Goal: Task Accomplishment & Management: Manage account settings

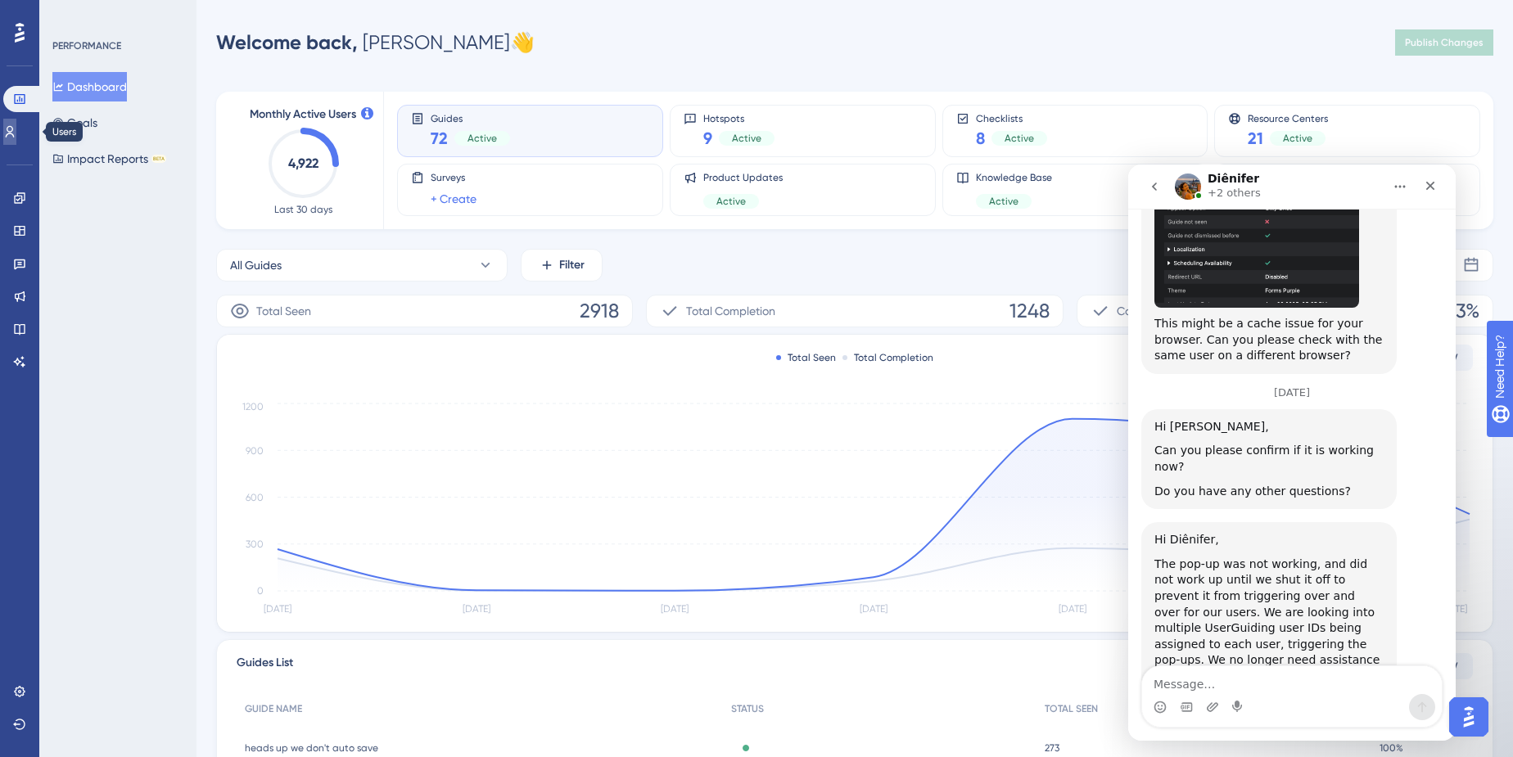
click at [0, 0] on icon at bounding box center [0, 0] width 0 height 0
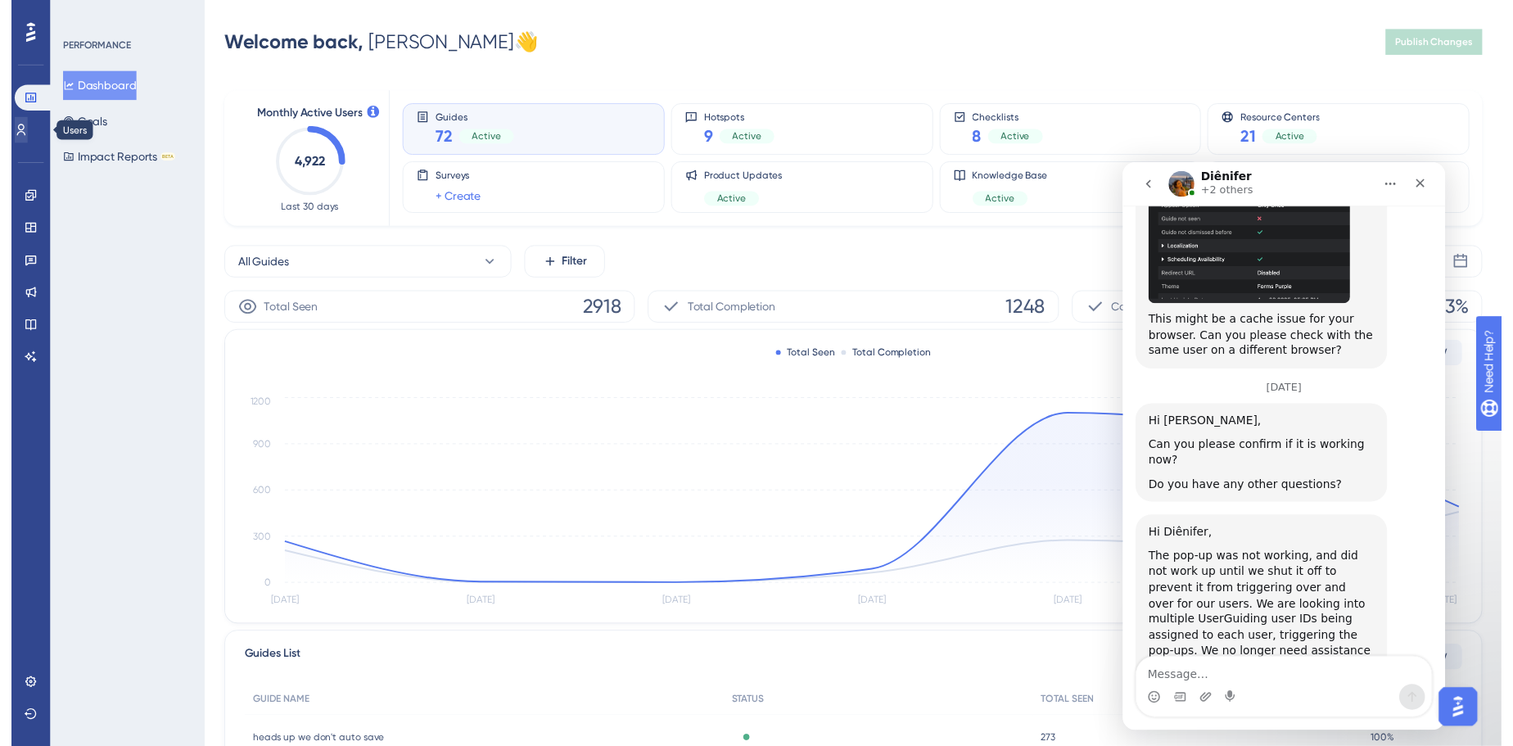
scroll to position [3979, 0]
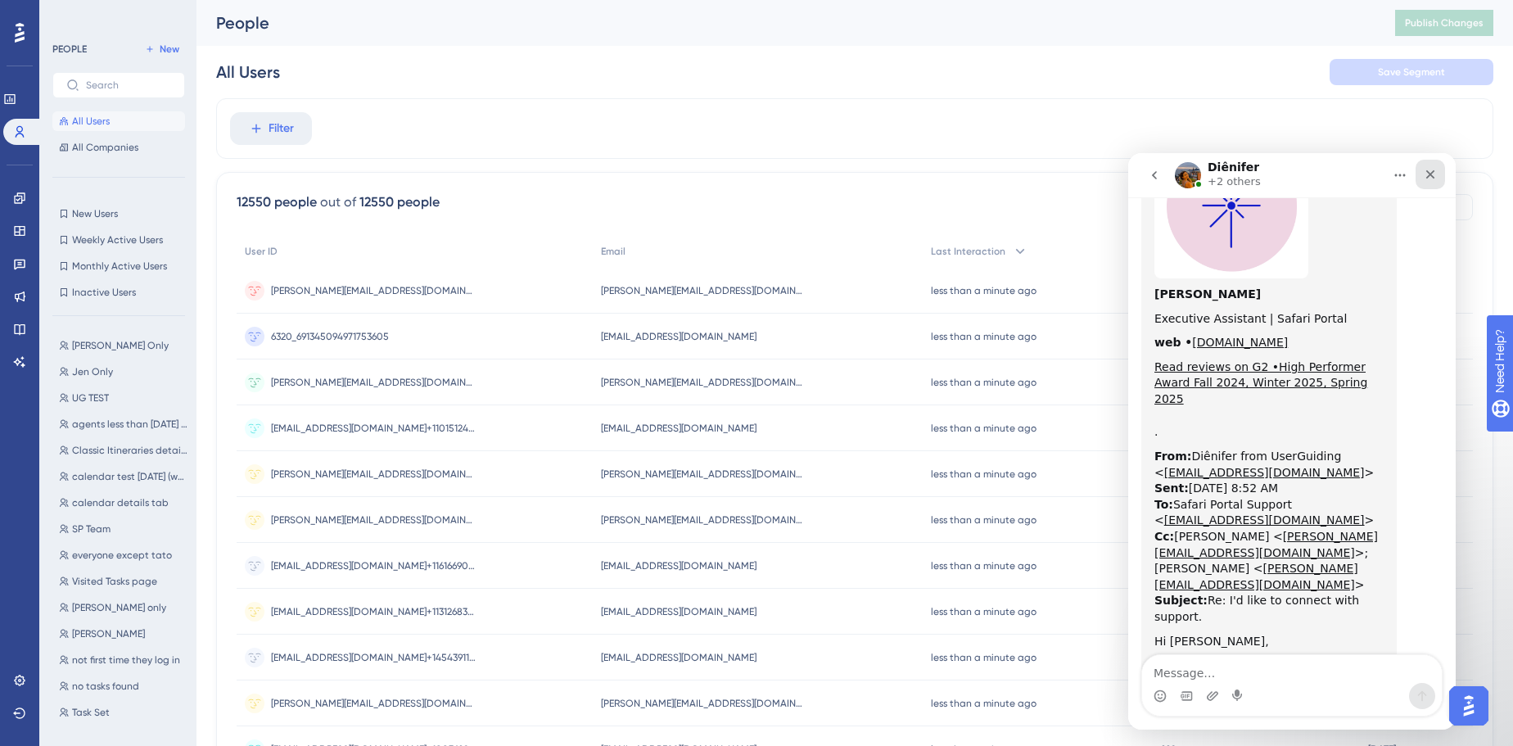
click at [1426, 178] on icon "Close" at bounding box center [1430, 174] width 13 height 13
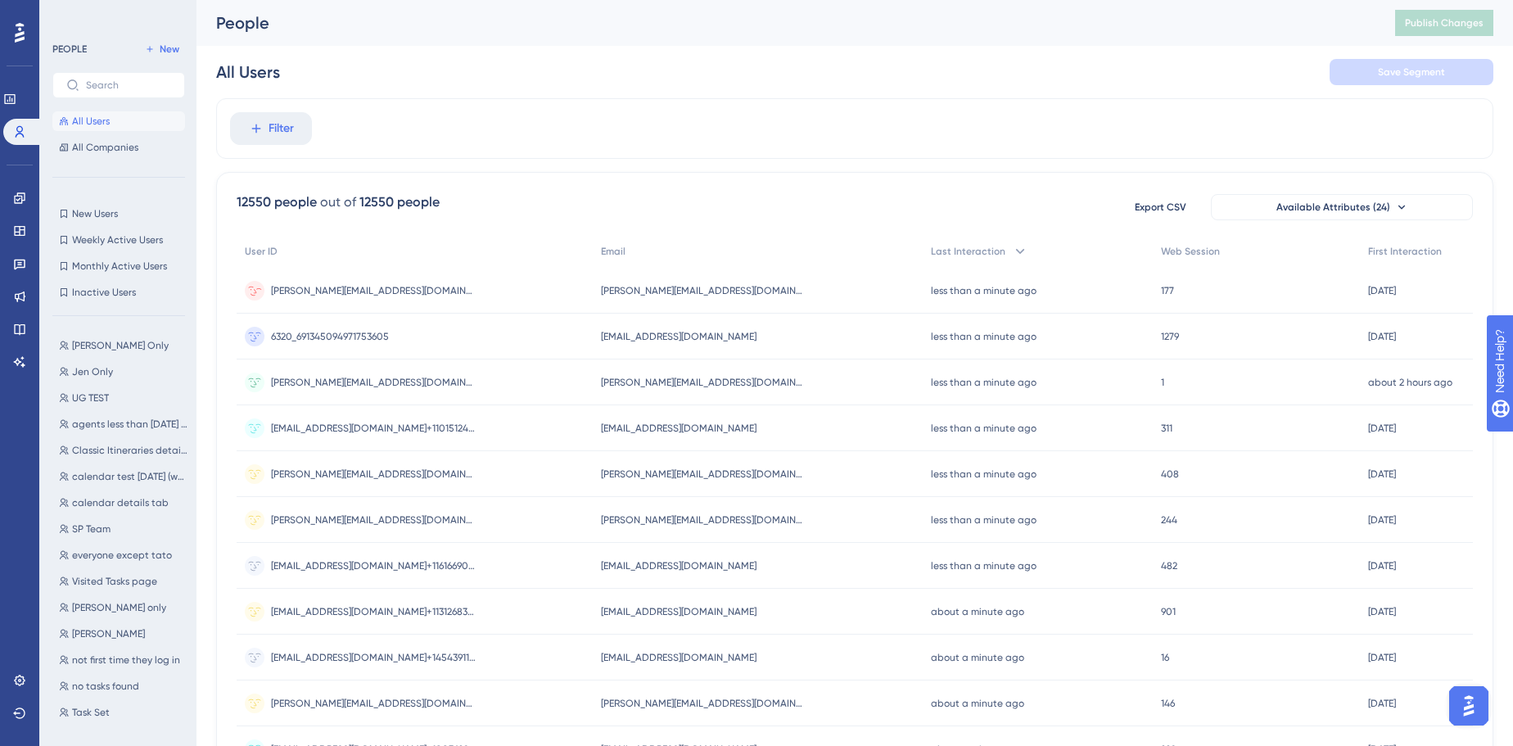
click at [537, 287] on div "maria@safariportal.app+1268704477754426432 maria@safariportal.app+1268704477754…" at bounding box center [415, 291] width 356 height 46
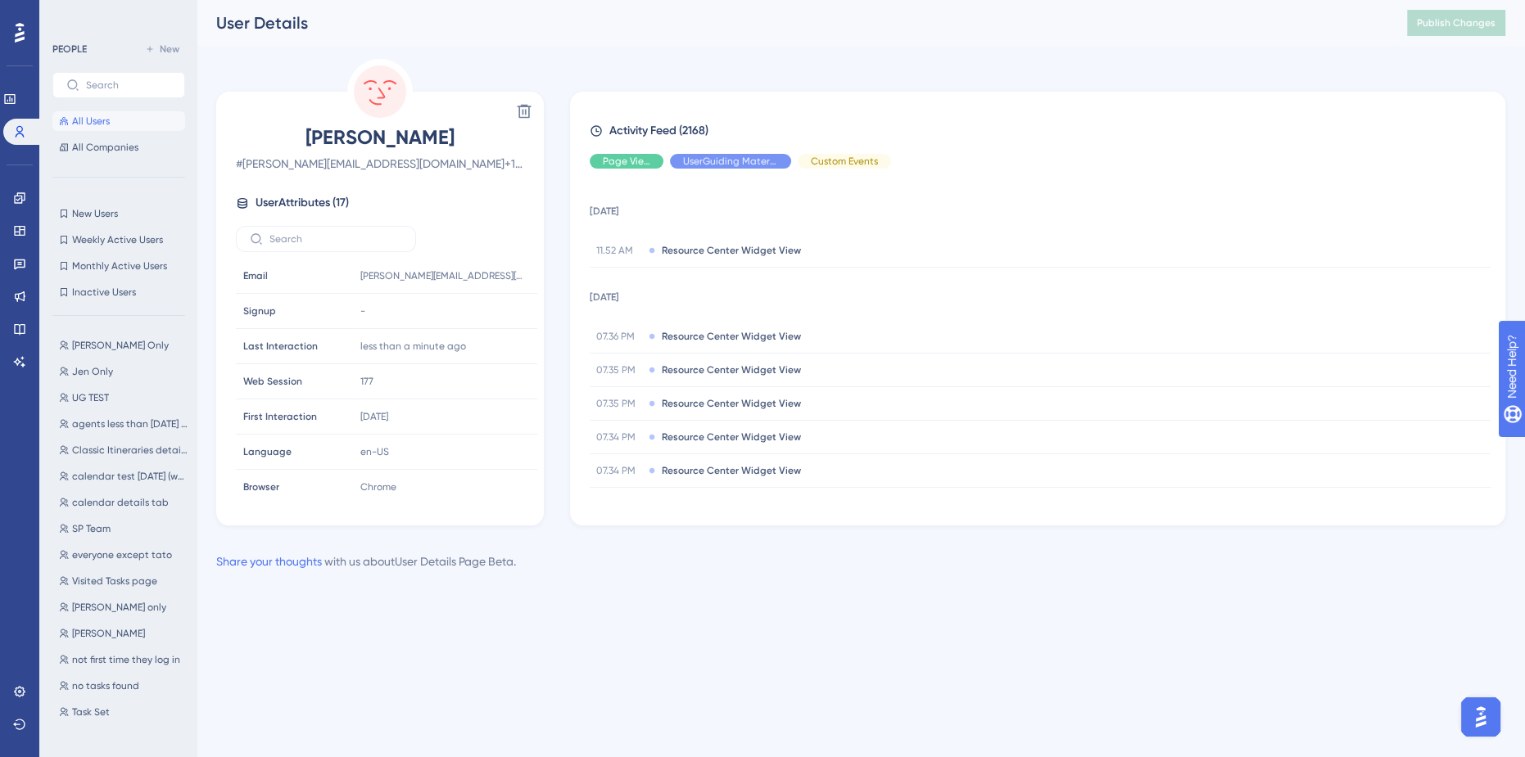
click at [1480, 721] on img "Open AI Assistant Launcher" at bounding box center [1480, 717] width 29 height 29
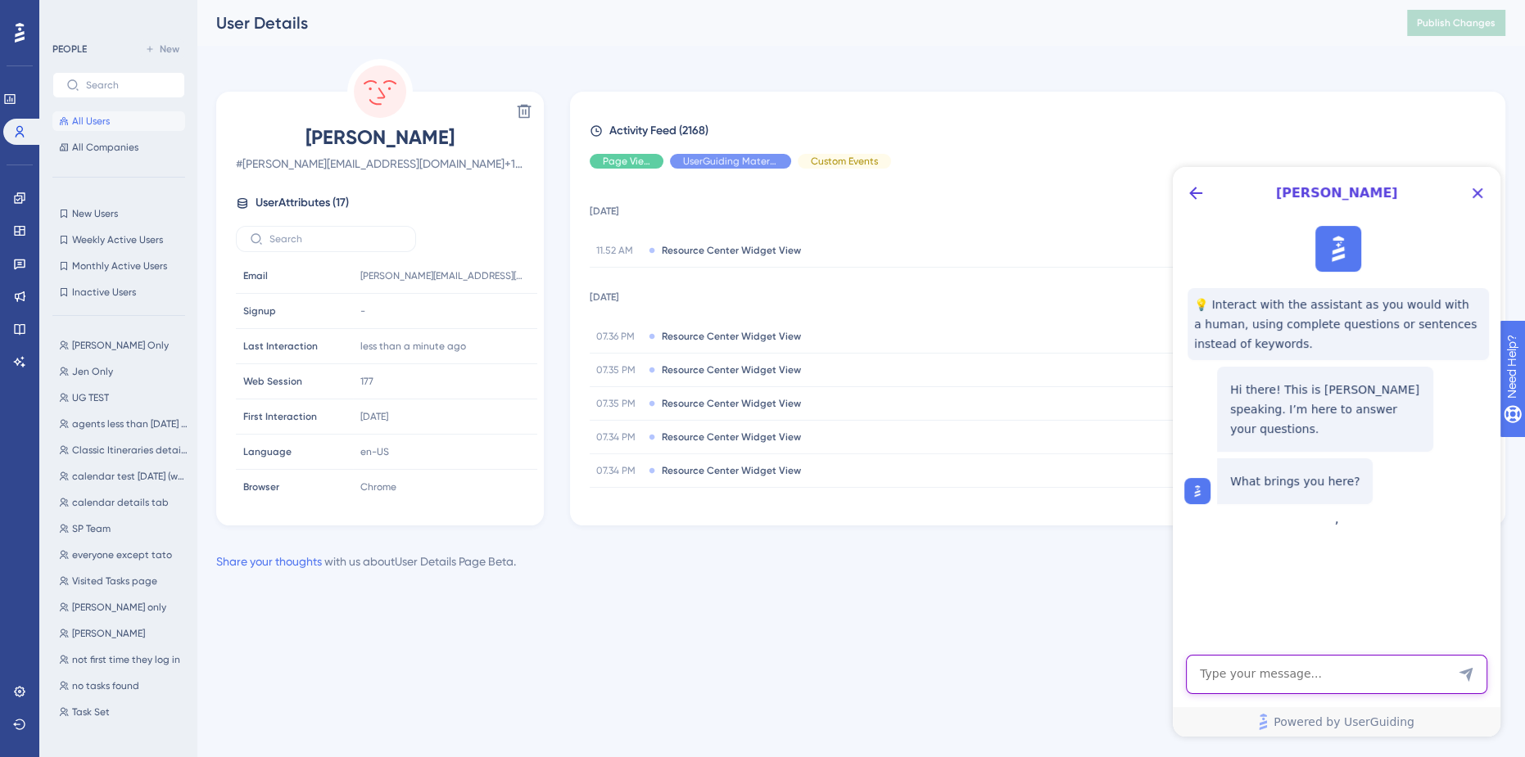
click at [1315, 673] on textarea "AI Assistant Text Input" at bounding box center [1336, 674] width 301 height 39
type textarea "can we combine user ids if we accidentally made more than one for a user"
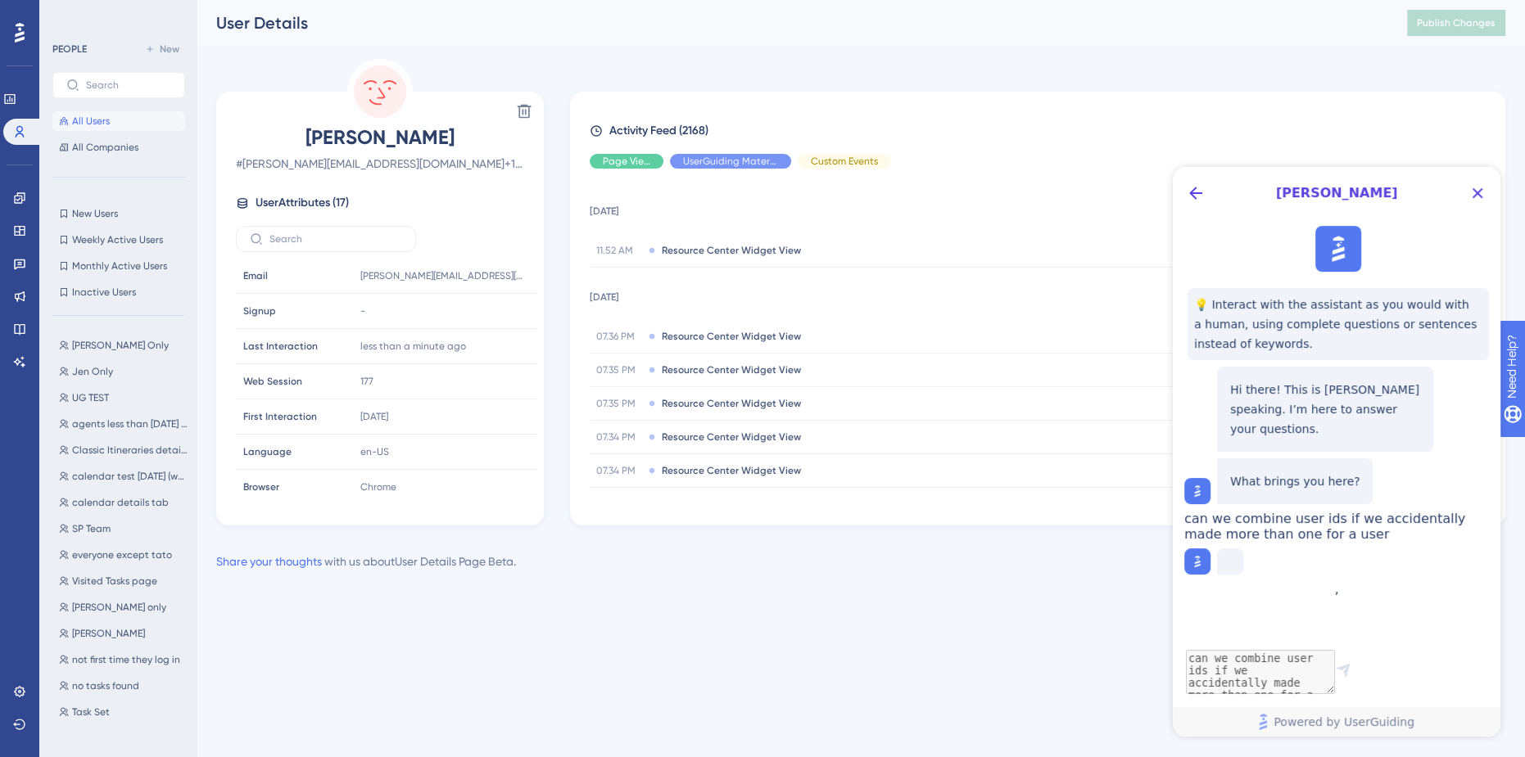
click at [109, 124] on span "All Users" at bounding box center [91, 121] width 38 height 13
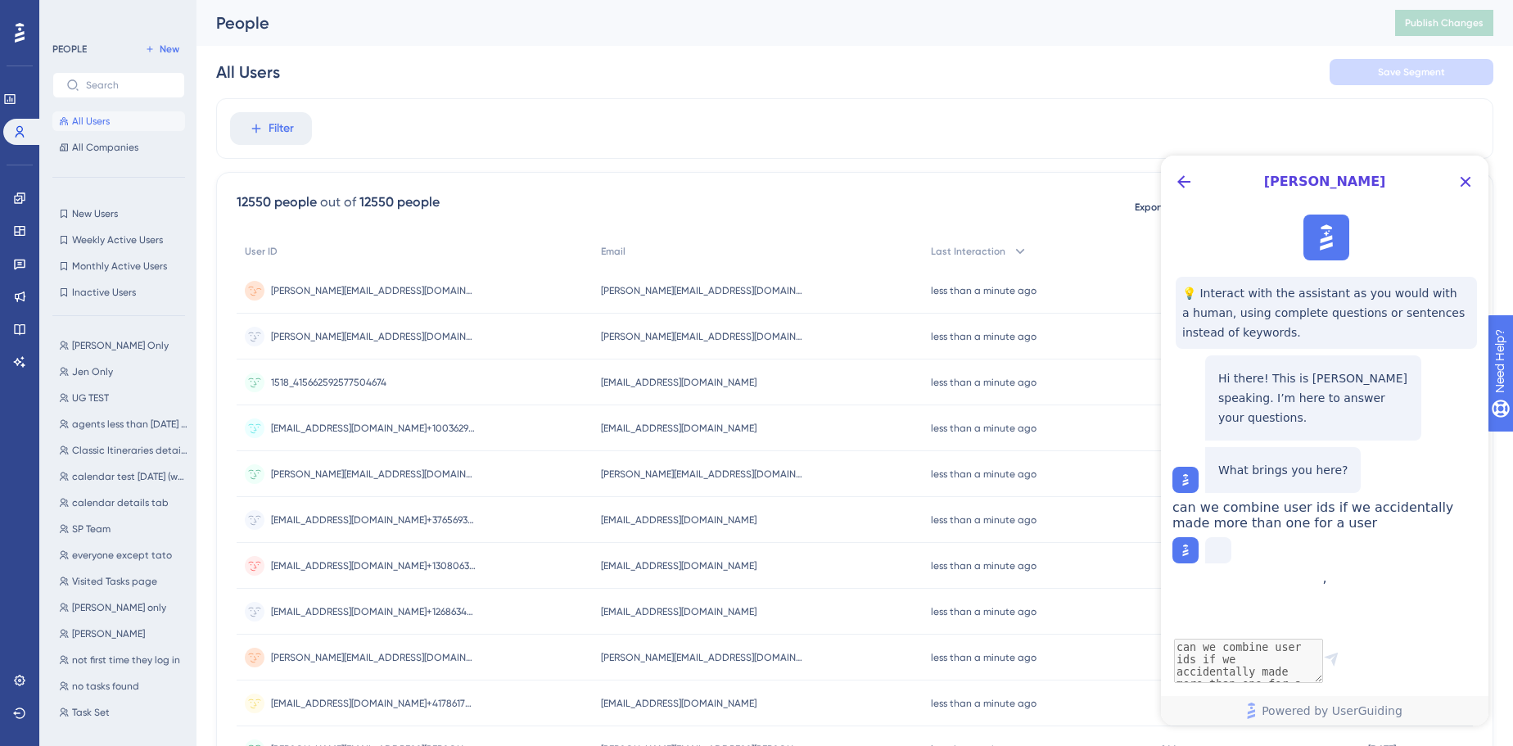
click at [421, 298] on div "damon@vlxtravel.com+1036877138650727466 damon@vlxtravel.com+1036877138650727466" at bounding box center [373, 291] width 205 height 46
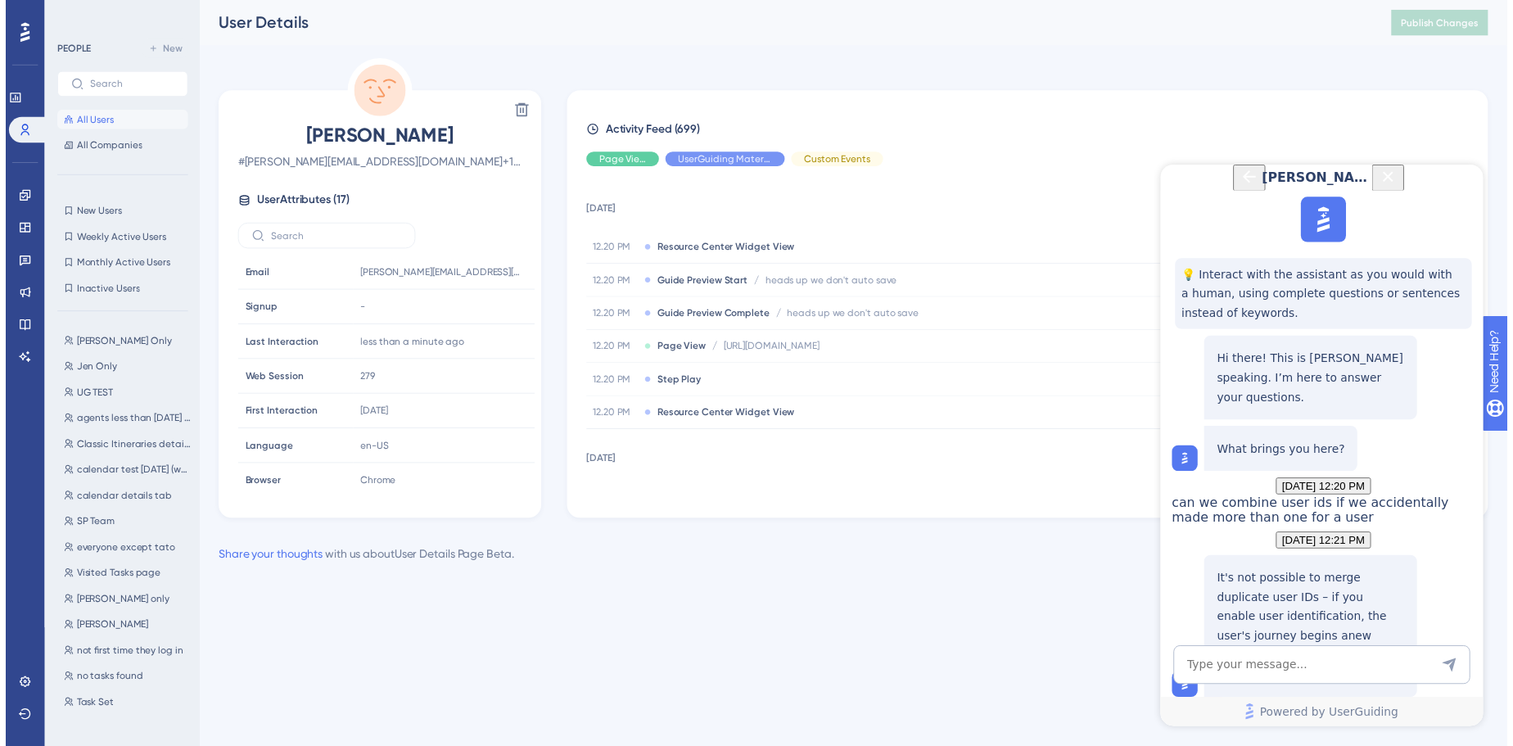
scroll to position [183, 0]
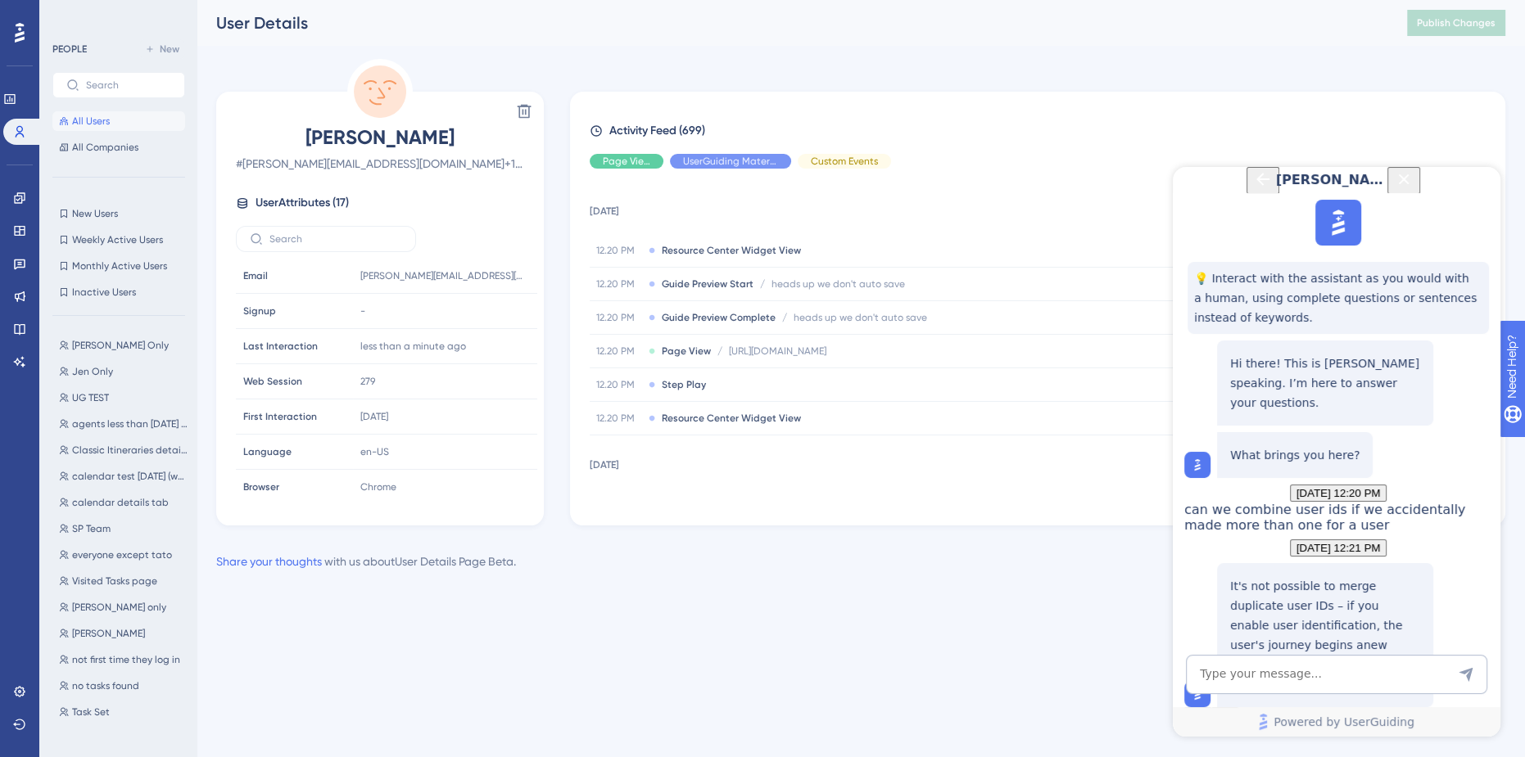
click at [98, 119] on span "All Users" at bounding box center [91, 121] width 38 height 13
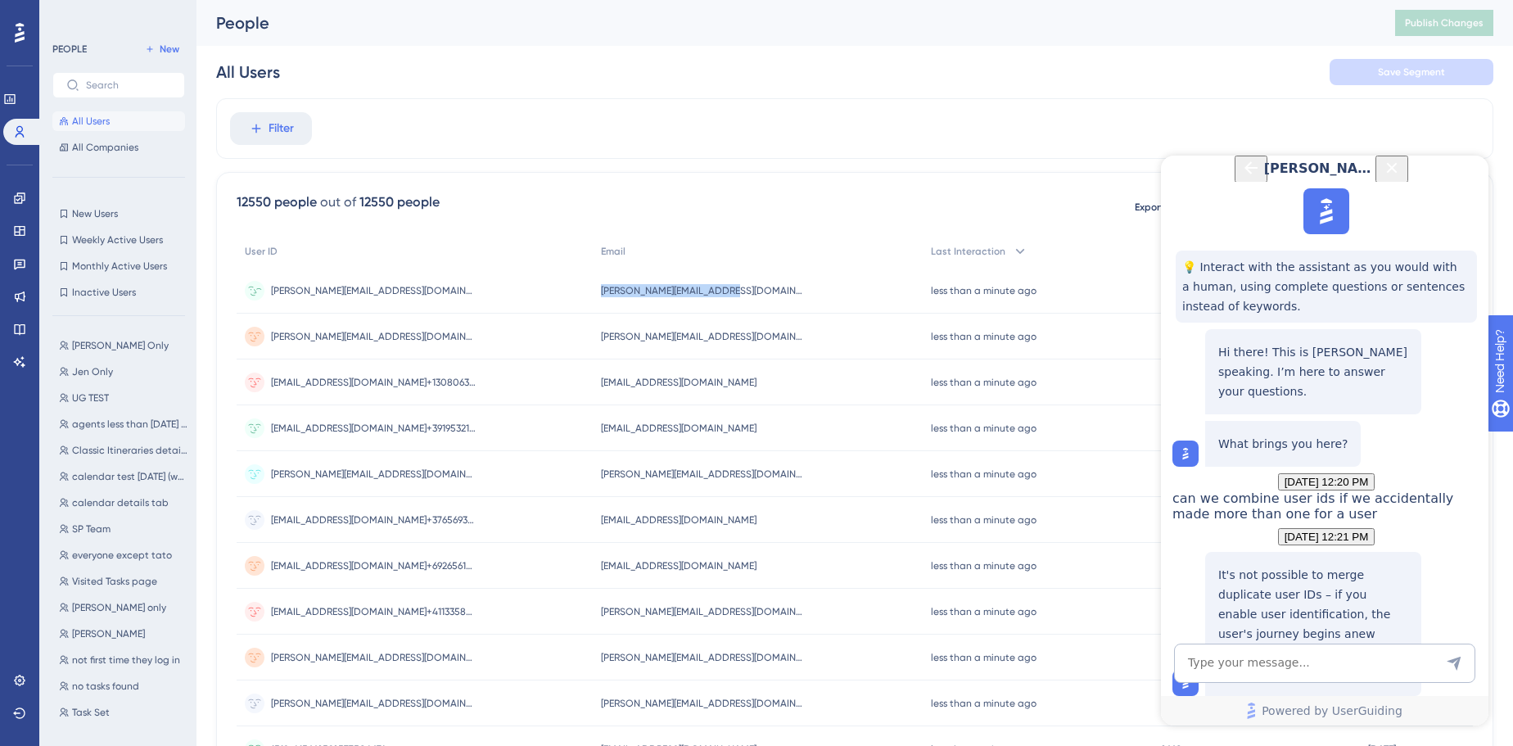
drag, startPoint x: 609, startPoint y: 287, endPoint x: 757, endPoint y: 295, distance: 147.6
click at [757, 295] on div "emily@ardeacollective.com emily@ardeacollective.com" at bounding box center [758, 291] width 330 height 46
copy span "emily@ardeacollective.com"
click at [157, 81] on input "text" at bounding box center [128, 84] width 85 height 11
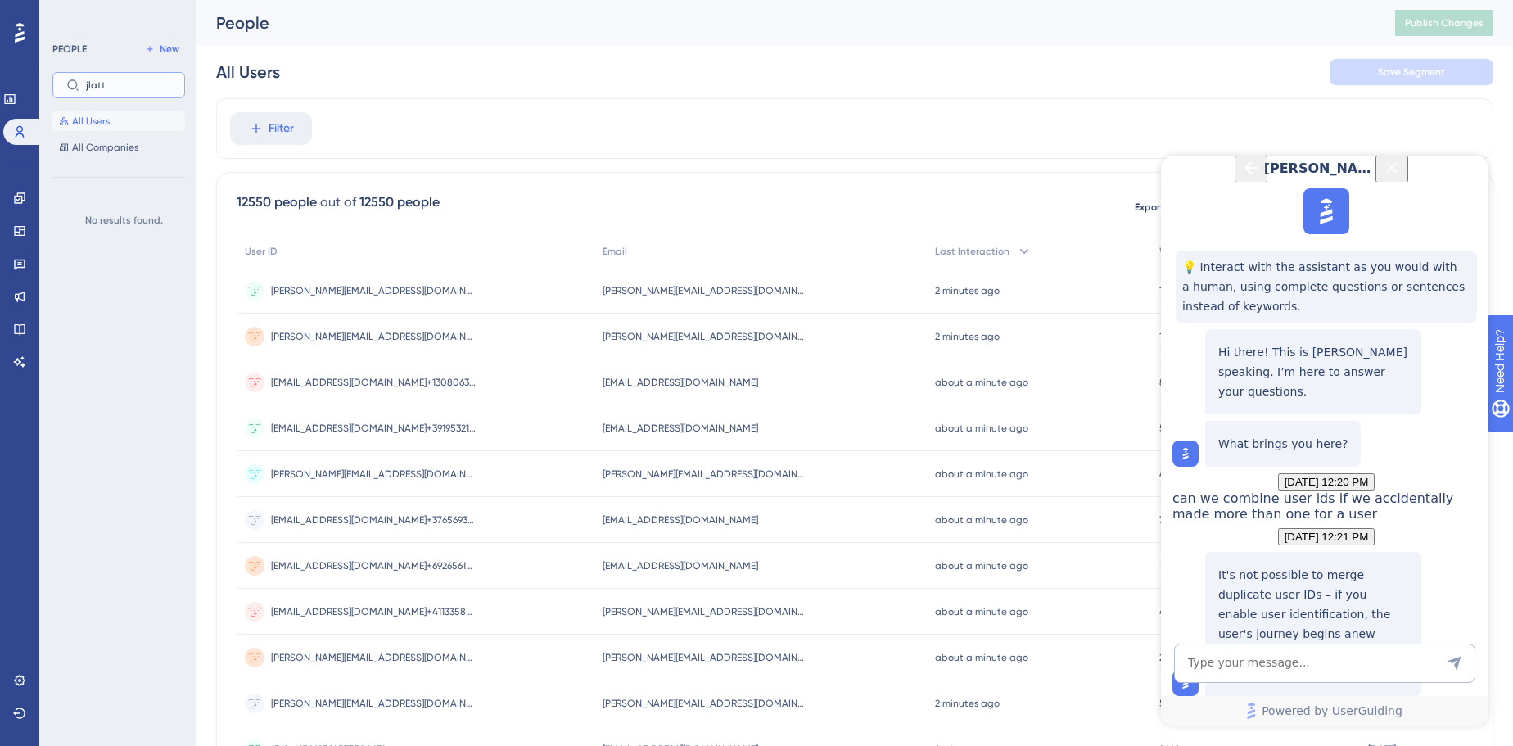
type input "jlatta"
click at [98, 88] on input "jlatta" at bounding box center [128, 84] width 85 height 11
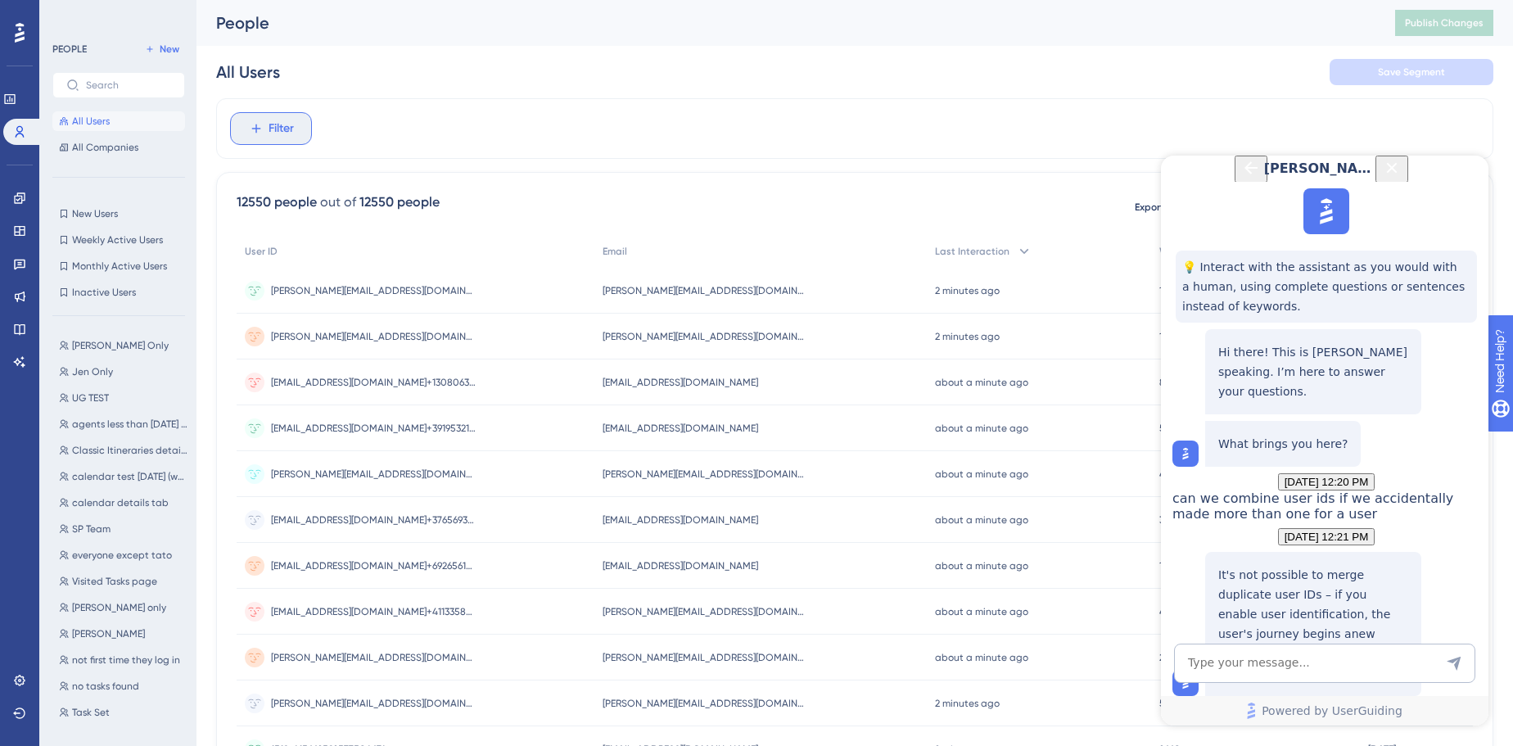
click at [277, 133] on span "Filter" at bounding box center [281, 129] width 25 height 20
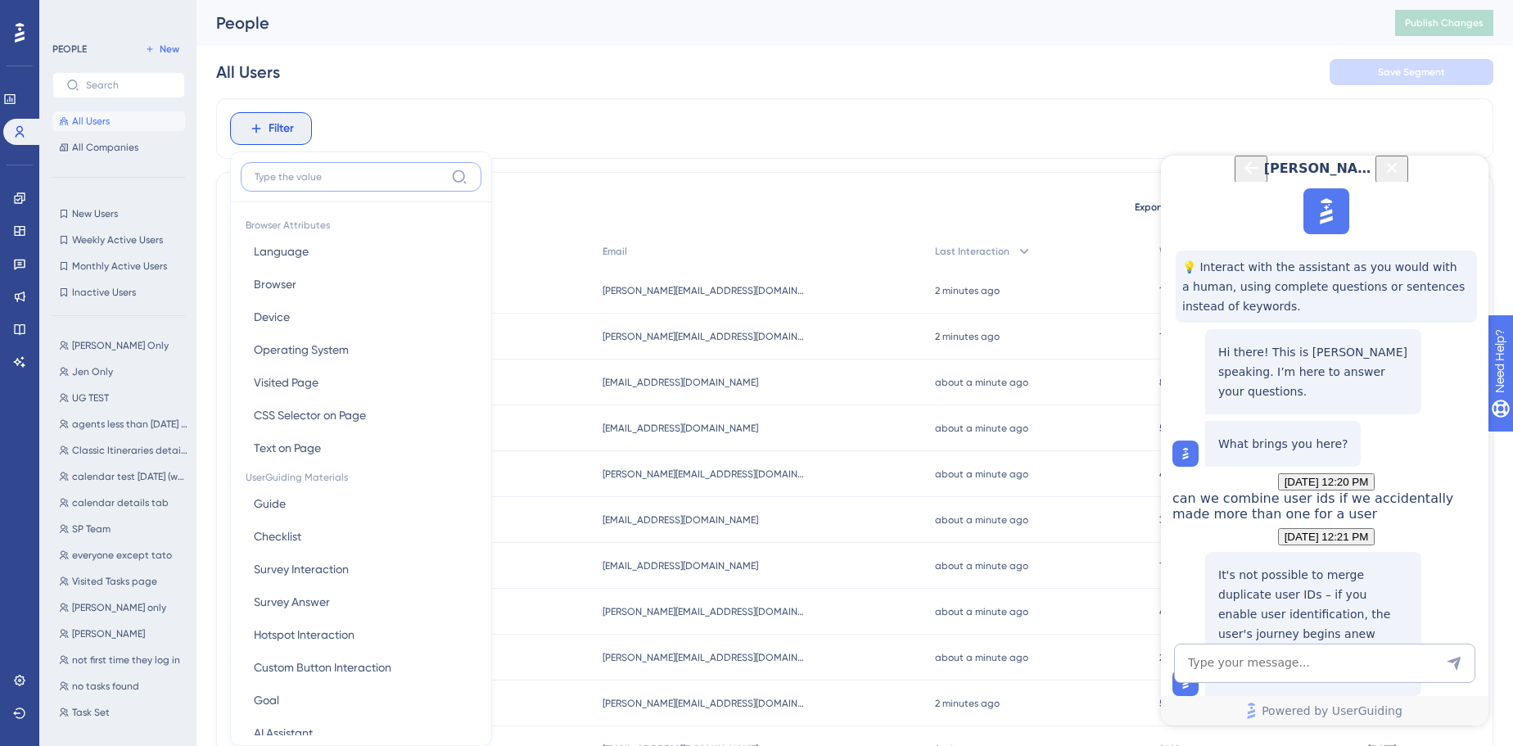
scroll to position [75, 0]
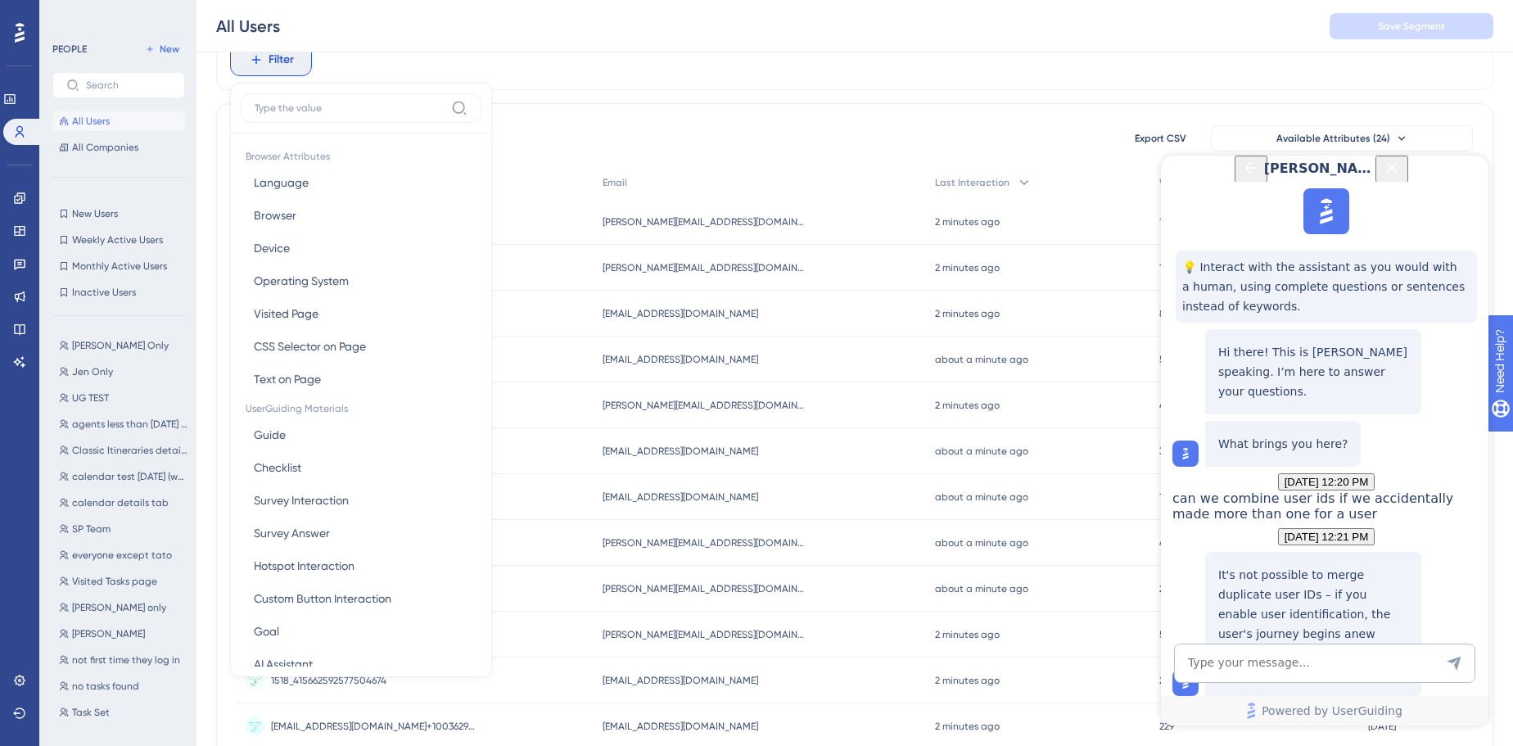
click at [1402, 178] on icon "Close Button" at bounding box center [1392, 168] width 20 height 20
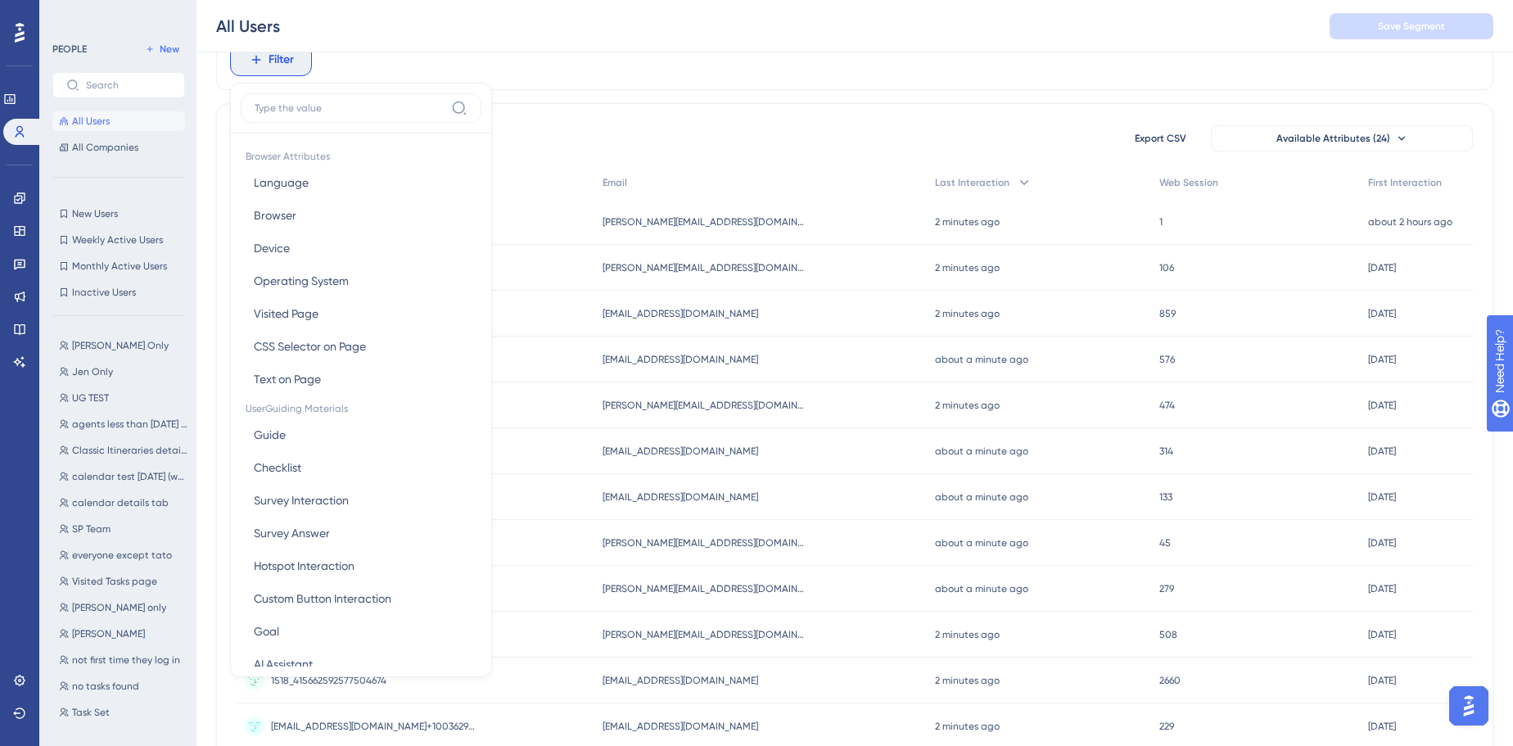
scroll to position [0, 0]
click at [1476, 694] on img "Open AI Assistant Launcher" at bounding box center [1468, 705] width 29 height 29
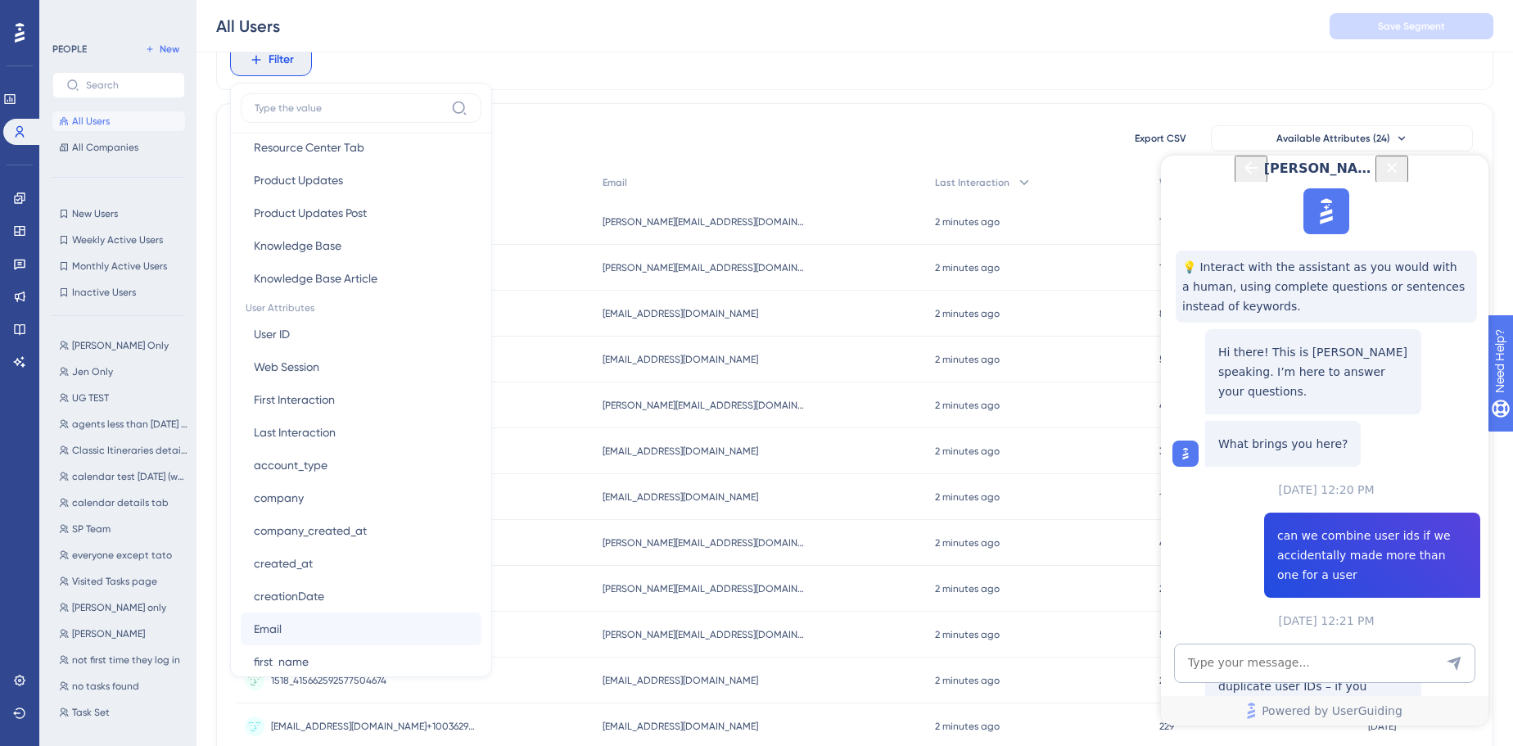
scroll to position [670, 0]
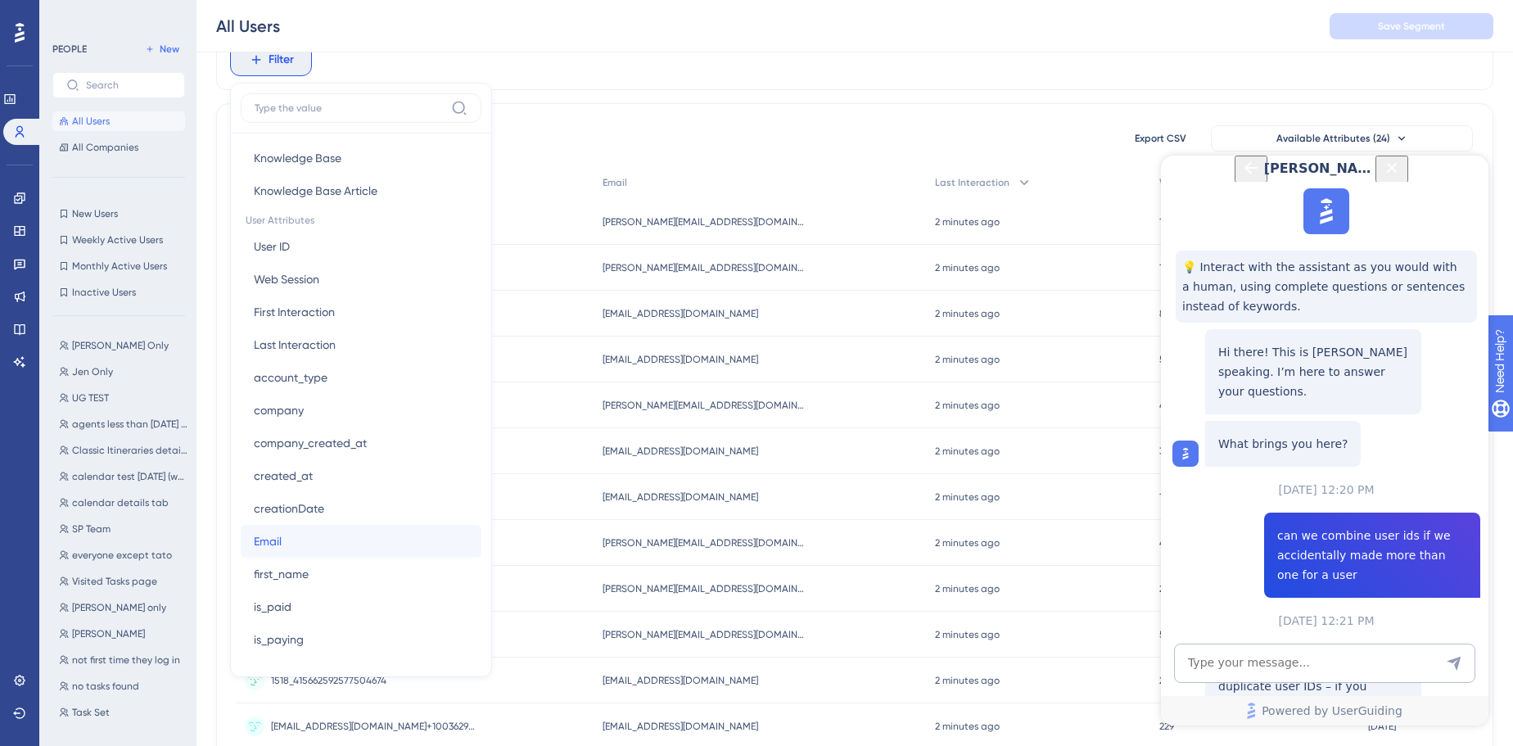
click at [343, 546] on button "Email Email" at bounding box center [361, 541] width 241 height 33
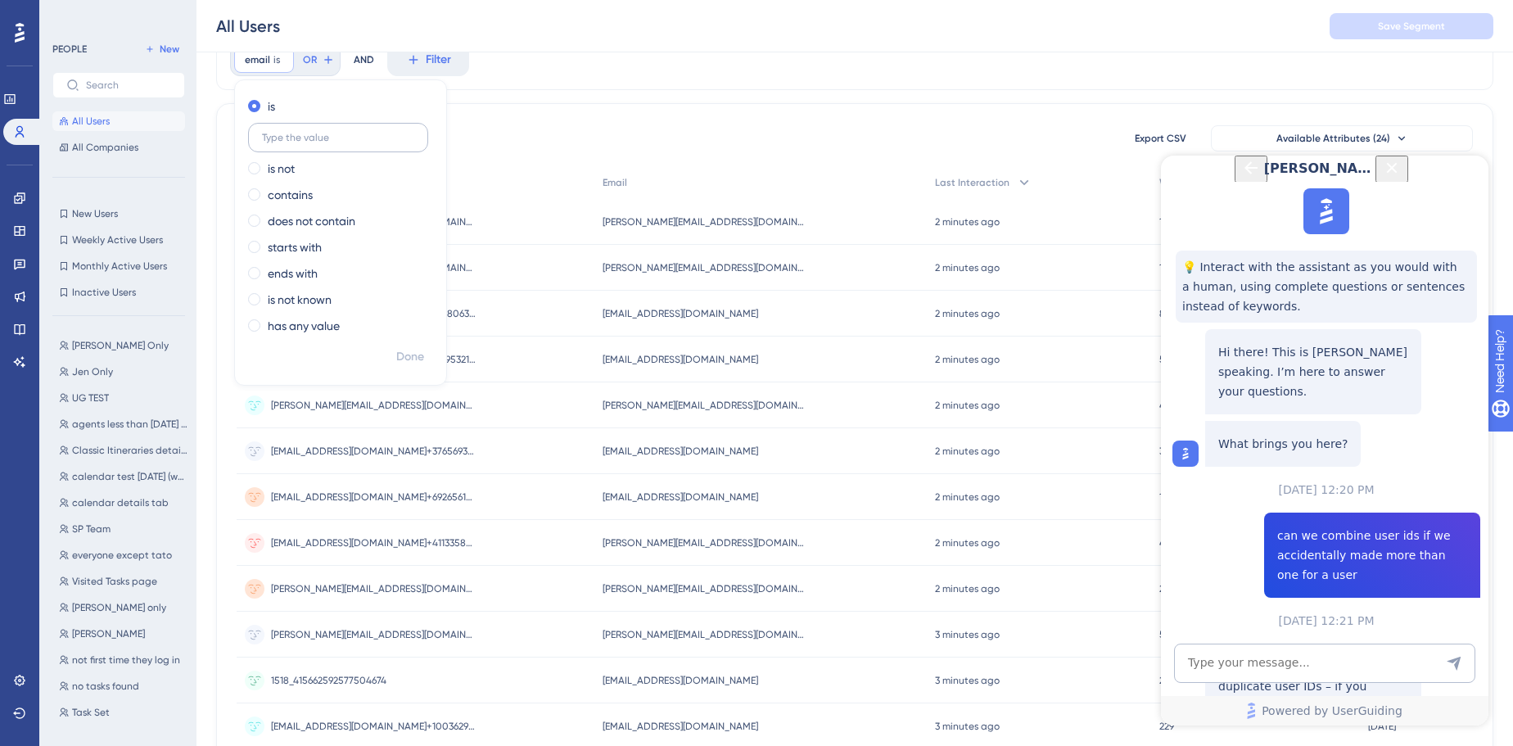
click at [312, 129] on label at bounding box center [338, 137] width 180 height 29
click at [312, 132] on input "text" at bounding box center [338, 137] width 152 height 11
click at [314, 136] on input "text" at bounding box center [338, 137] width 152 height 11
click at [314, 143] on label at bounding box center [338, 137] width 180 height 29
click at [314, 143] on input "text" at bounding box center [338, 137] width 152 height 11
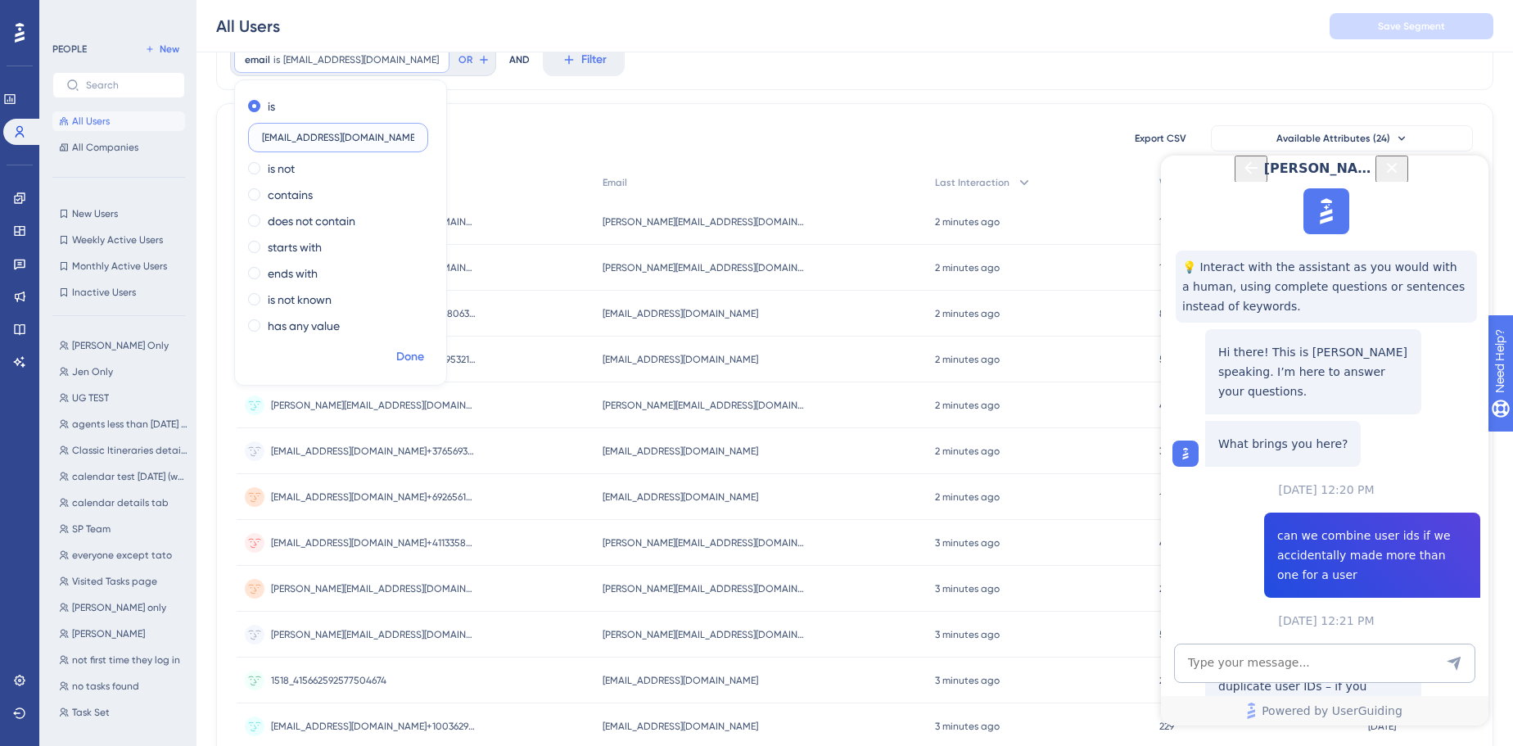
type input "[EMAIL_ADDRESS][DOMAIN_NAME]"
click at [413, 354] on span "Done" at bounding box center [410, 357] width 28 height 20
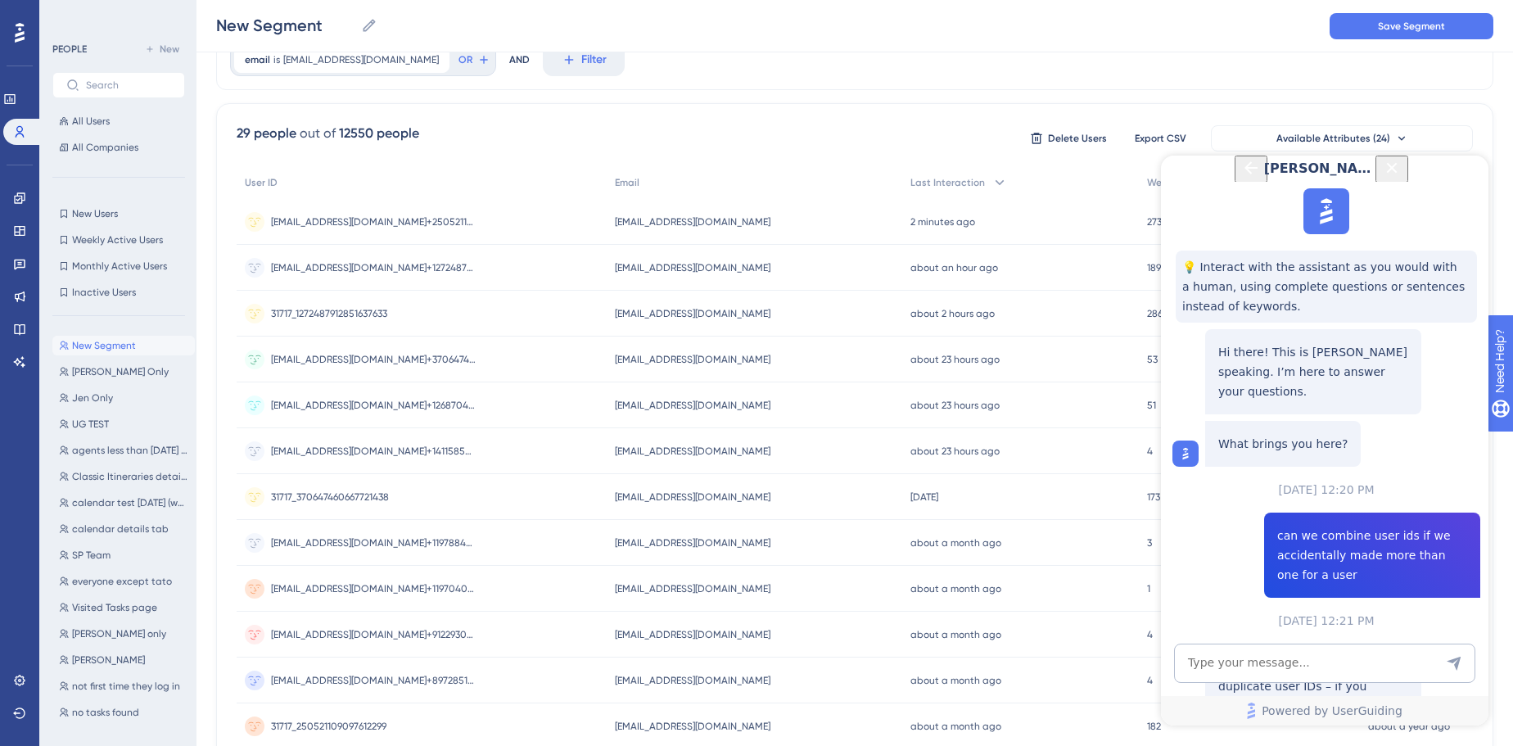
click at [1402, 178] on icon "Close Button" at bounding box center [1392, 168] width 20 height 20
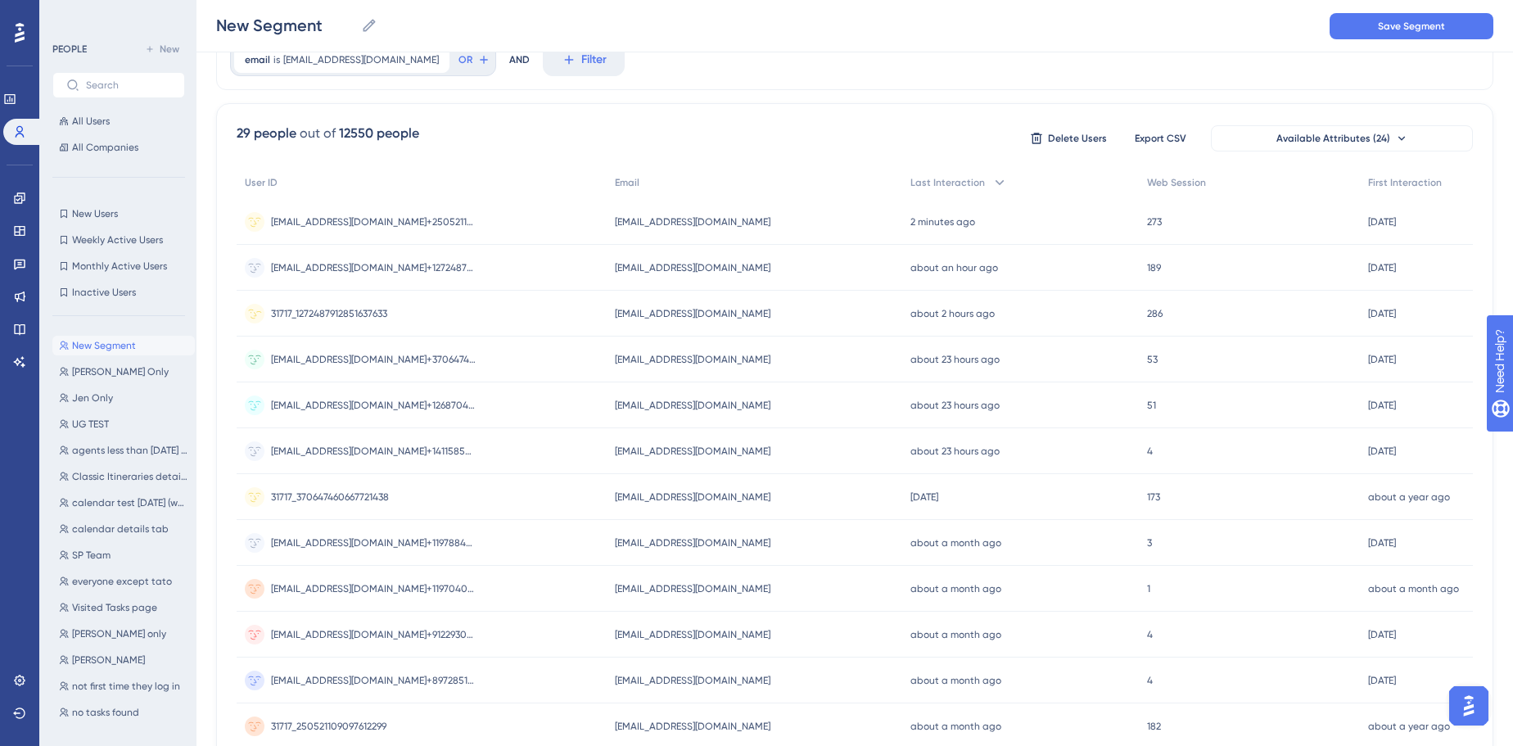
scroll to position [0, 0]
click at [1068, 138] on span "Delete Users" at bounding box center [1077, 138] width 59 height 13
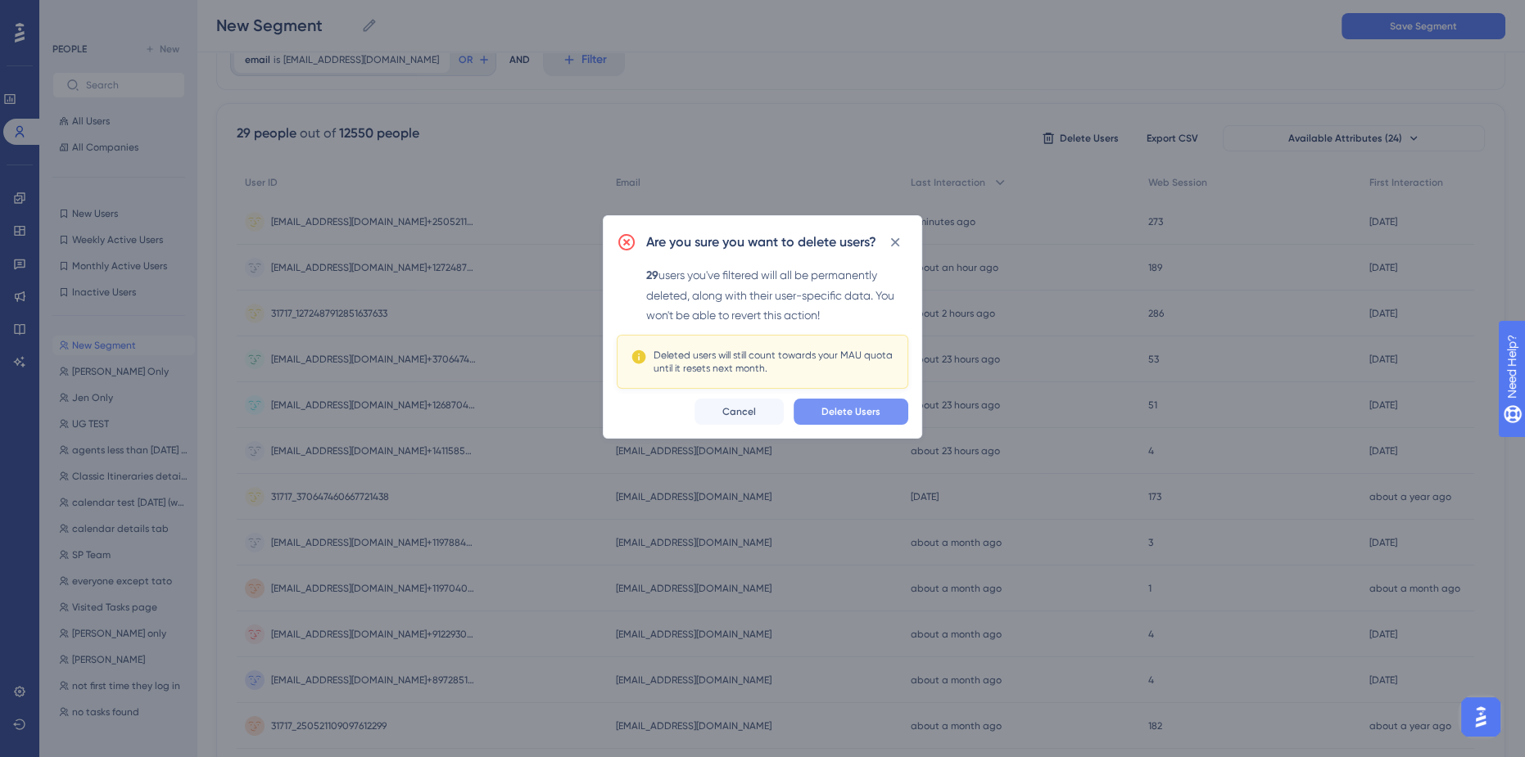
click at [874, 407] on span "Delete Users" at bounding box center [850, 411] width 59 height 13
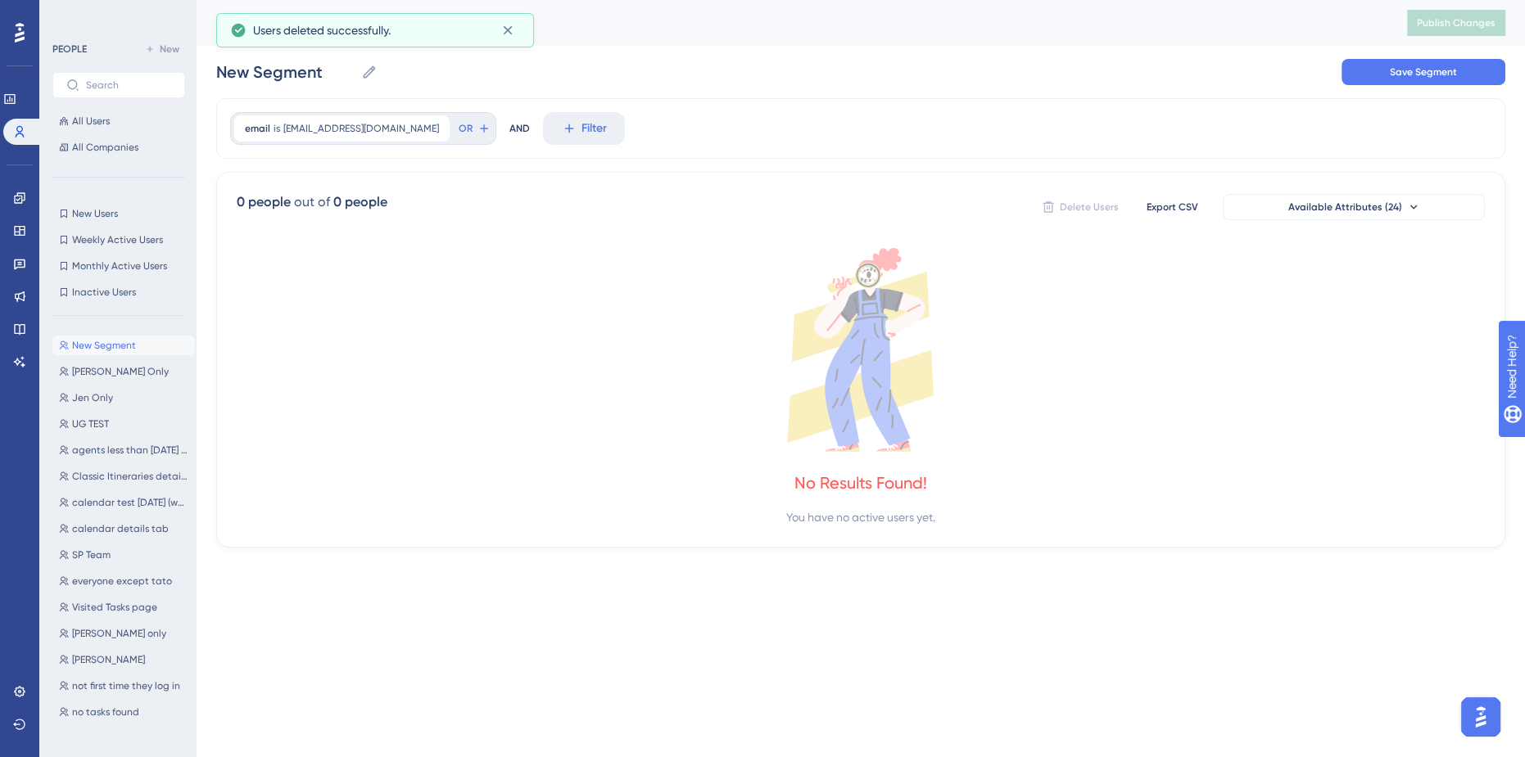
click at [517, 339] on icon at bounding box center [861, 350] width 1248 height 204
click at [459, 129] on span "OR" at bounding box center [466, 128] width 14 height 13
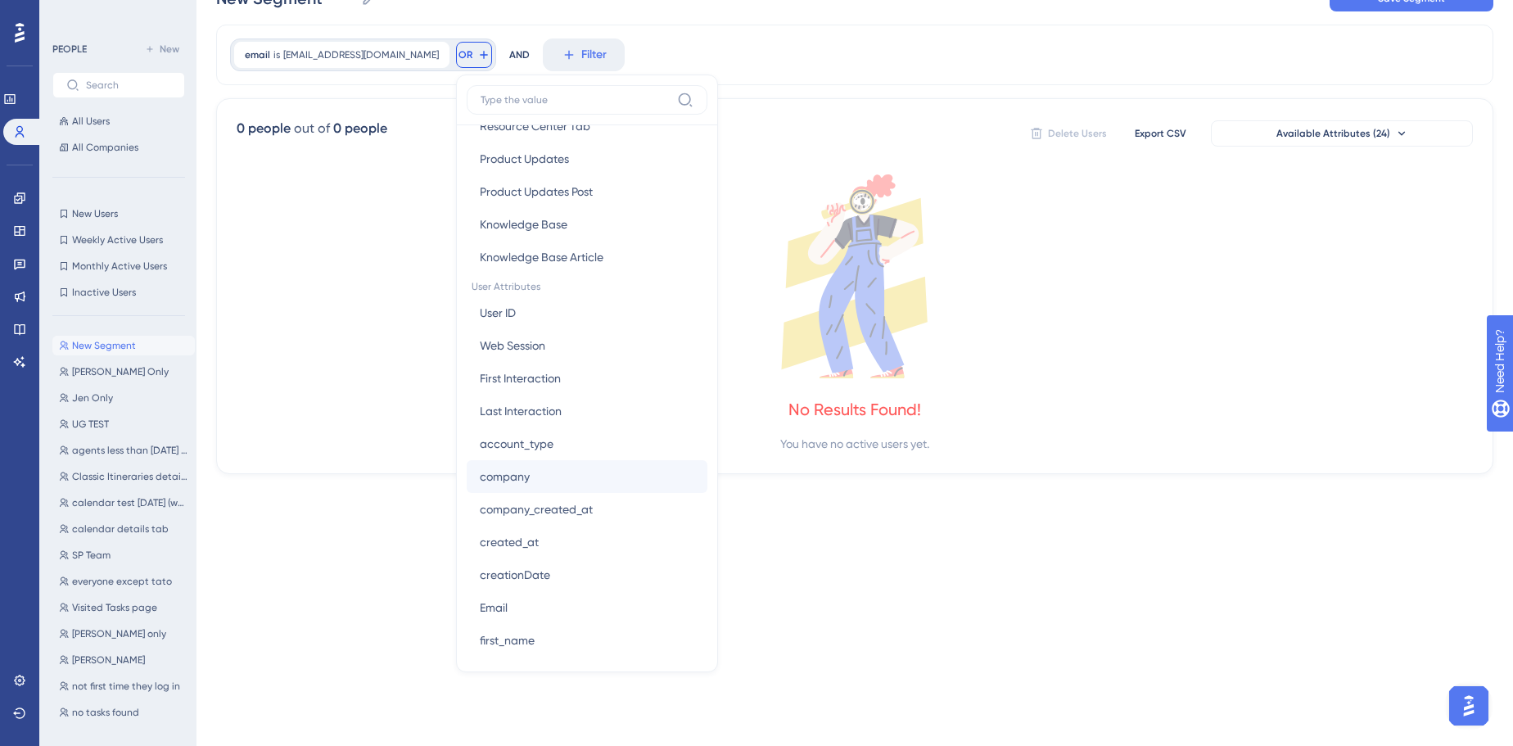
scroll to position [744, 0]
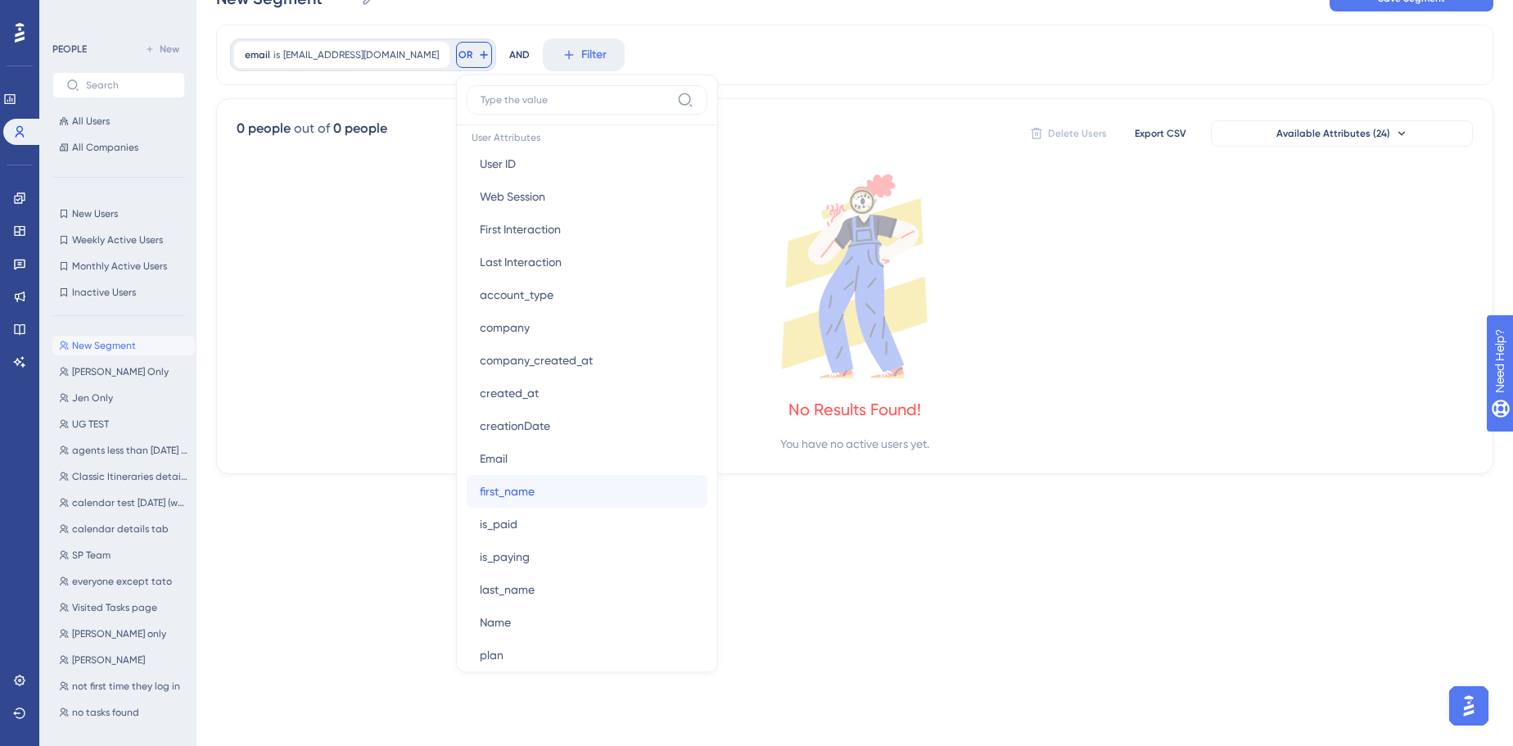
click at [502, 482] on button "first_name first_name" at bounding box center [587, 491] width 241 height 33
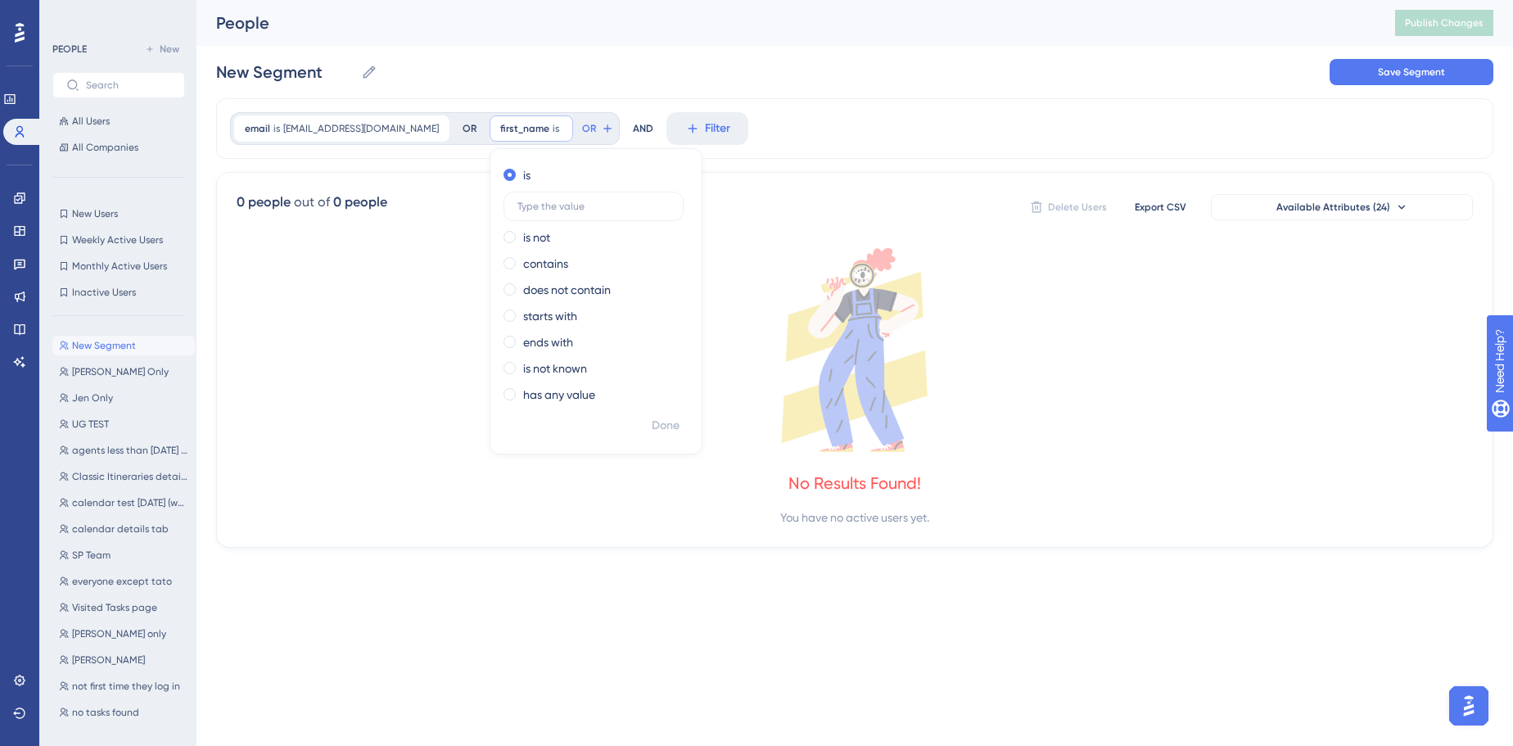
scroll to position [0, 0]
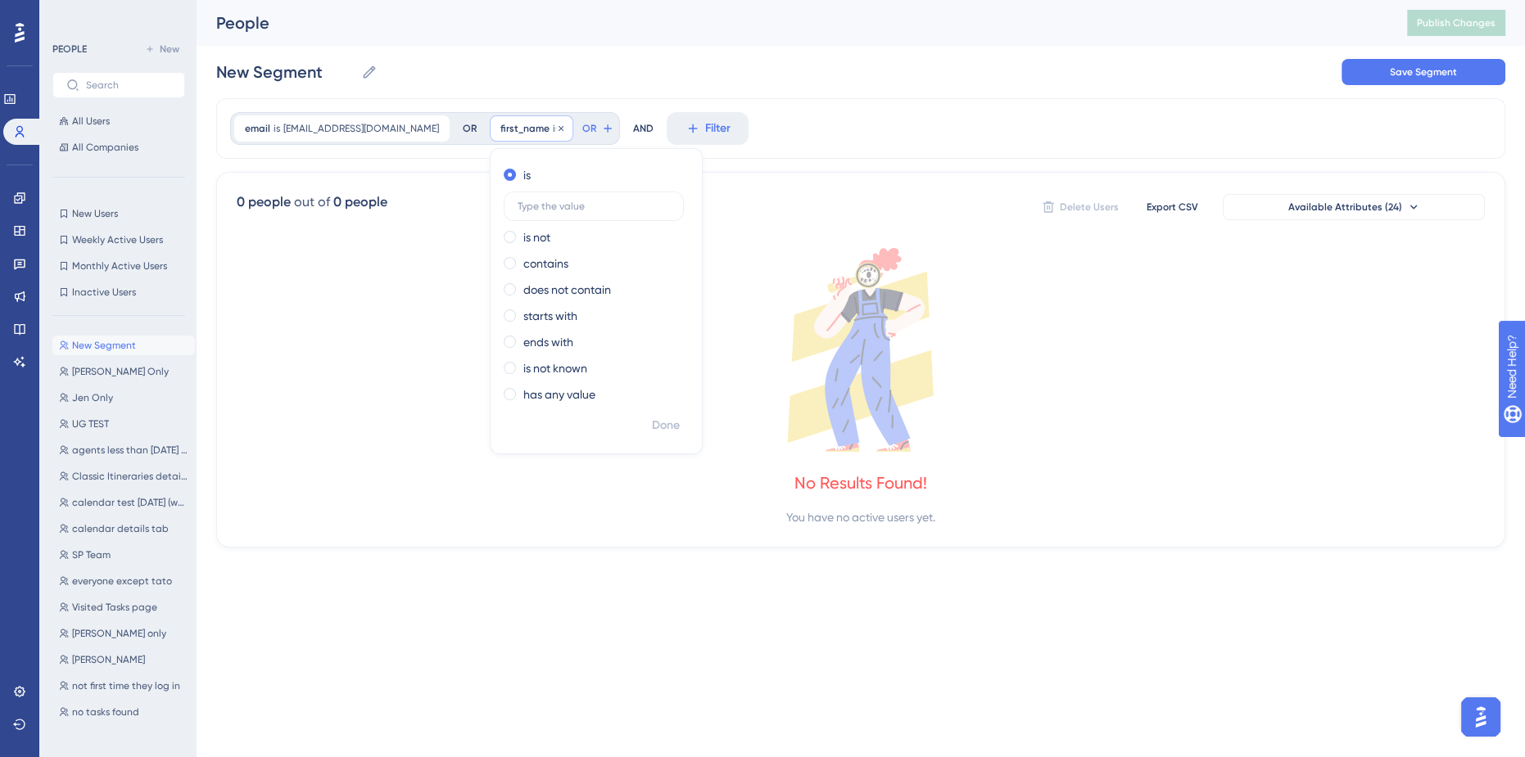
click at [500, 130] on span "first_name" at bounding box center [524, 128] width 49 height 13
click at [459, 126] on span "OR" at bounding box center [466, 128] width 14 height 13
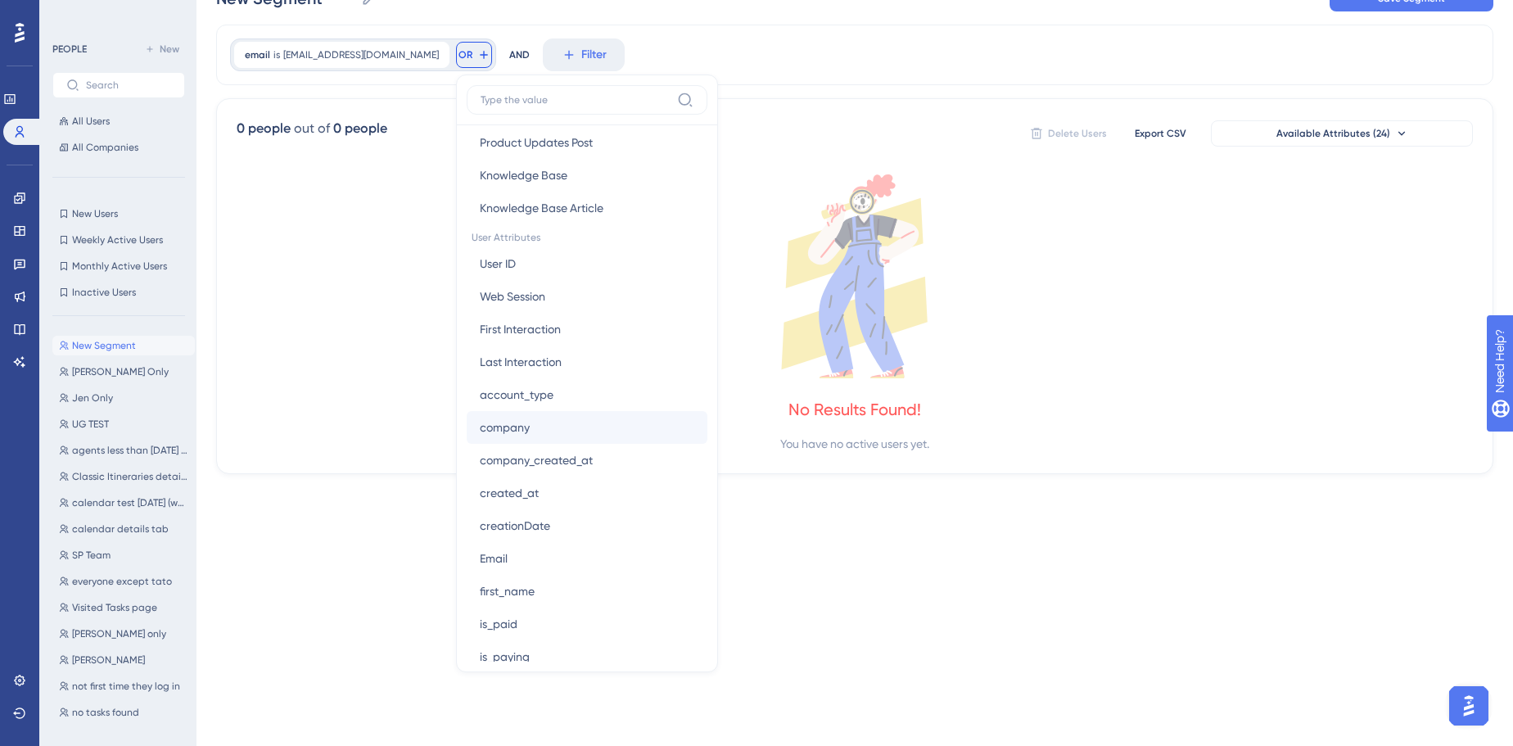
scroll to position [819, 0]
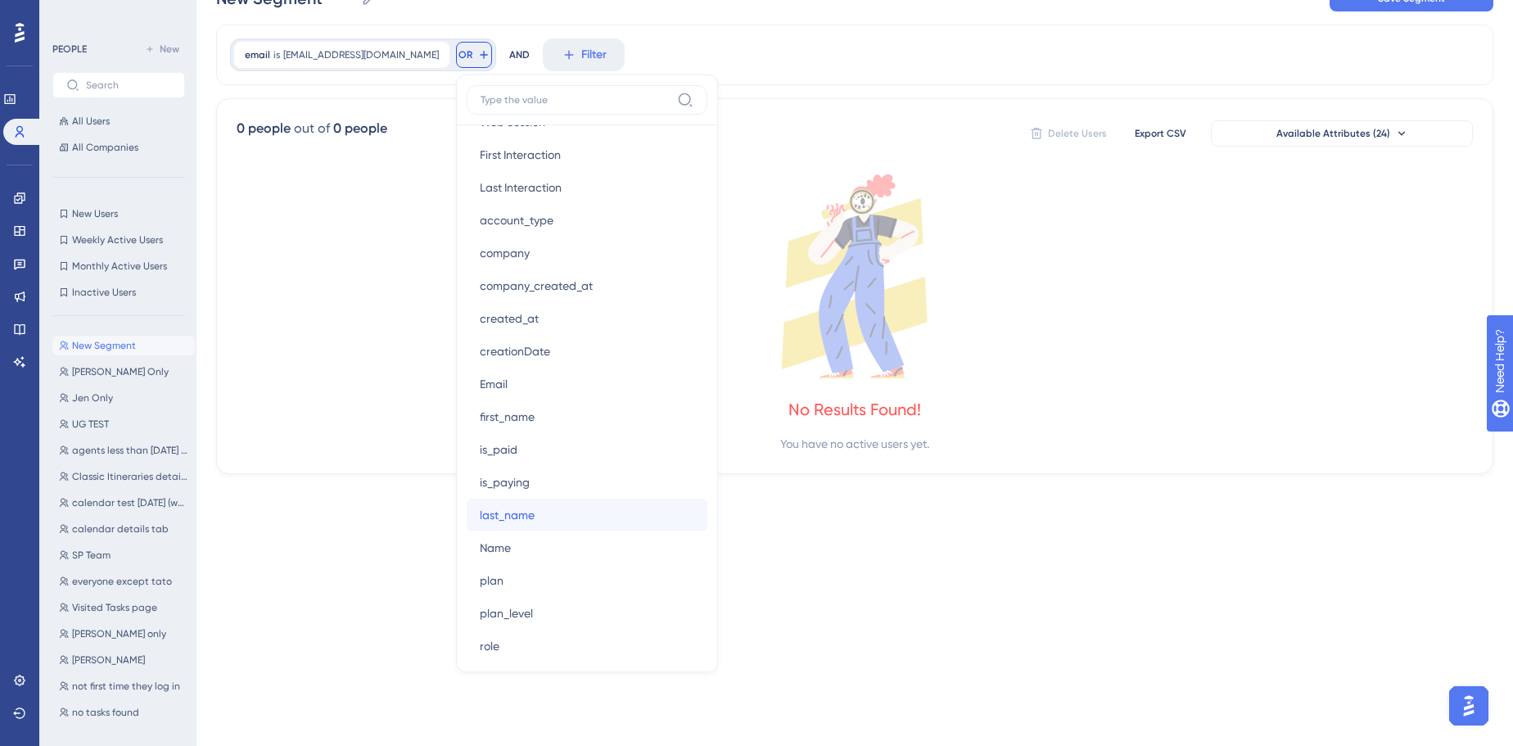
click at [467, 525] on button "last_name last_name" at bounding box center [587, 515] width 241 height 33
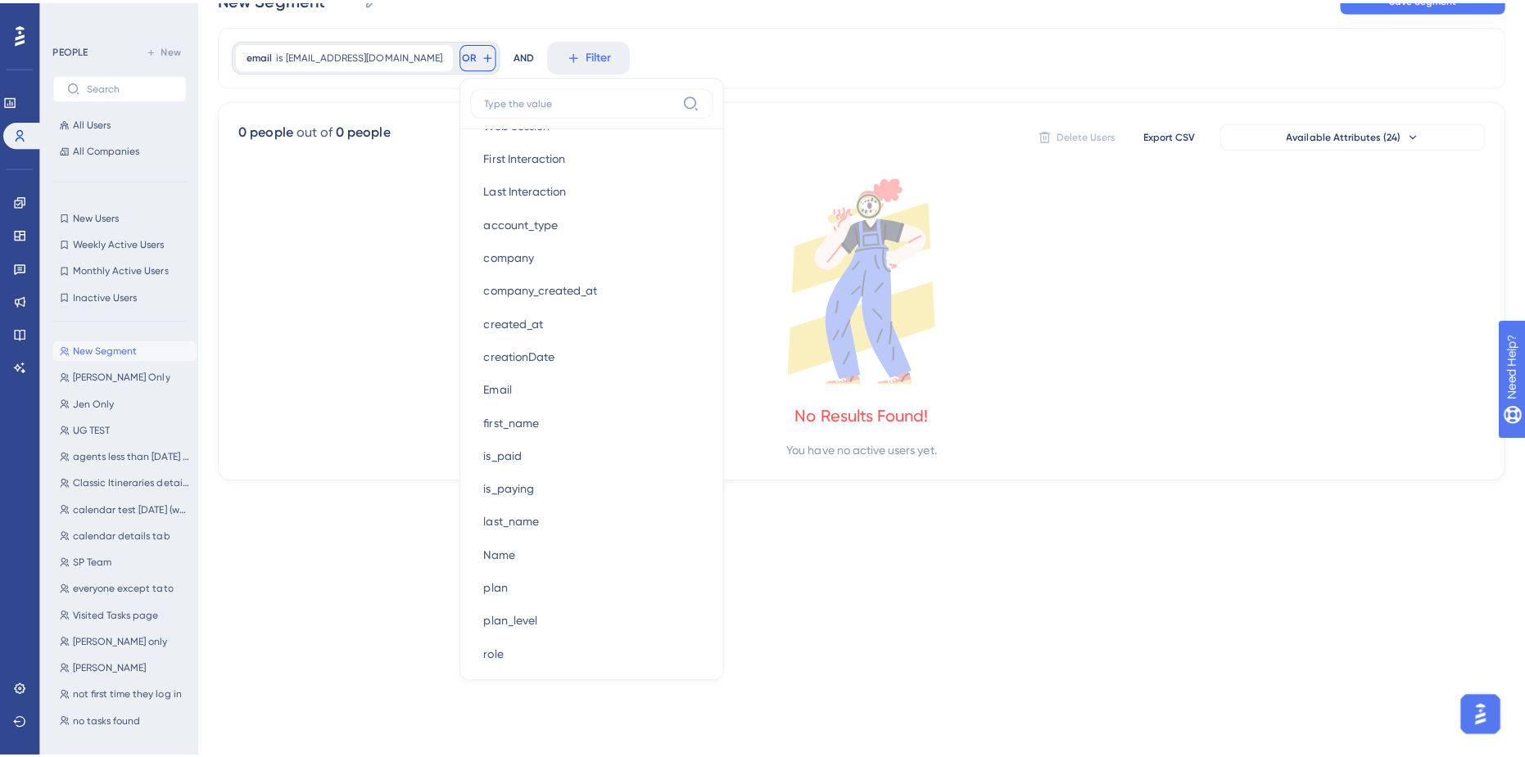
scroll to position [0, 0]
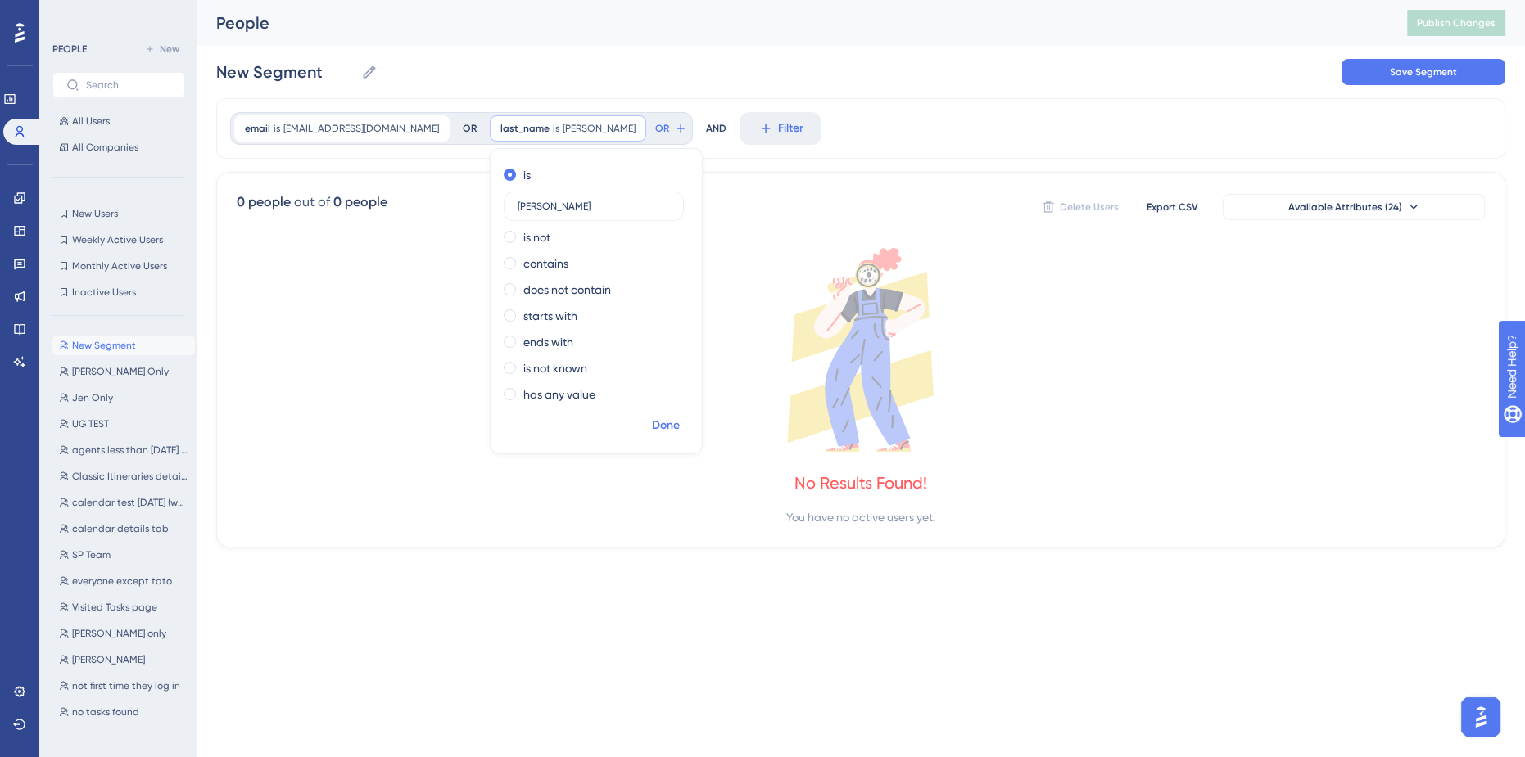
type input "[PERSON_NAME]"
click at [652, 425] on span "Done" at bounding box center [666, 426] width 28 height 20
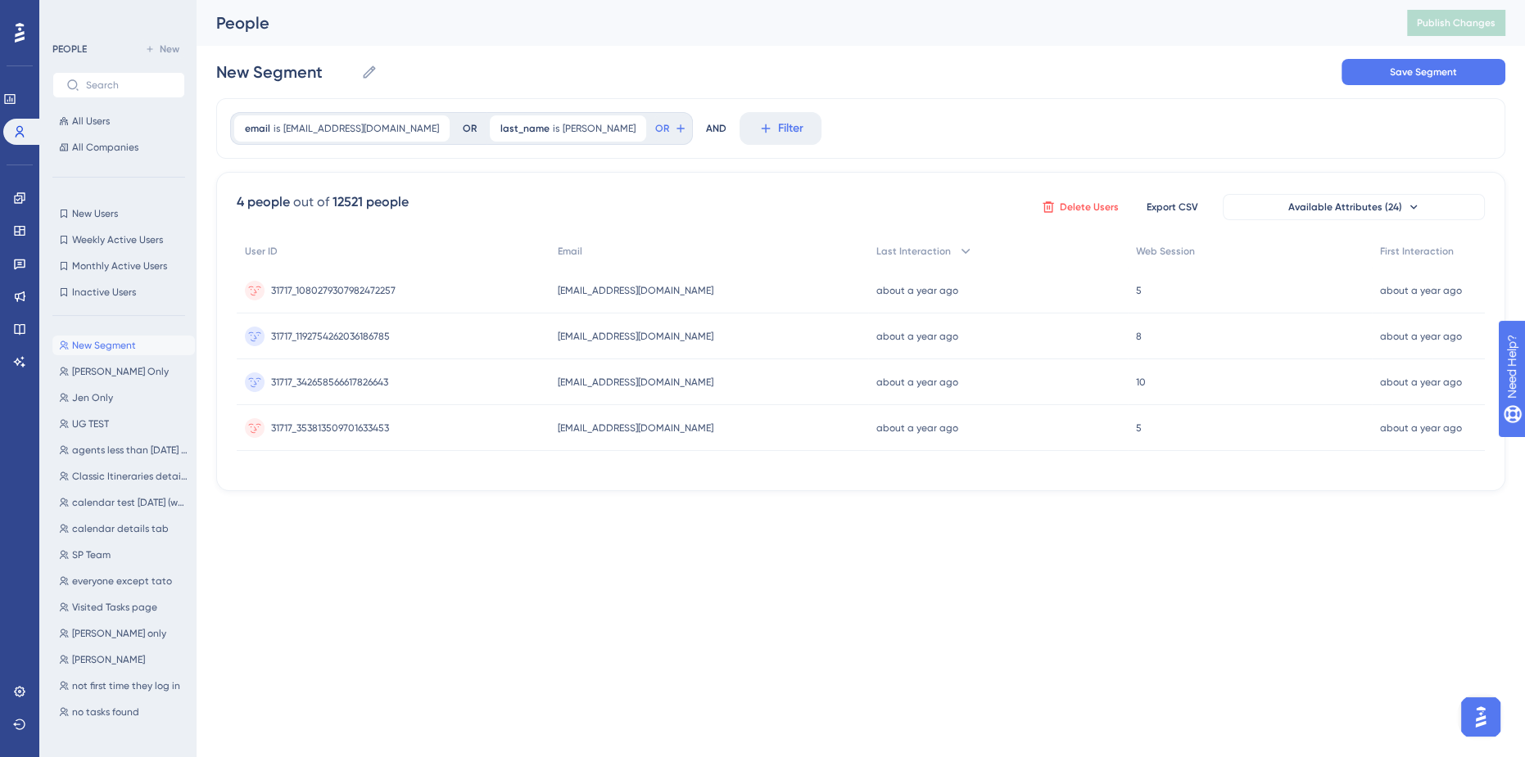
click at [1055, 210] on icon at bounding box center [1048, 207] width 13 height 13
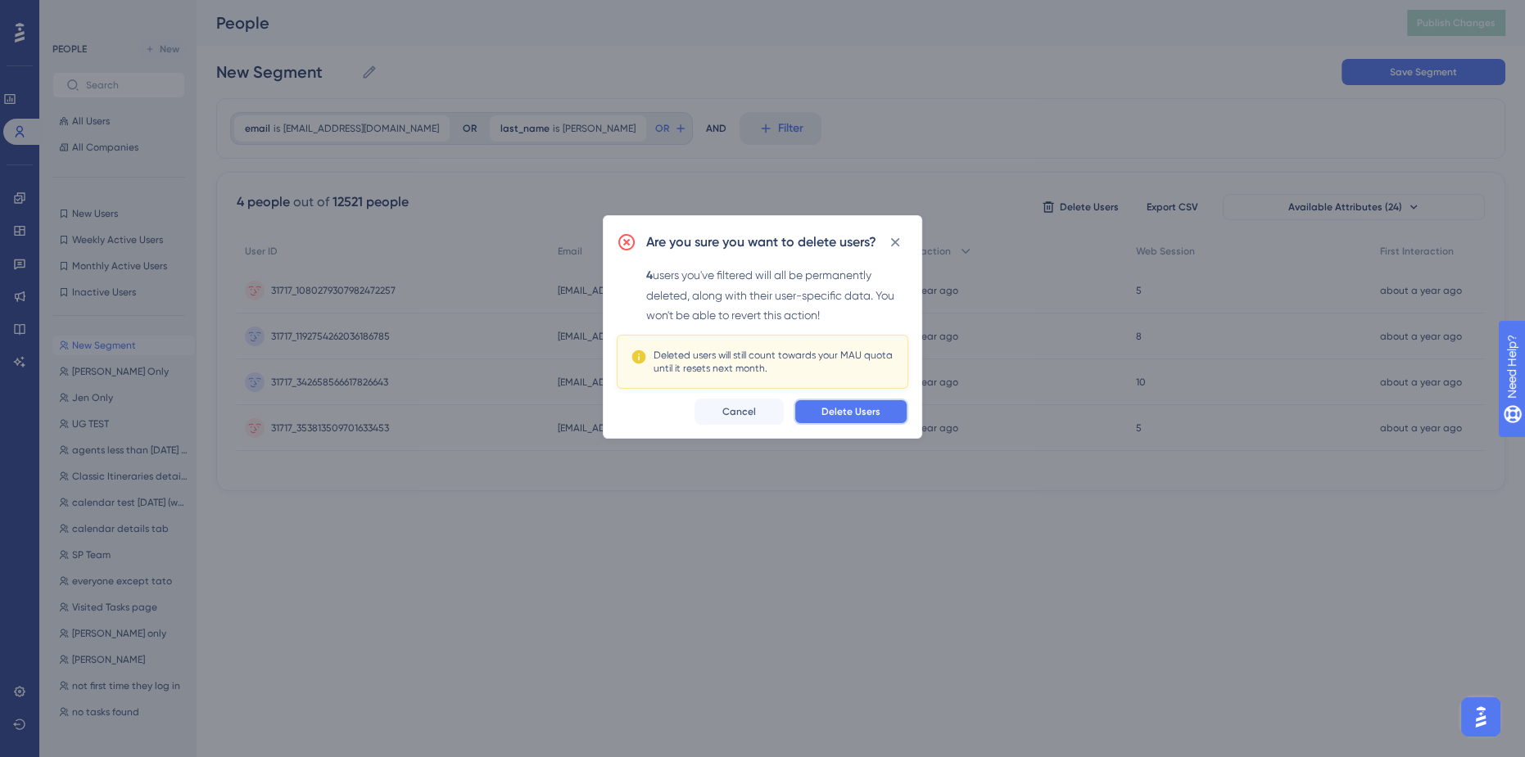
click at [882, 400] on button "Delete Users" at bounding box center [850, 412] width 115 height 26
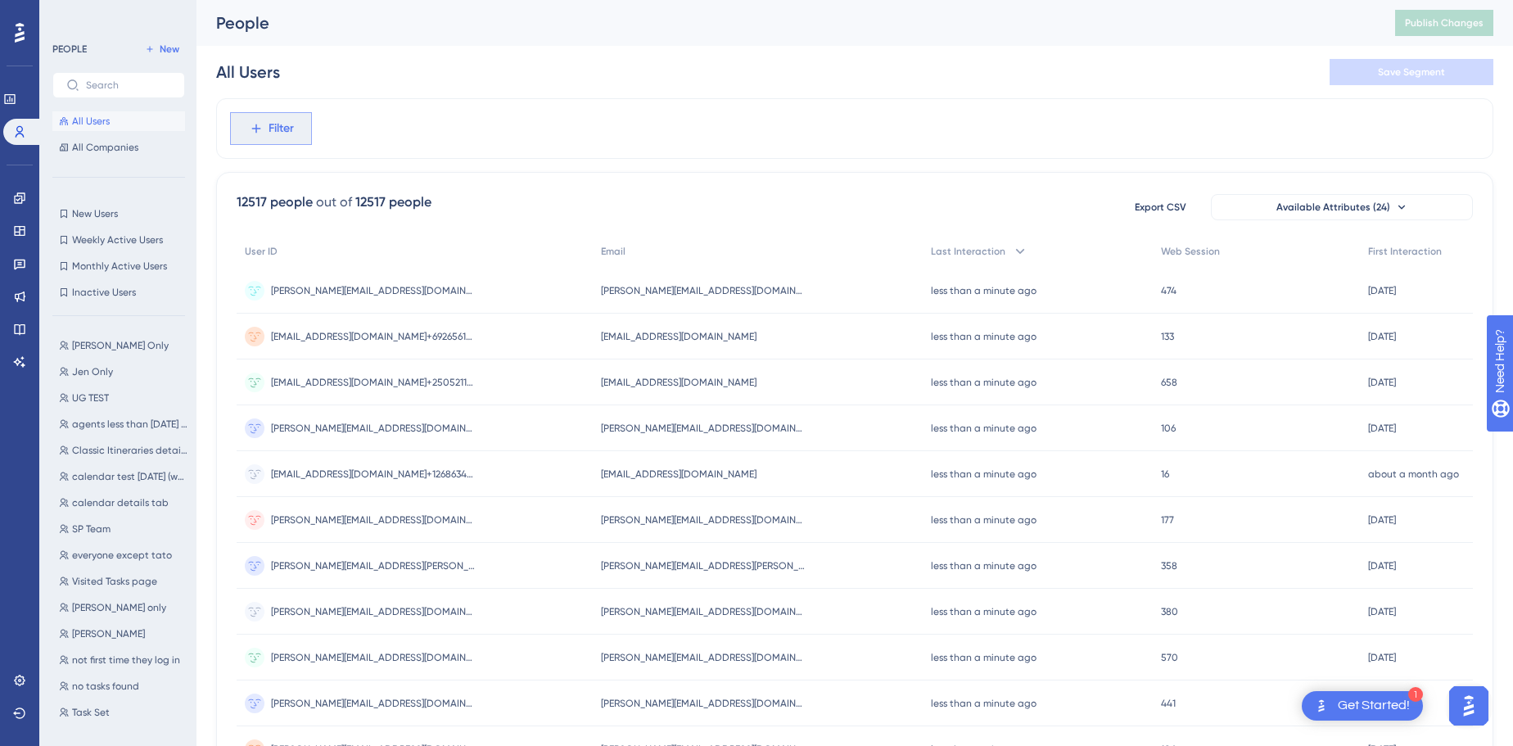
click at [283, 124] on span "Filter" at bounding box center [281, 129] width 25 height 20
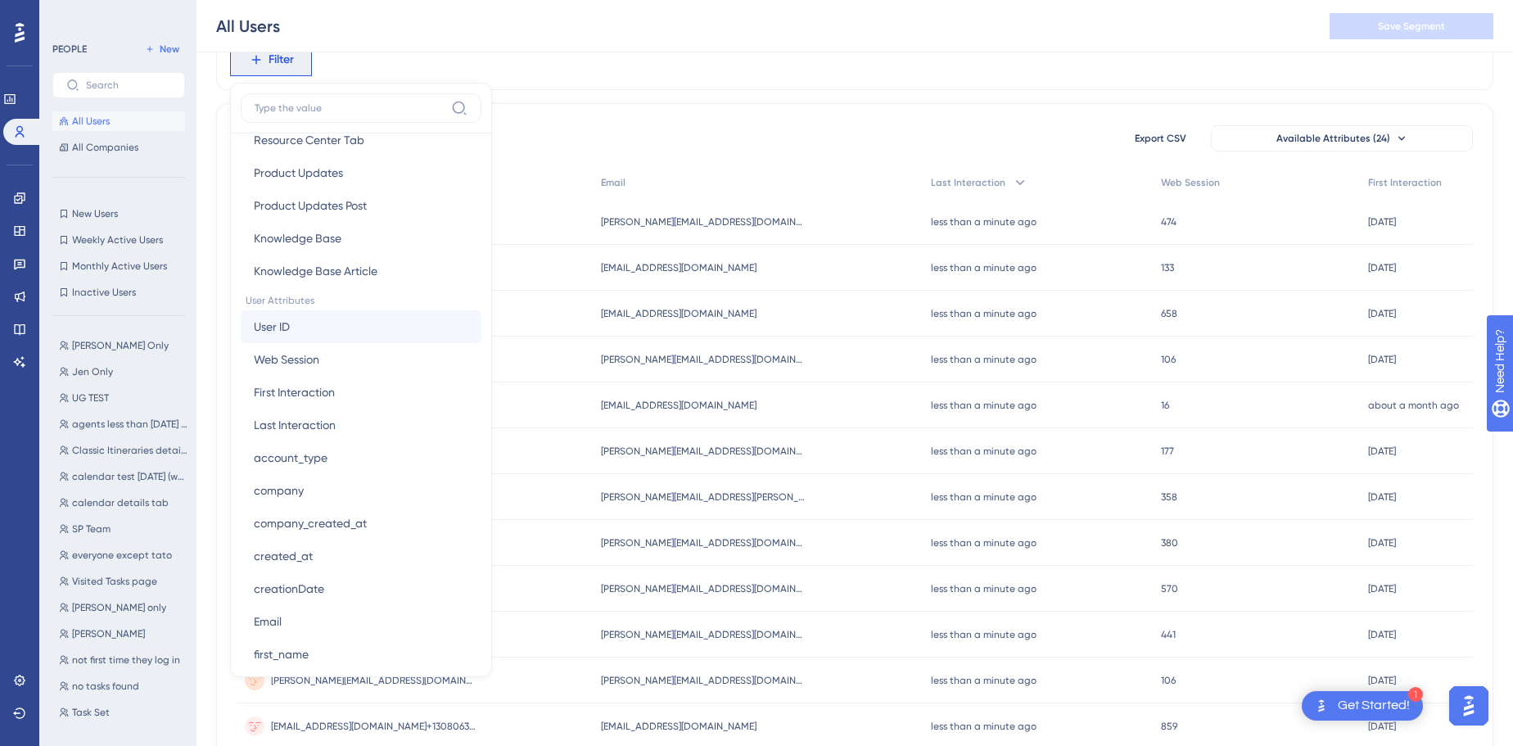
scroll to position [595, 0]
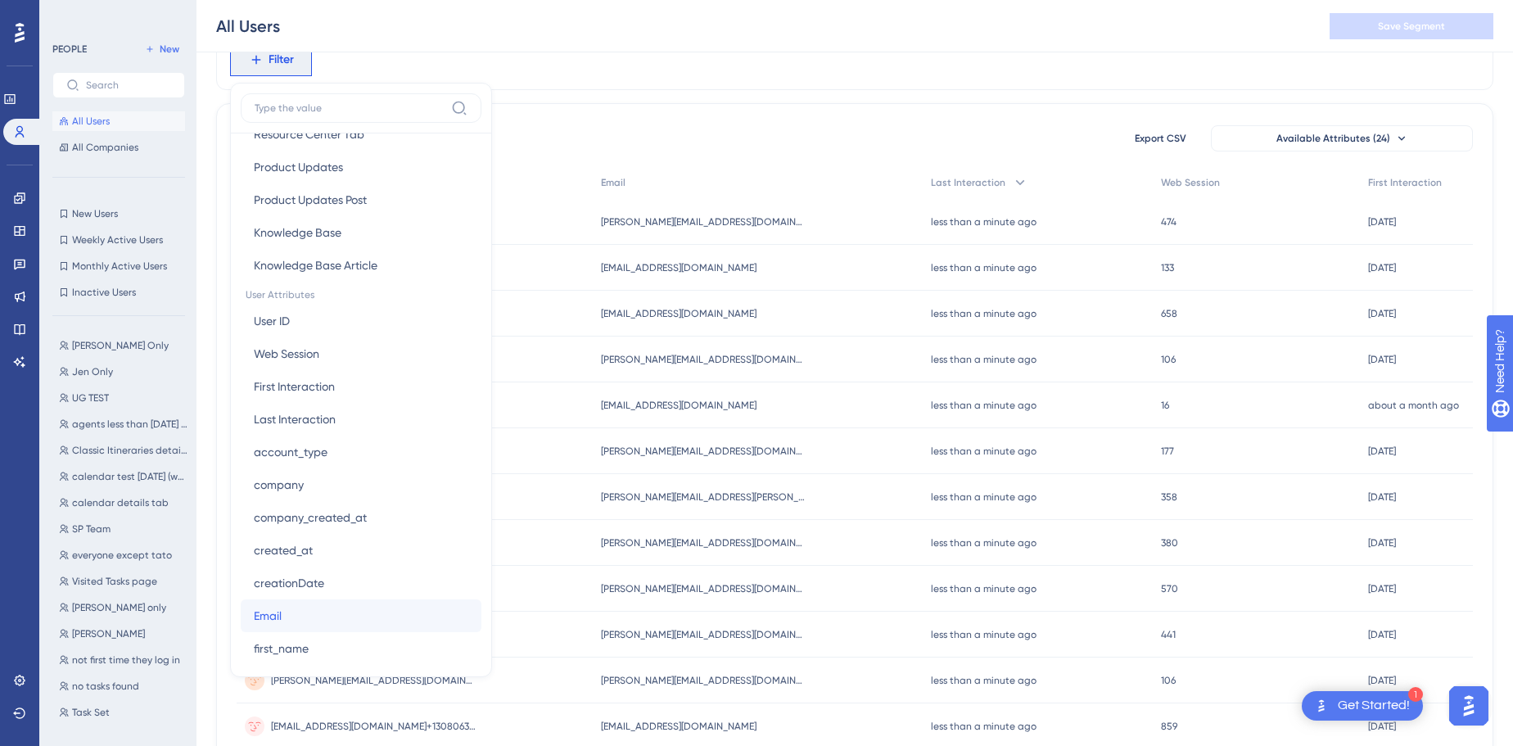
click at [278, 611] on span "Email" at bounding box center [268, 616] width 28 height 20
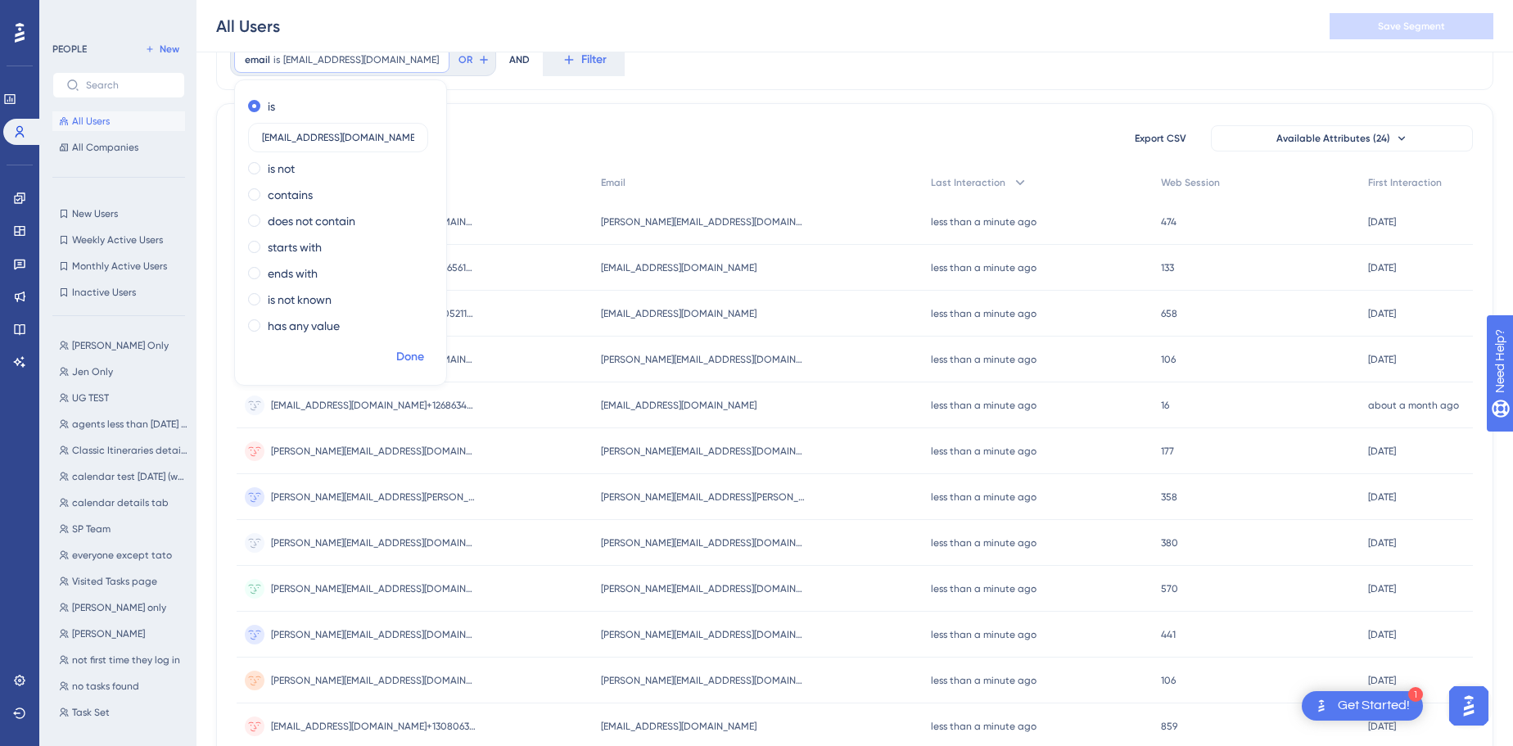
type input "[EMAIL_ADDRESS][DOMAIN_NAME]"
click at [404, 356] on span "Done" at bounding box center [410, 357] width 28 height 20
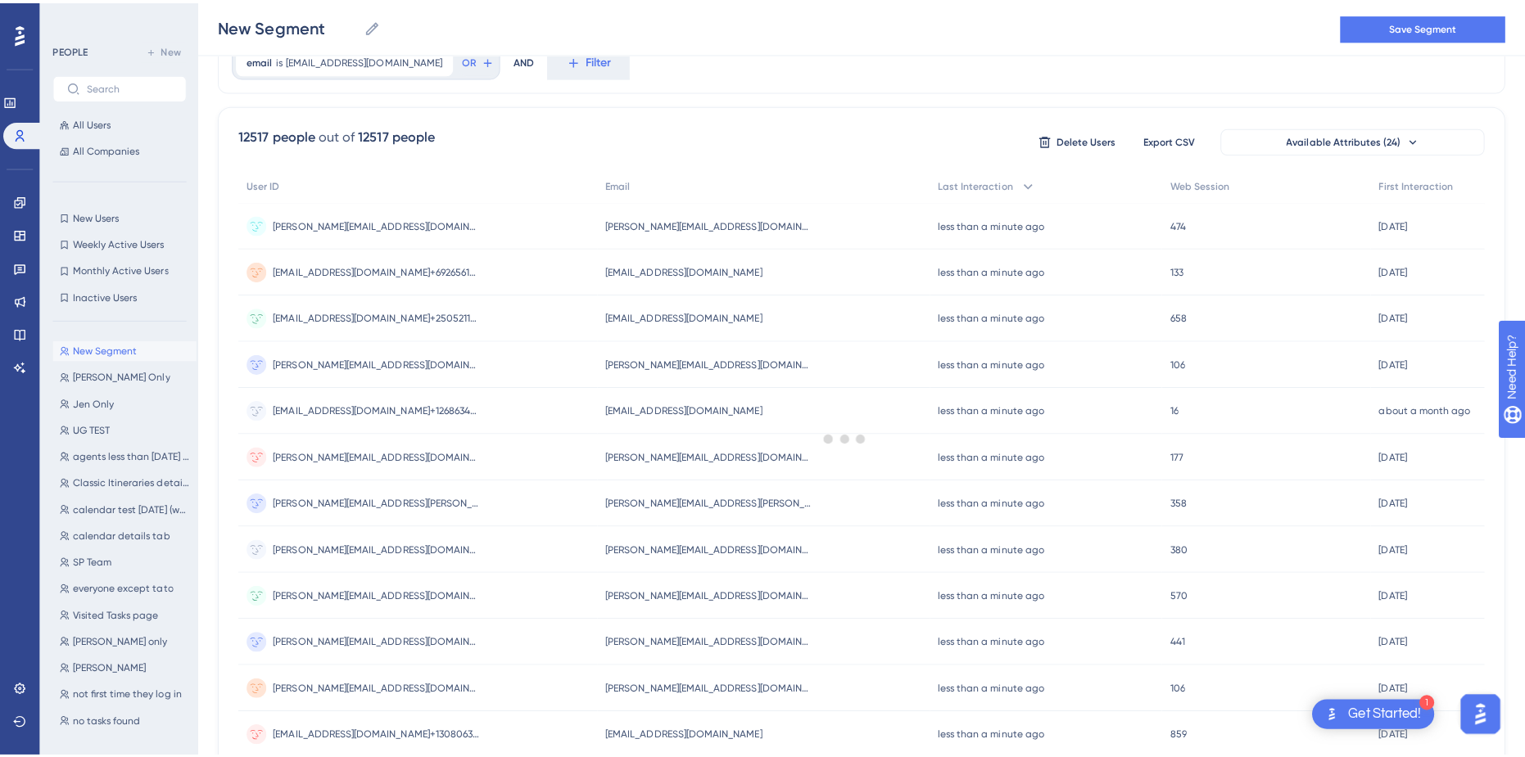
scroll to position [0, 0]
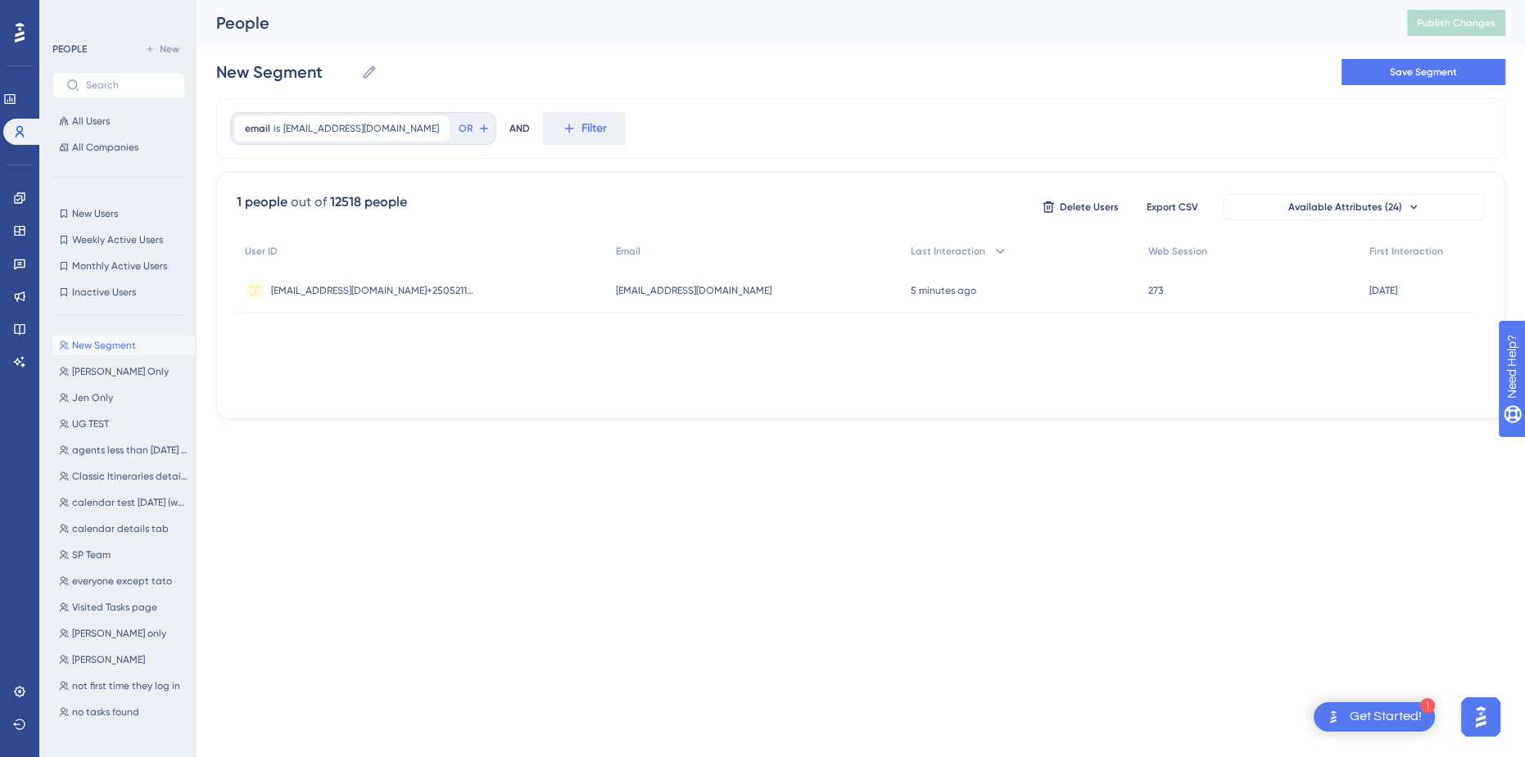
click at [571, 0] on html "1 Get Started! Performance Users Engagement Widgets Feedback Product Updates Kn…" at bounding box center [762, 0] width 1525 height 0
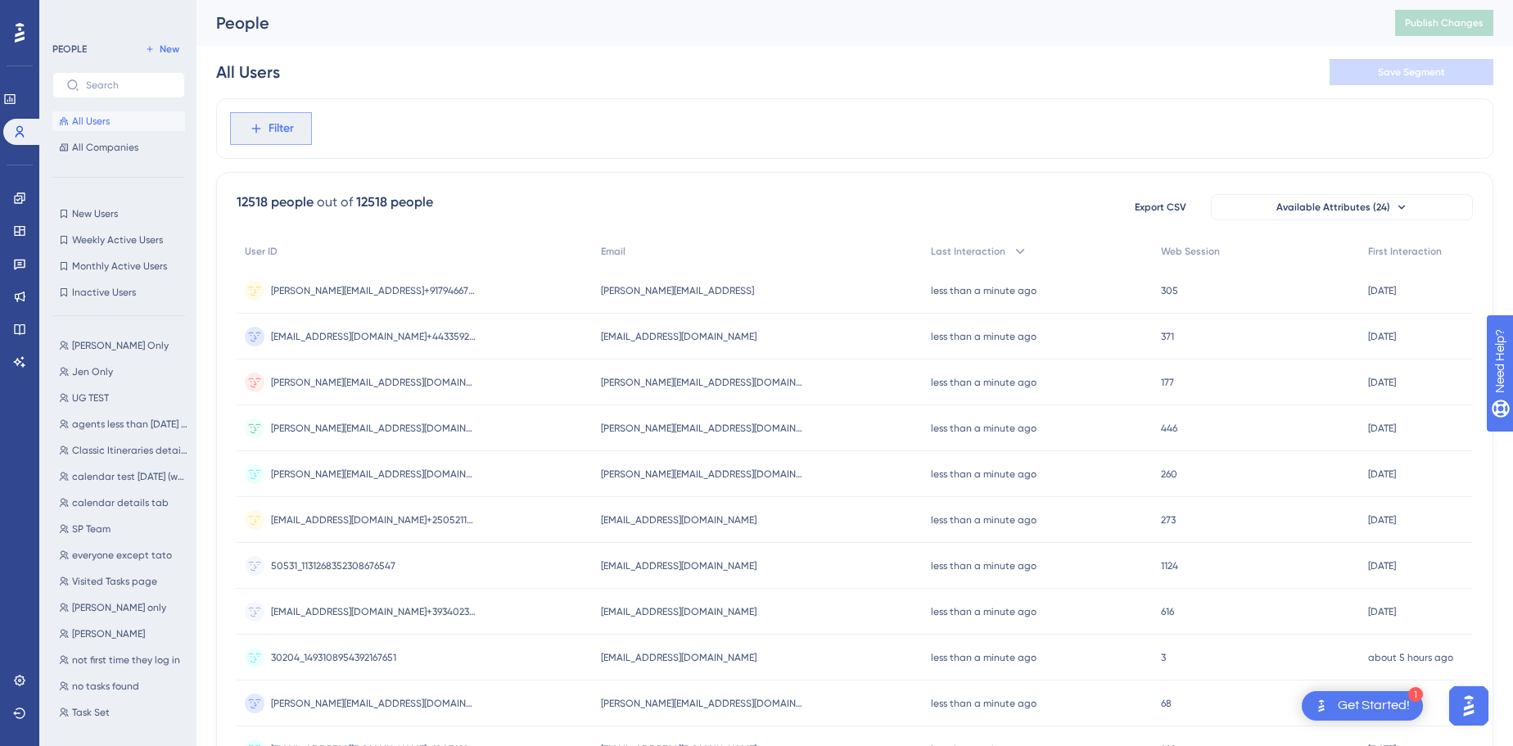
click at [279, 124] on span "Filter" at bounding box center [281, 129] width 25 height 20
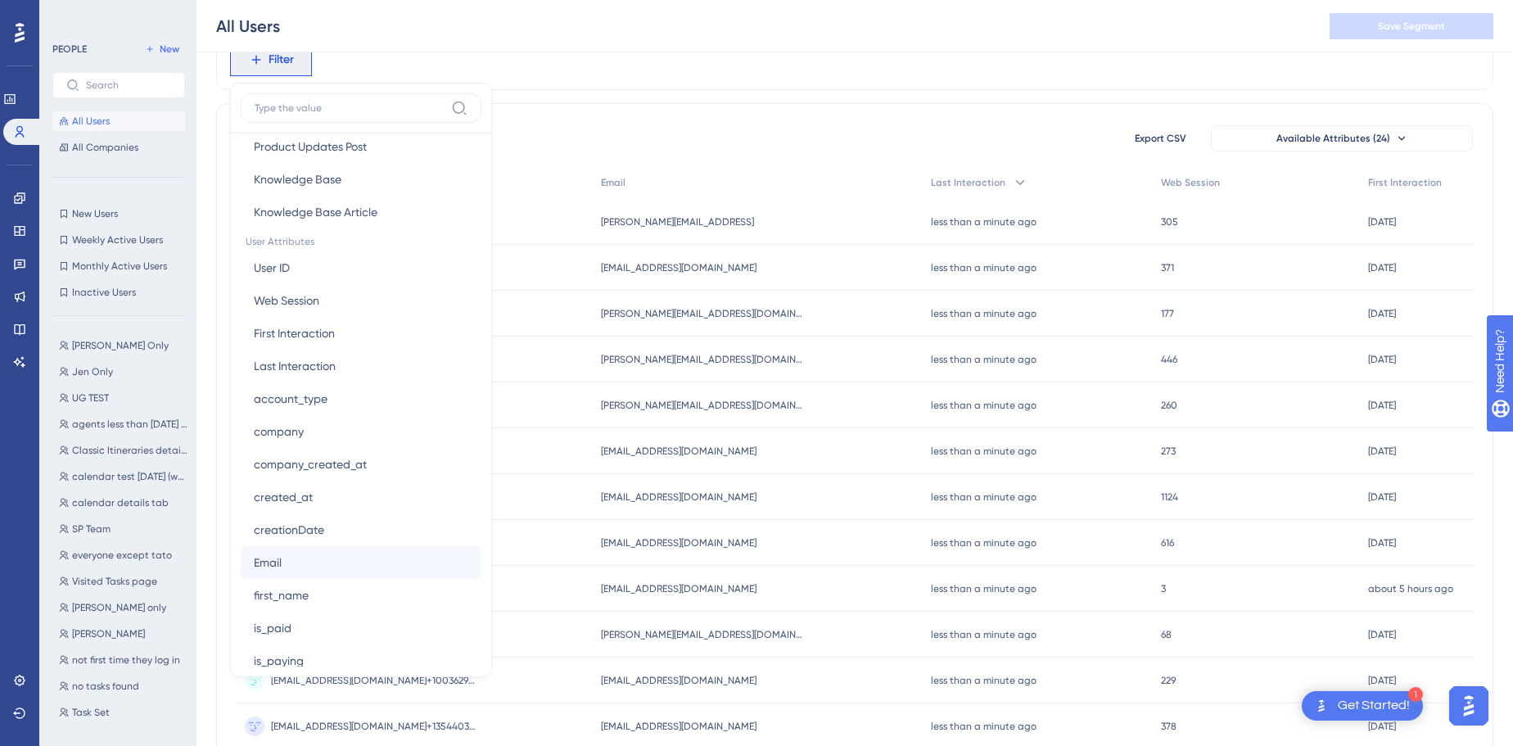
scroll to position [670, 0]
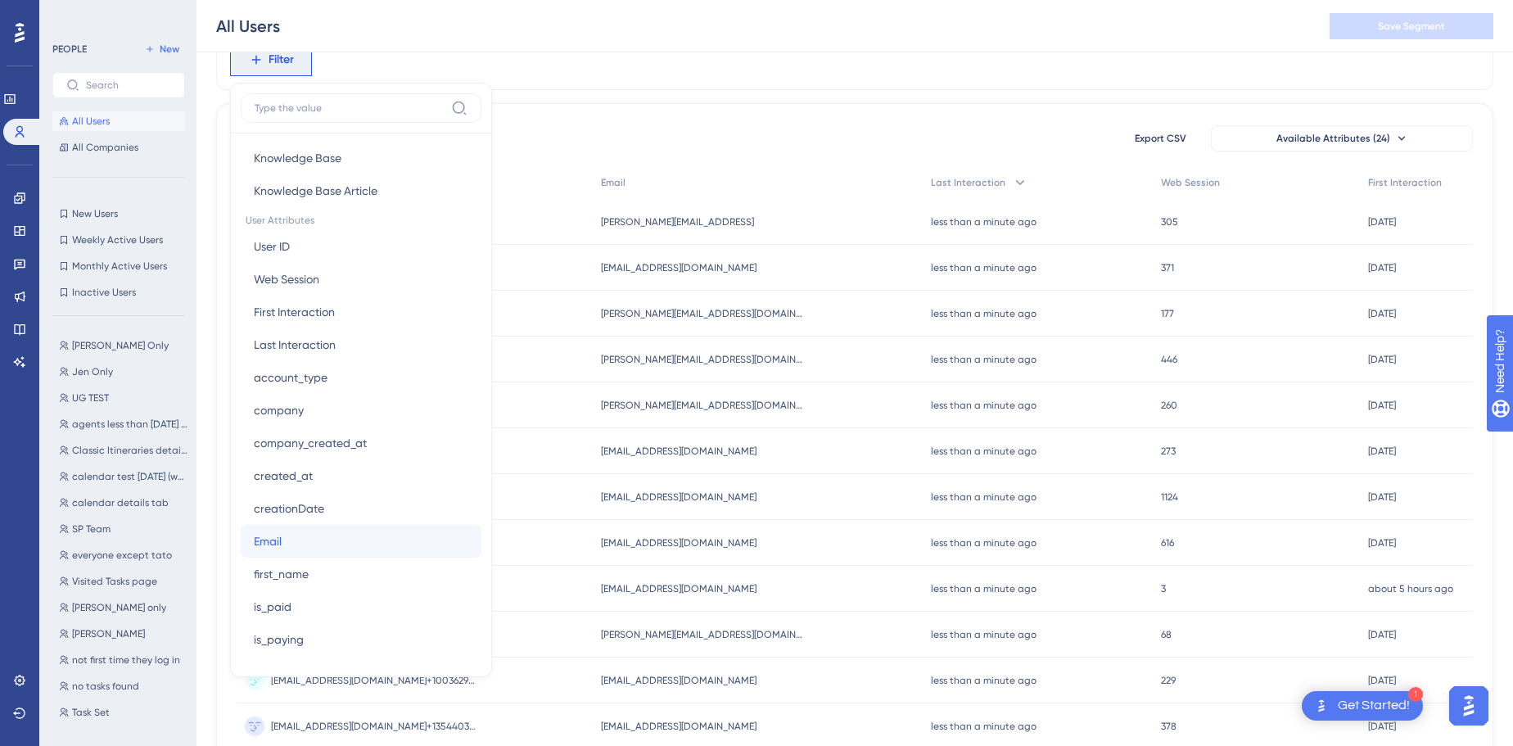
click at [344, 529] on button "Email Email" at bounding box center [361, 541] width 241 height 33
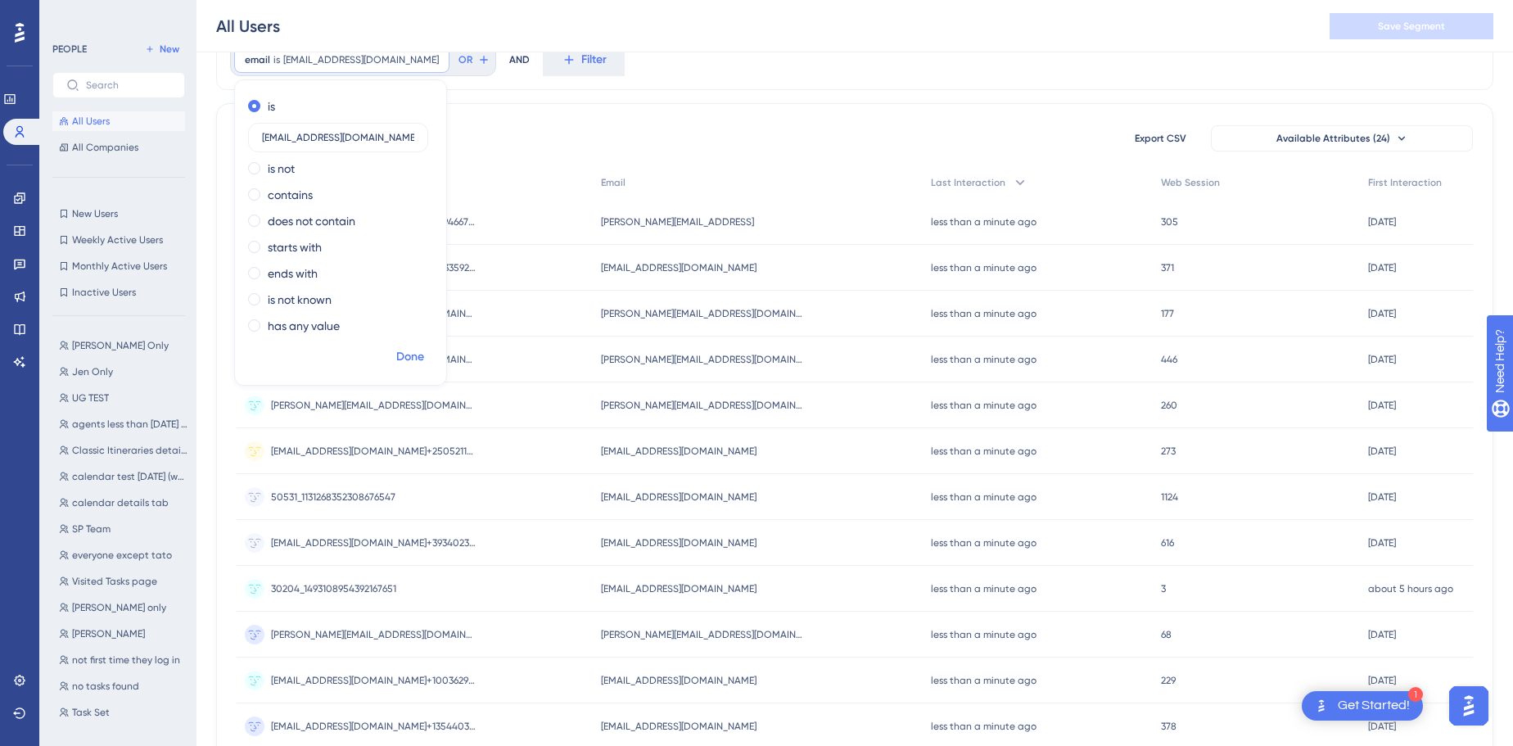
type input "[EMAIL_ADDRESS][DOMAIN_NAME]"
click at [418, 360] on span "Done" at bounding box center [410, 357] width 28 height 20
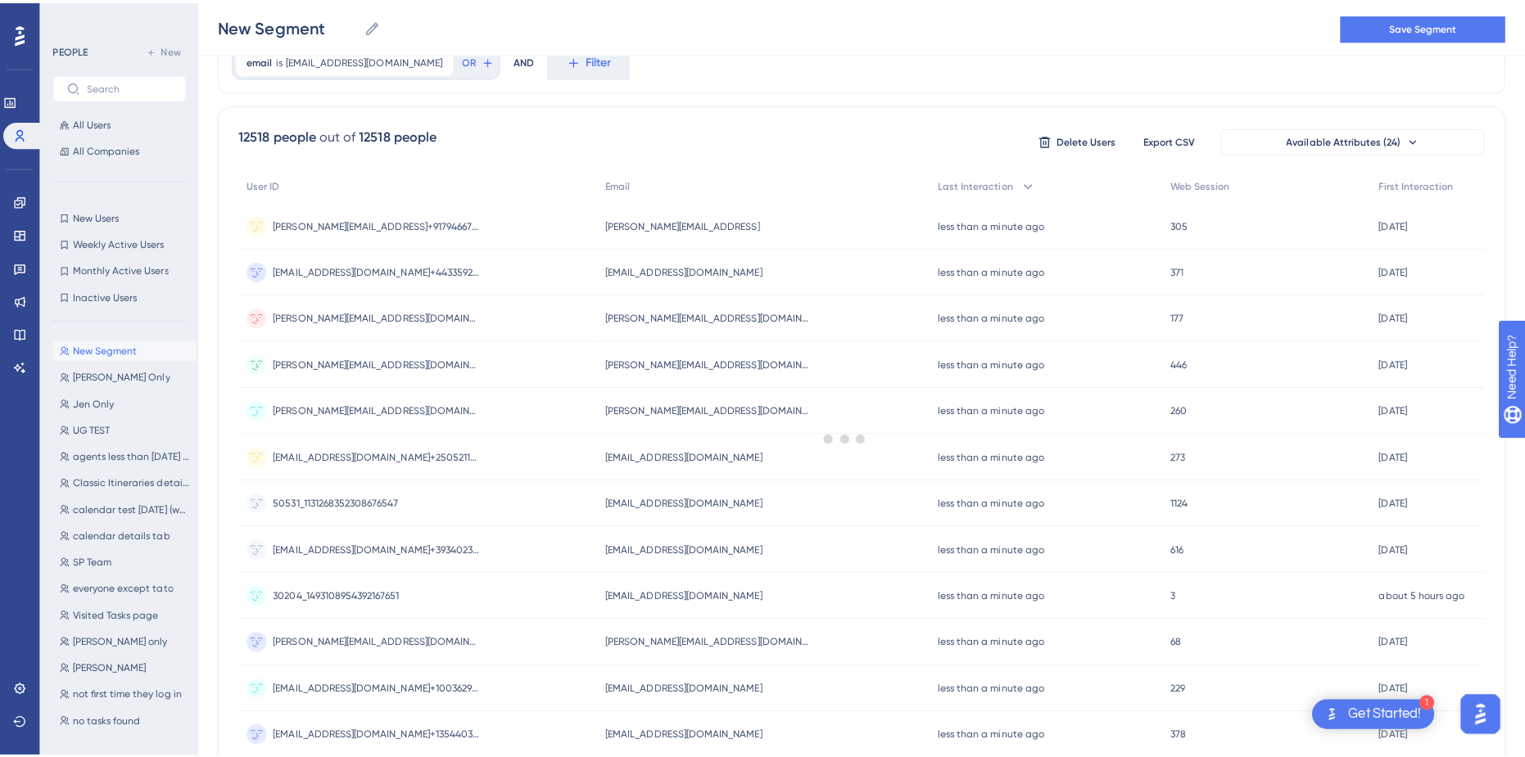
scroll to position [0, 0]
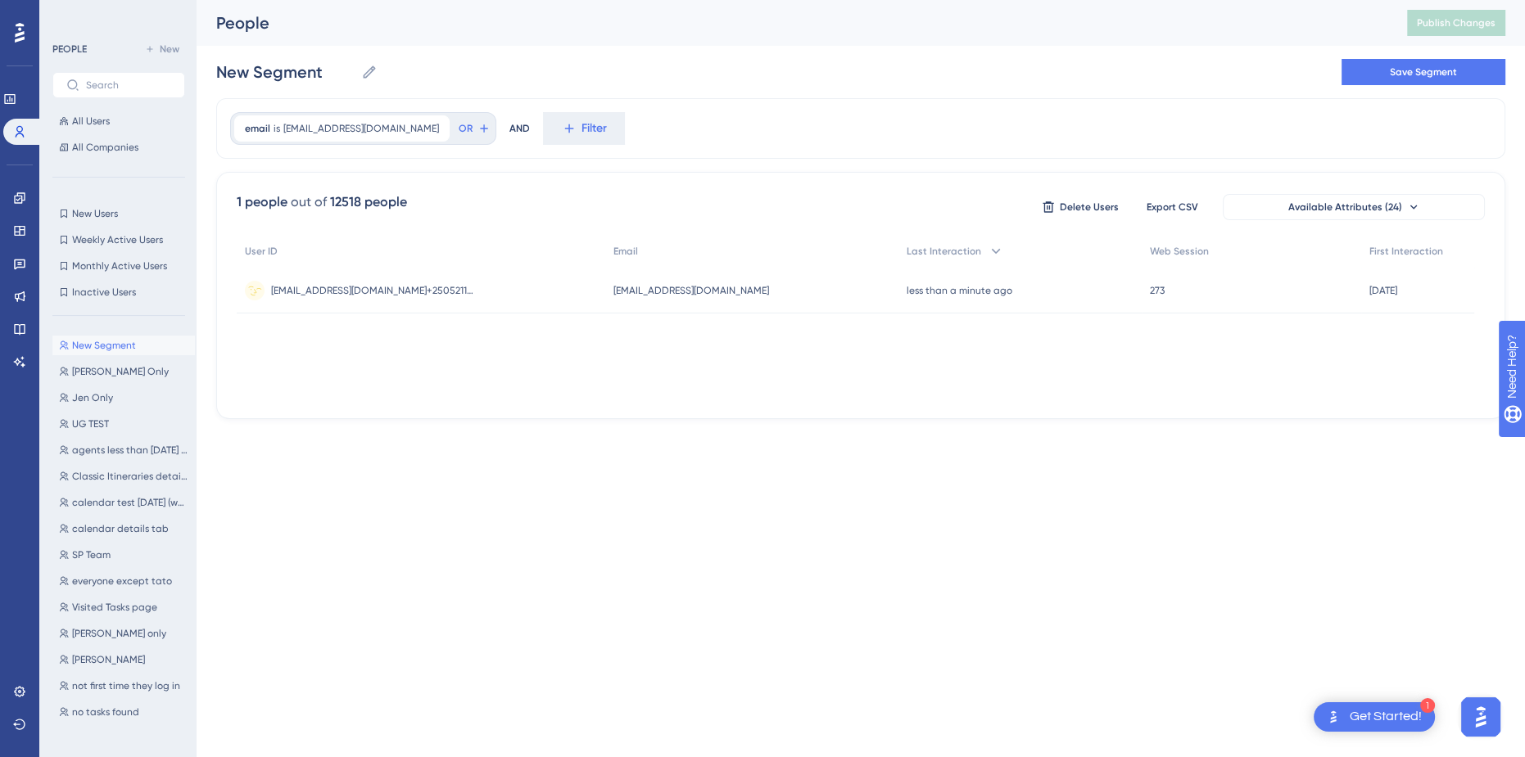
click at [499, 295] on div "jlatta@safariportal.app+250521109097612299 jlatta@safariportal.app+250521109097…" at bounding box center [421, 291] width 368 height 46
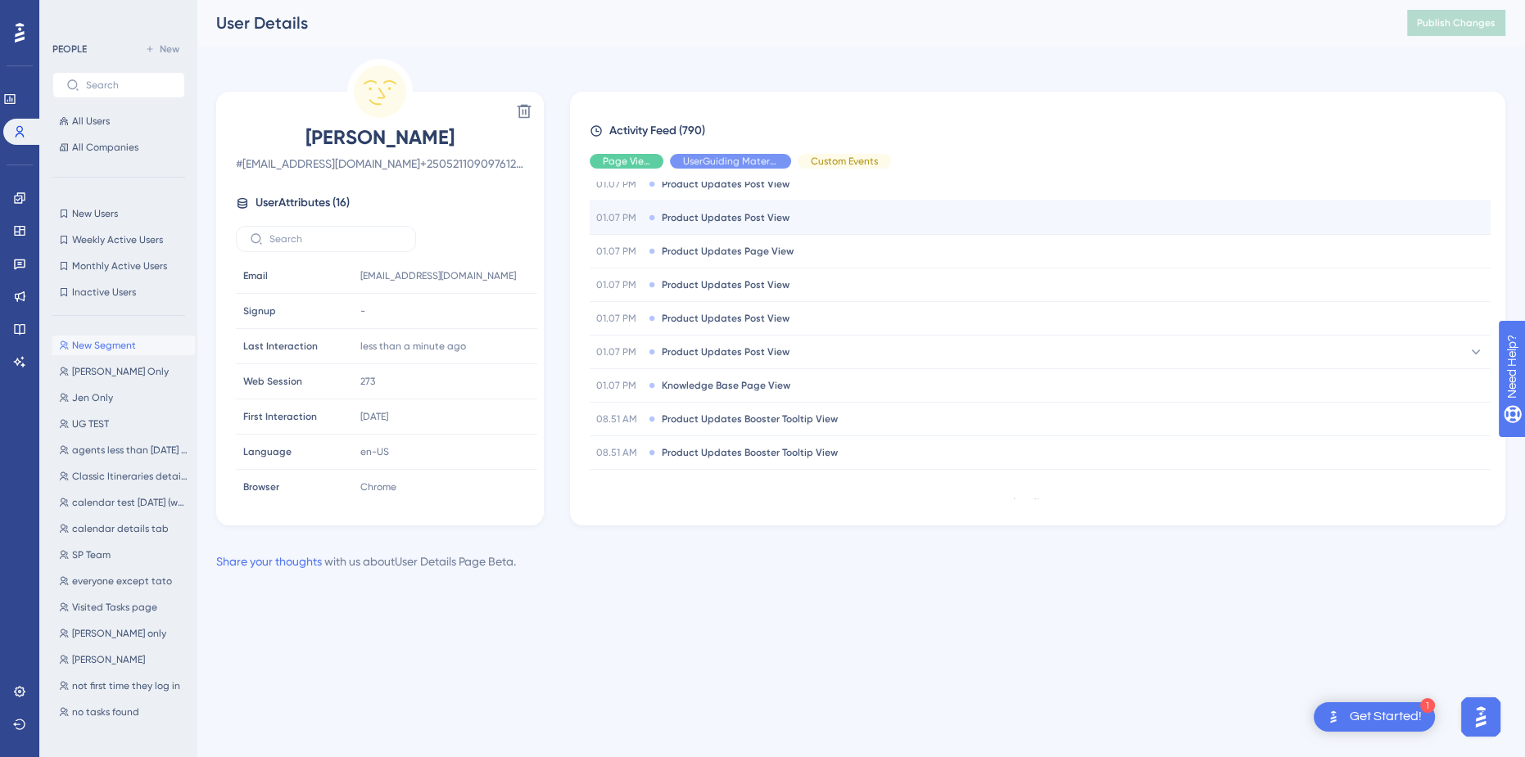
scroll to position [659, 0]
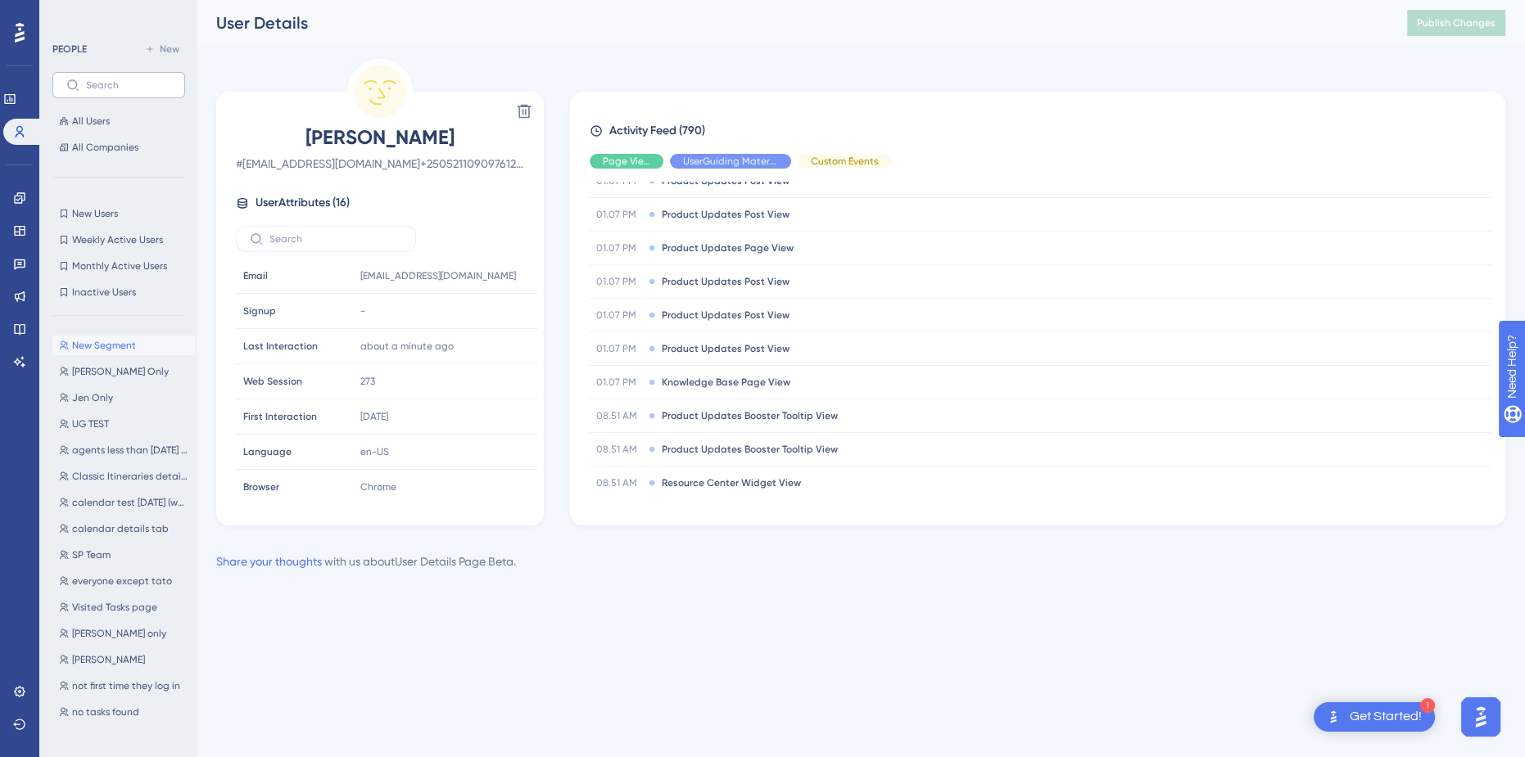
click at [120, 92] on label at bounding box center [118, 85] width 133 height 26
click at [120, 91] on input "text" at bounding box center [128, 84] width 85 height 11
click at [104, 119] on span "All Users" at bounding box center [91, 121] width 38 height 13
click at [165, 126] on button "All Users" at bounding box center [118, 121] width 133 height 20
click at [102, 124] on span "All Users" at bounding box center [91, 121] width 38 height 13
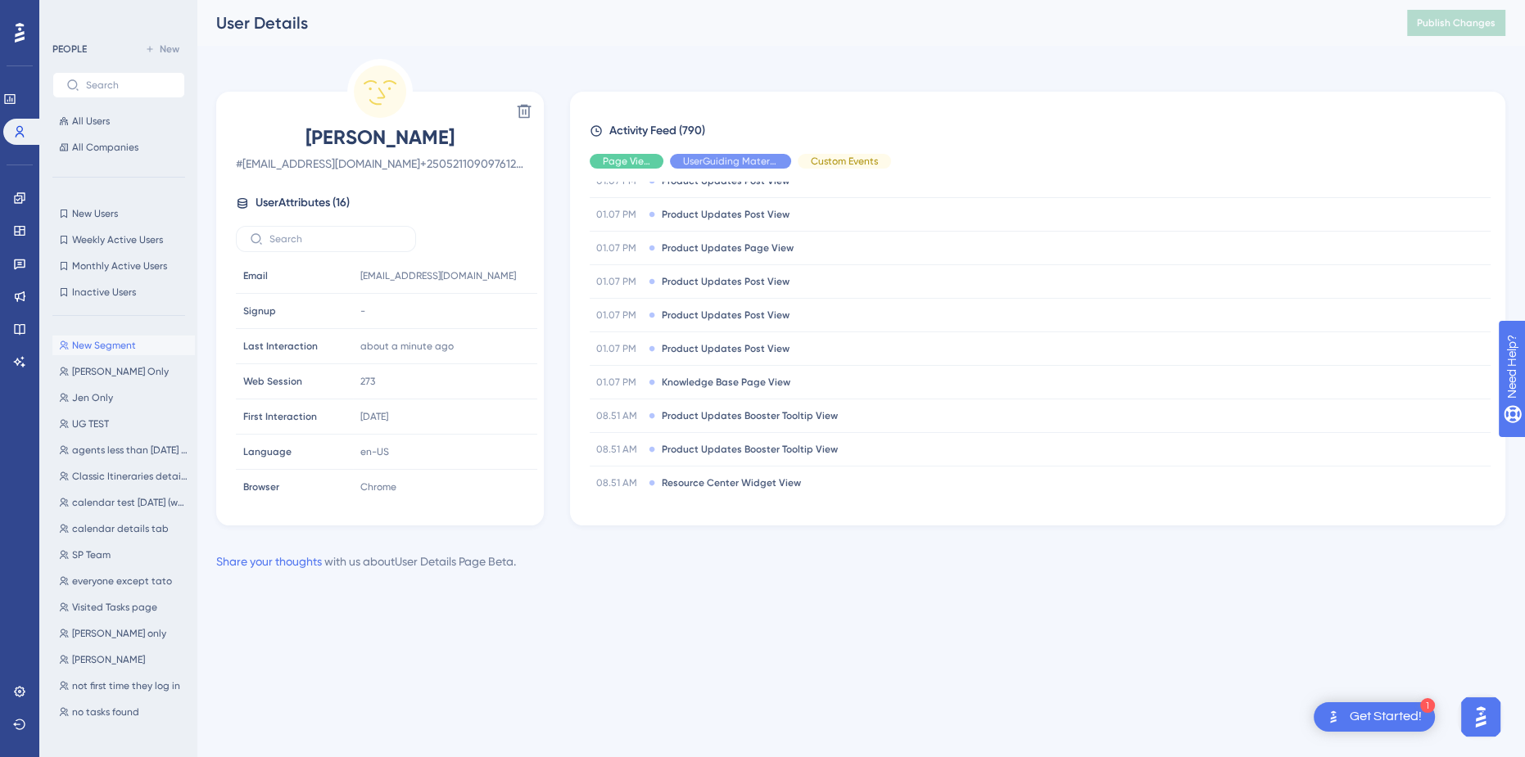
click at [0, 0] on div "Performance Users Engagement Widgets Feedback Product Updates Knowledge Base AI…" at bounding box center [0, 0] width 0 height 0
click at [80, 116] on span "All Users" at bounding box center [91, 121] width 38 height 13
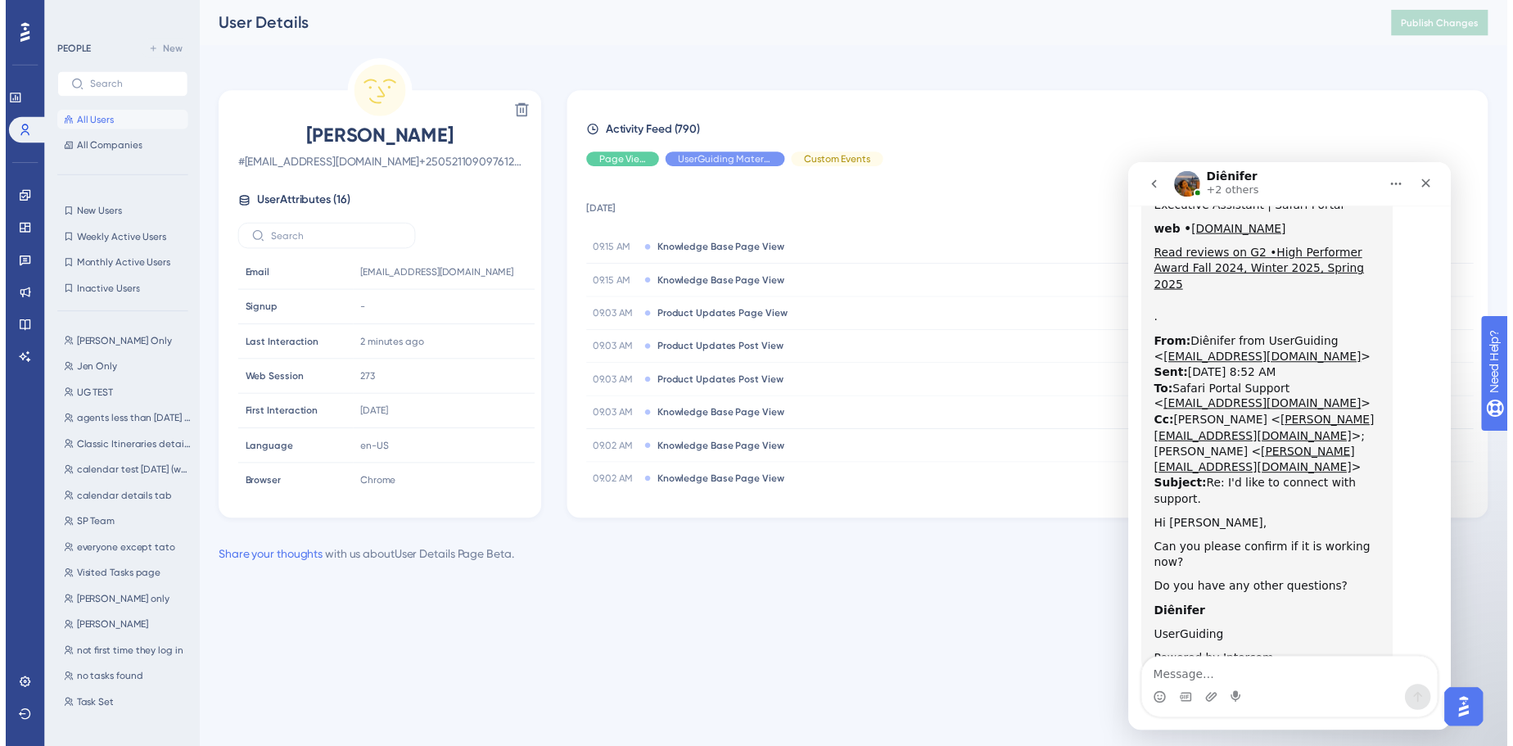
scroll to position [3979, 0]
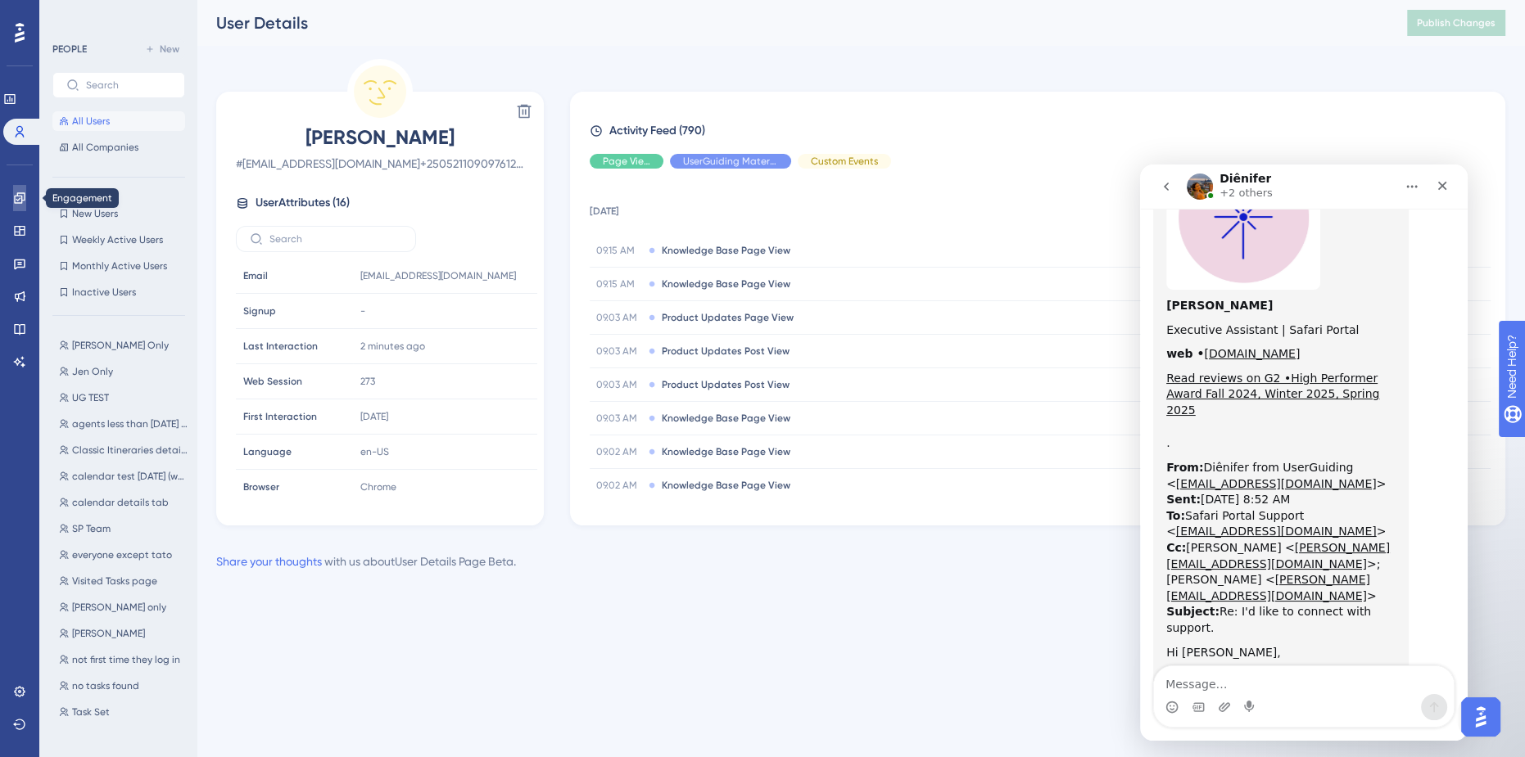
click at [21, 192] on icon at bounding box center [19, 198] width 13 height 13
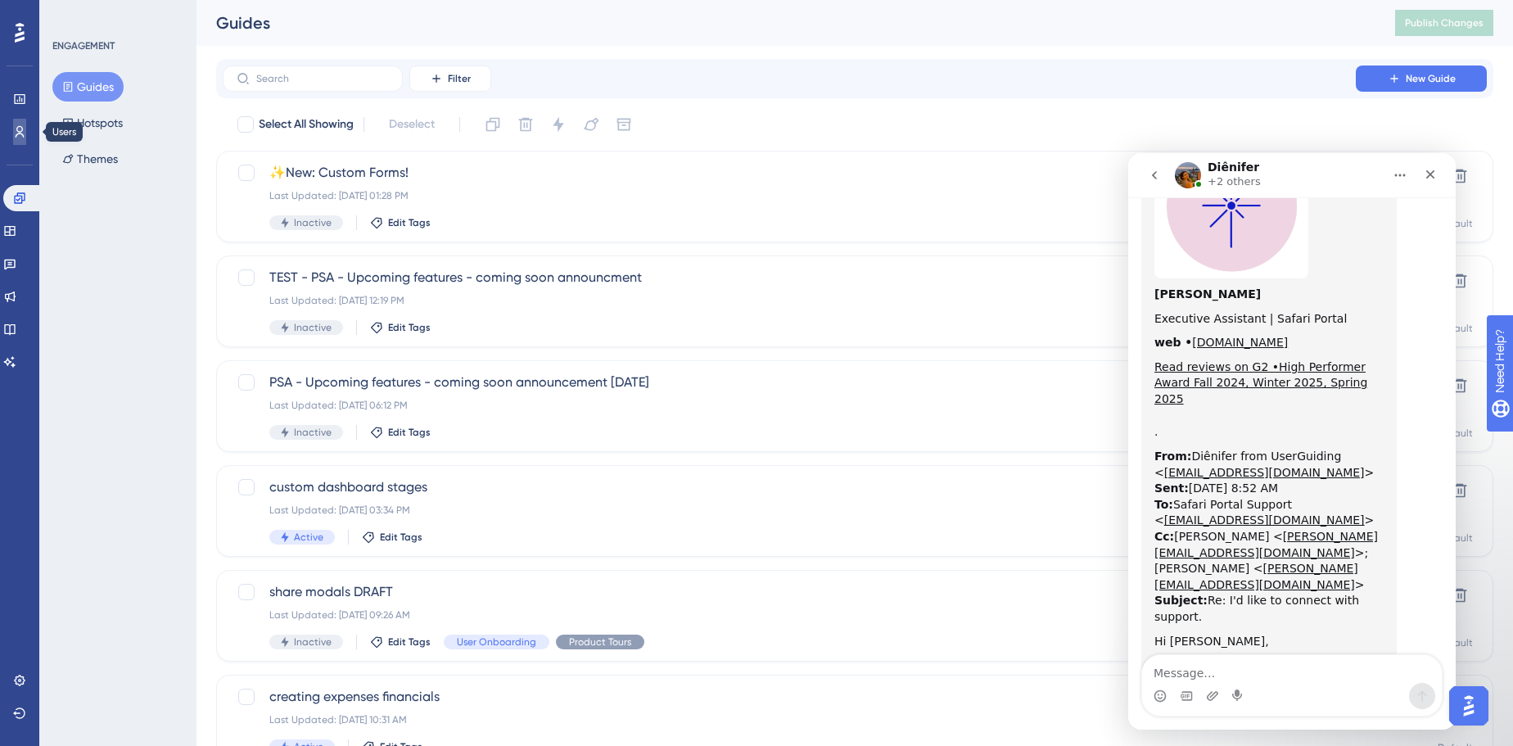
click at [0, 0] on icon at bounding box center [0, 0] width 0 height 0
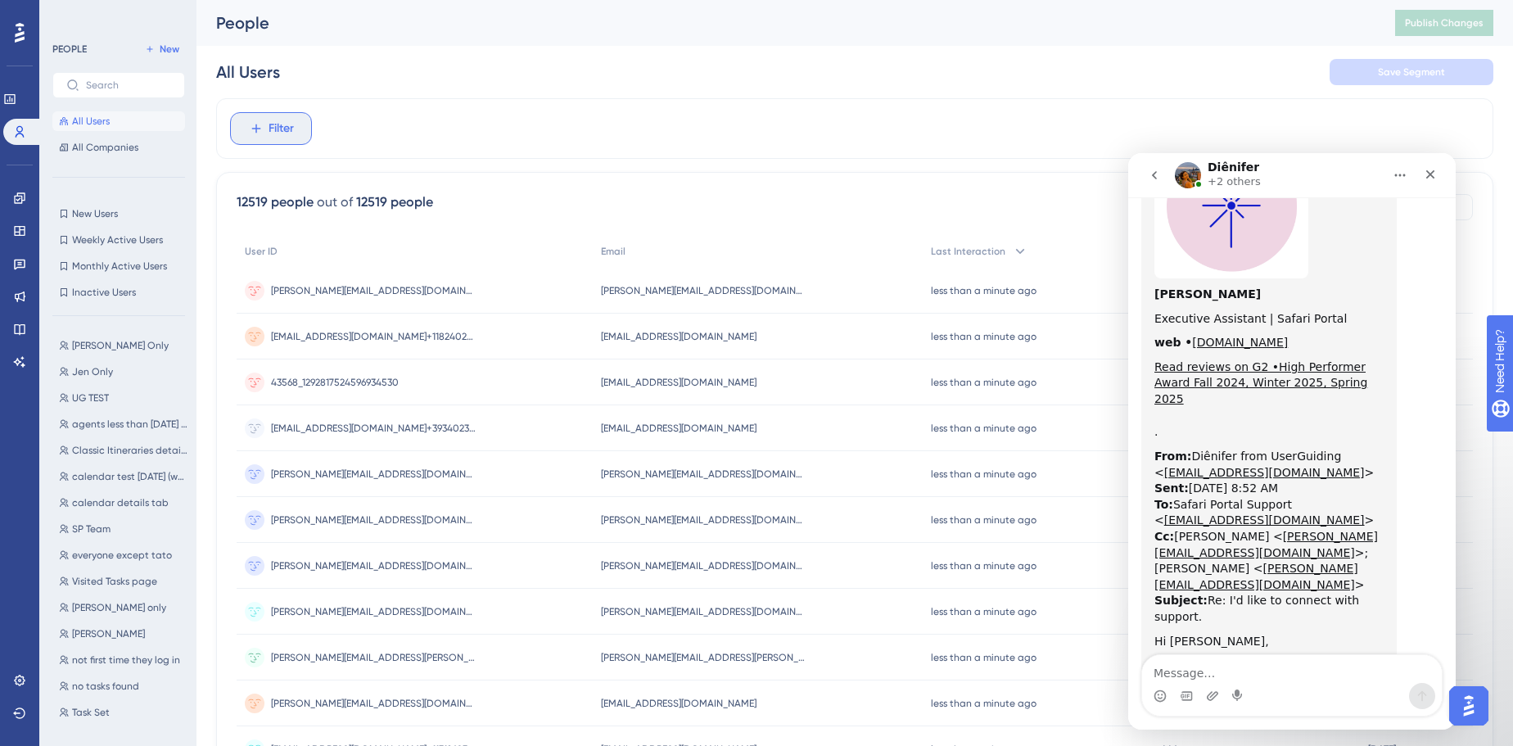
click at [257, 125] on icon at bounding box center [256, 128] width 15 height 15
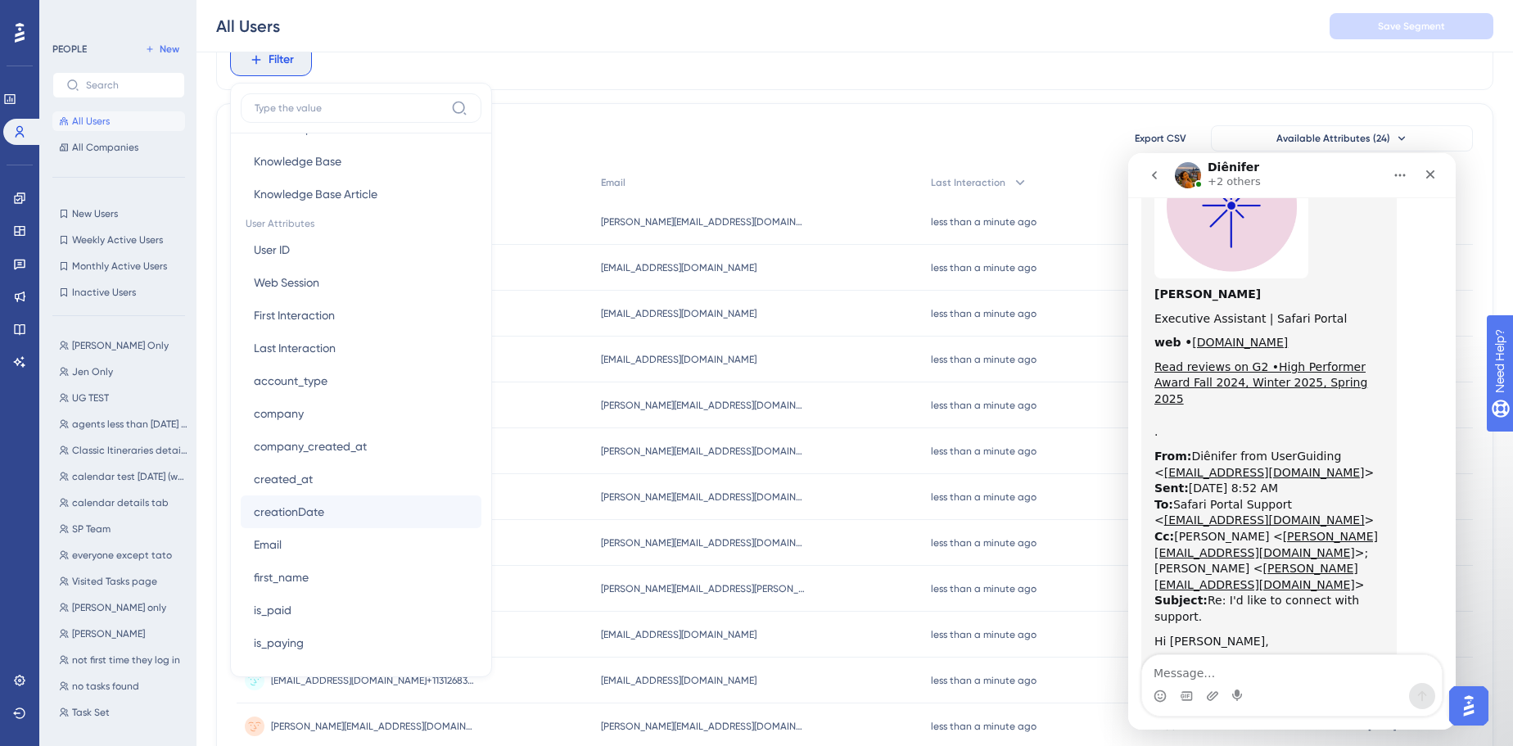
scroll to position [670, 0]
click at [297, 536] on button "Email Email" at bounding box center [361, 541] width 241 height 33
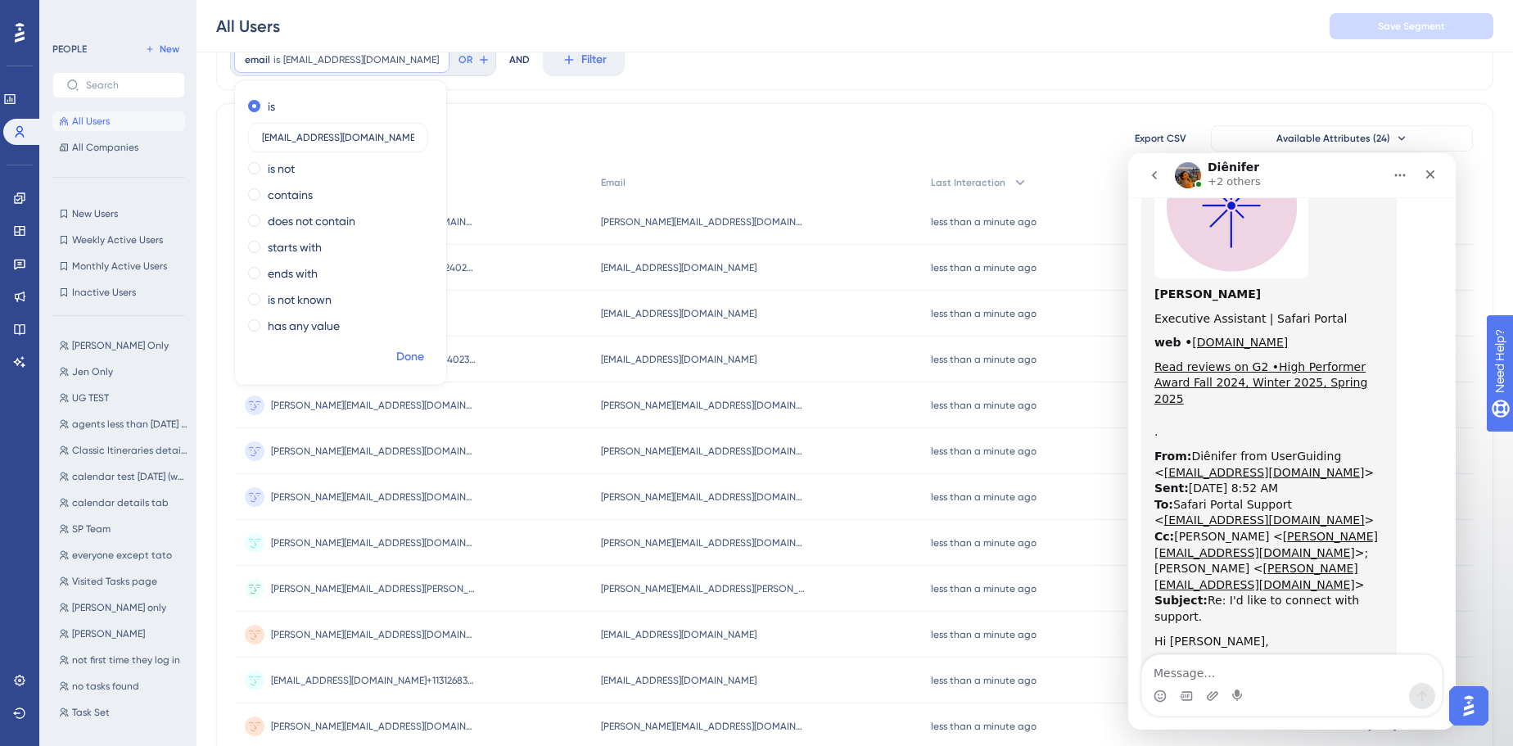
type input "[EMAIL_ADDRESS][DOMAIN_NAME]"
click at [421, 358] on span "Done" at bounding box center [410, 357] width 28 height 20
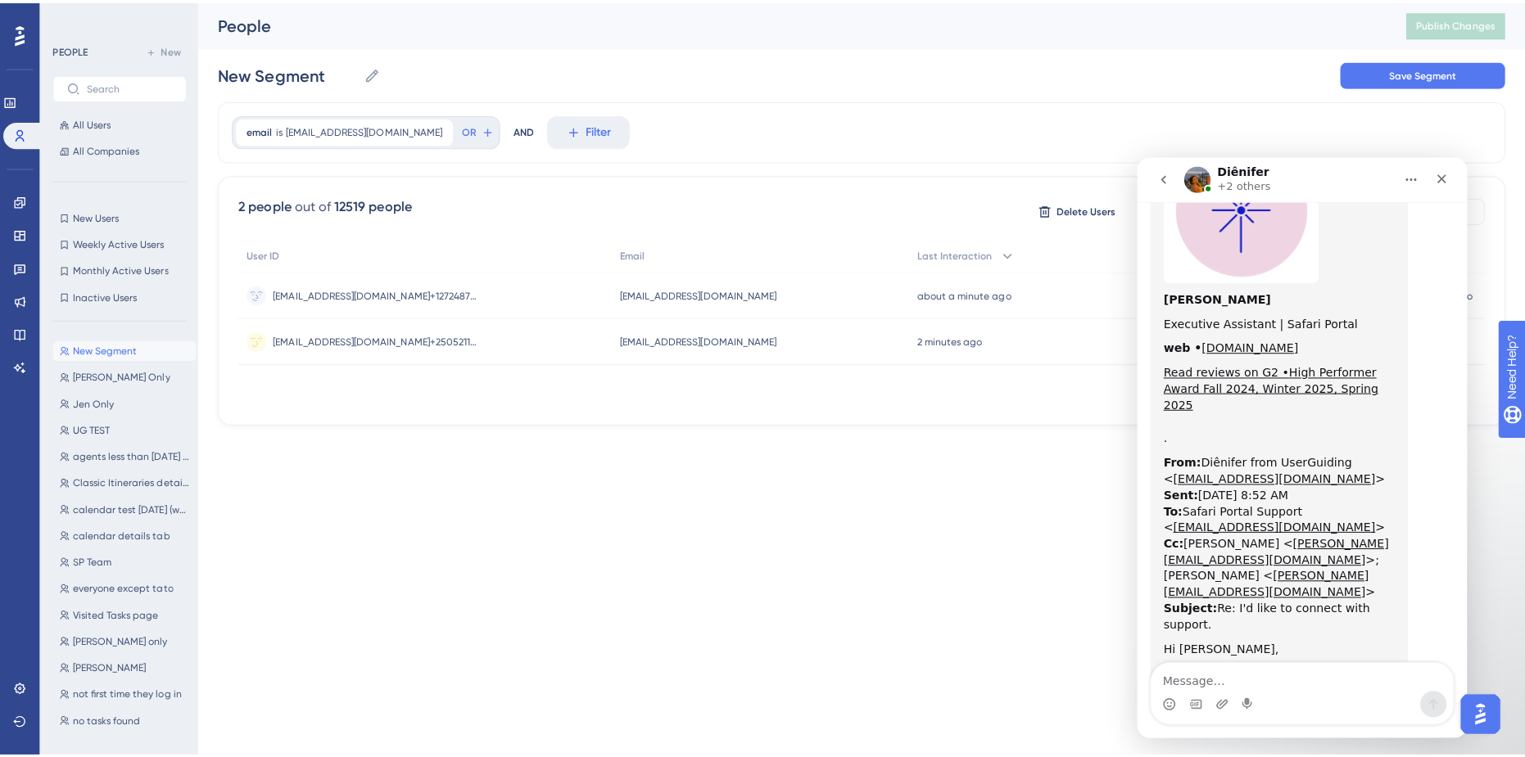
scroll to position [0, 0]
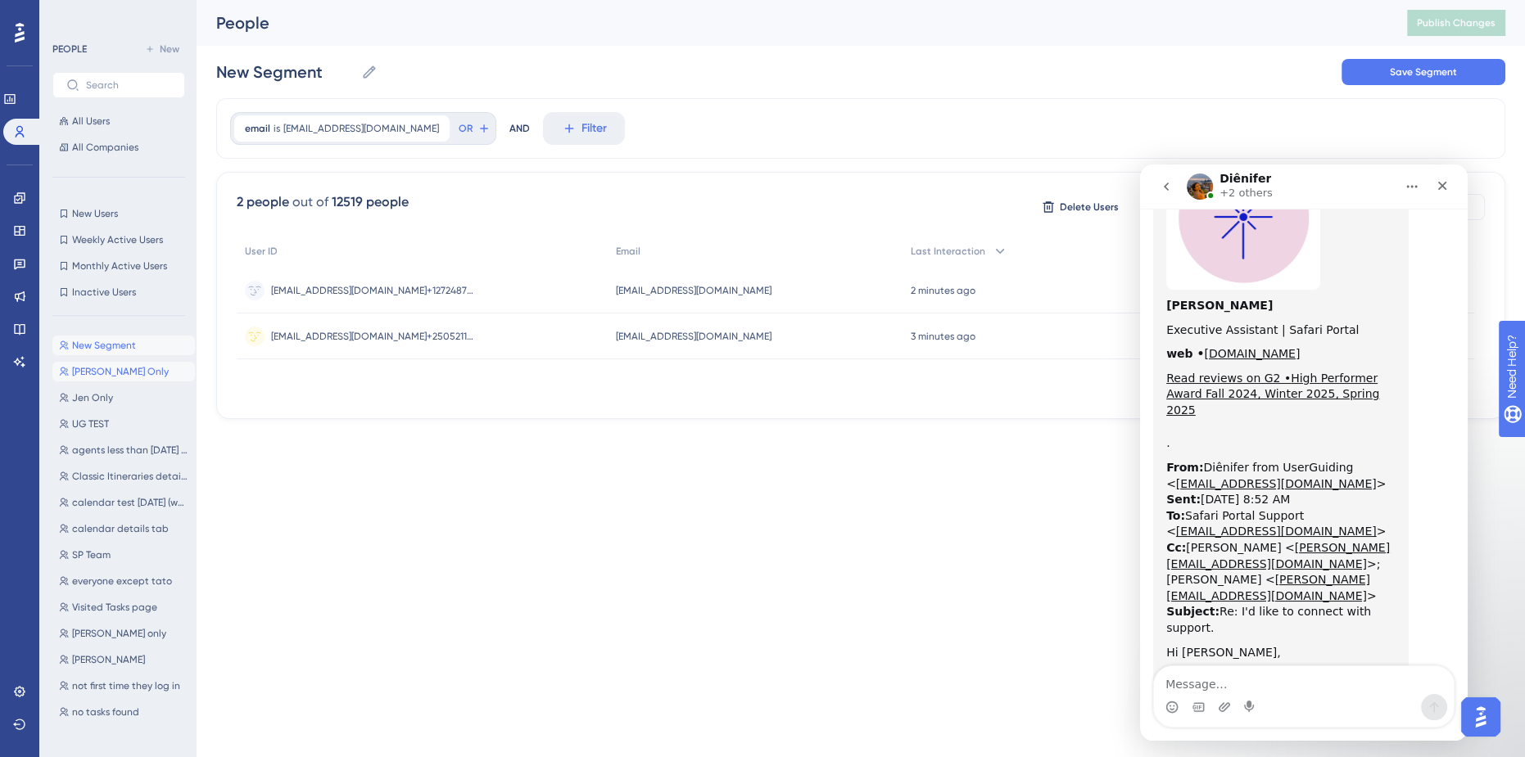
click at [110, 377] on span "[PERSON_NAME] Only" at bounding box center [120, 371] width 97 height 13
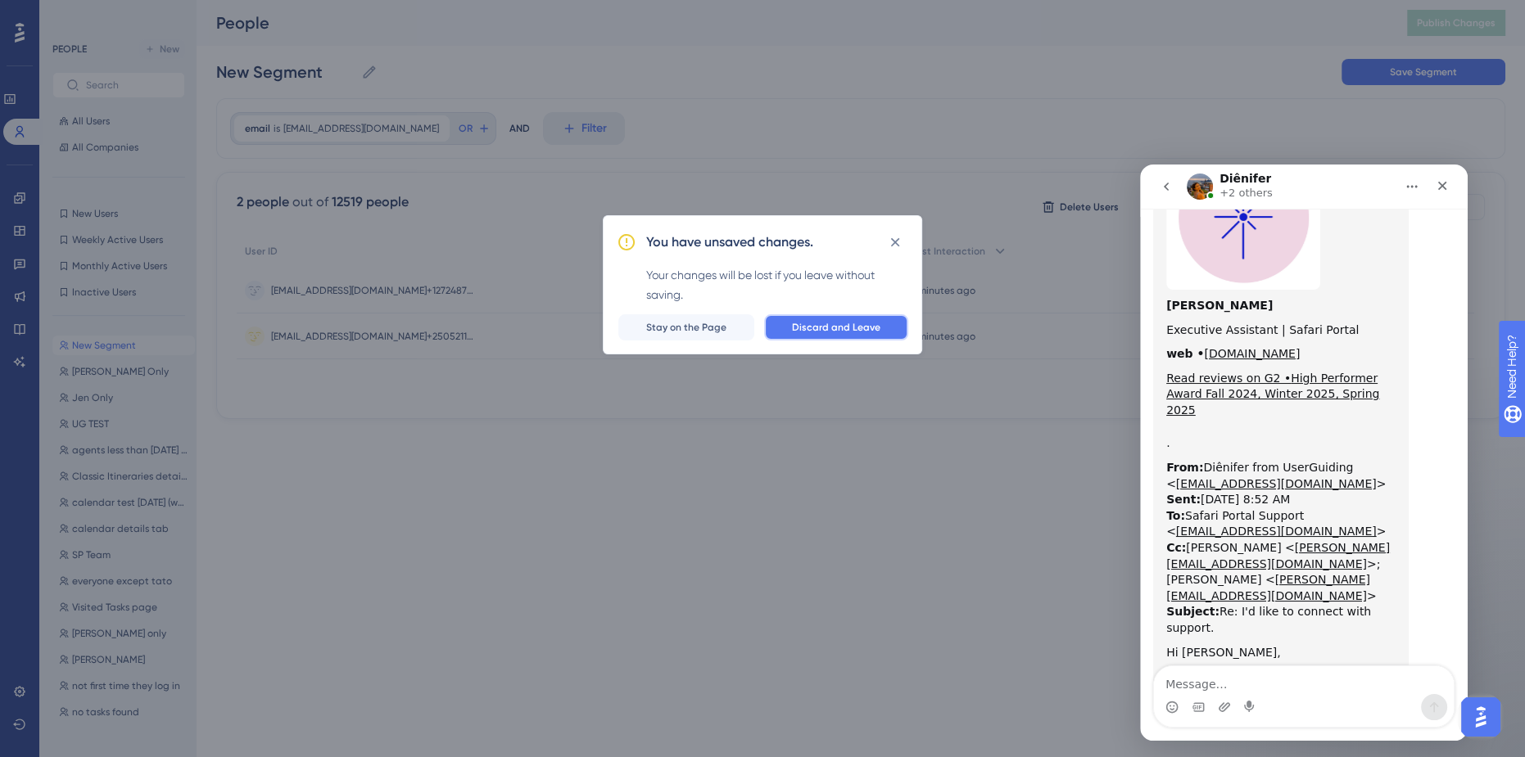
click at [817, 326] on span "Discard and Leave" at bounding box center [836, 327] width 88 height 13
type input "[PERSON_NAME] Only"
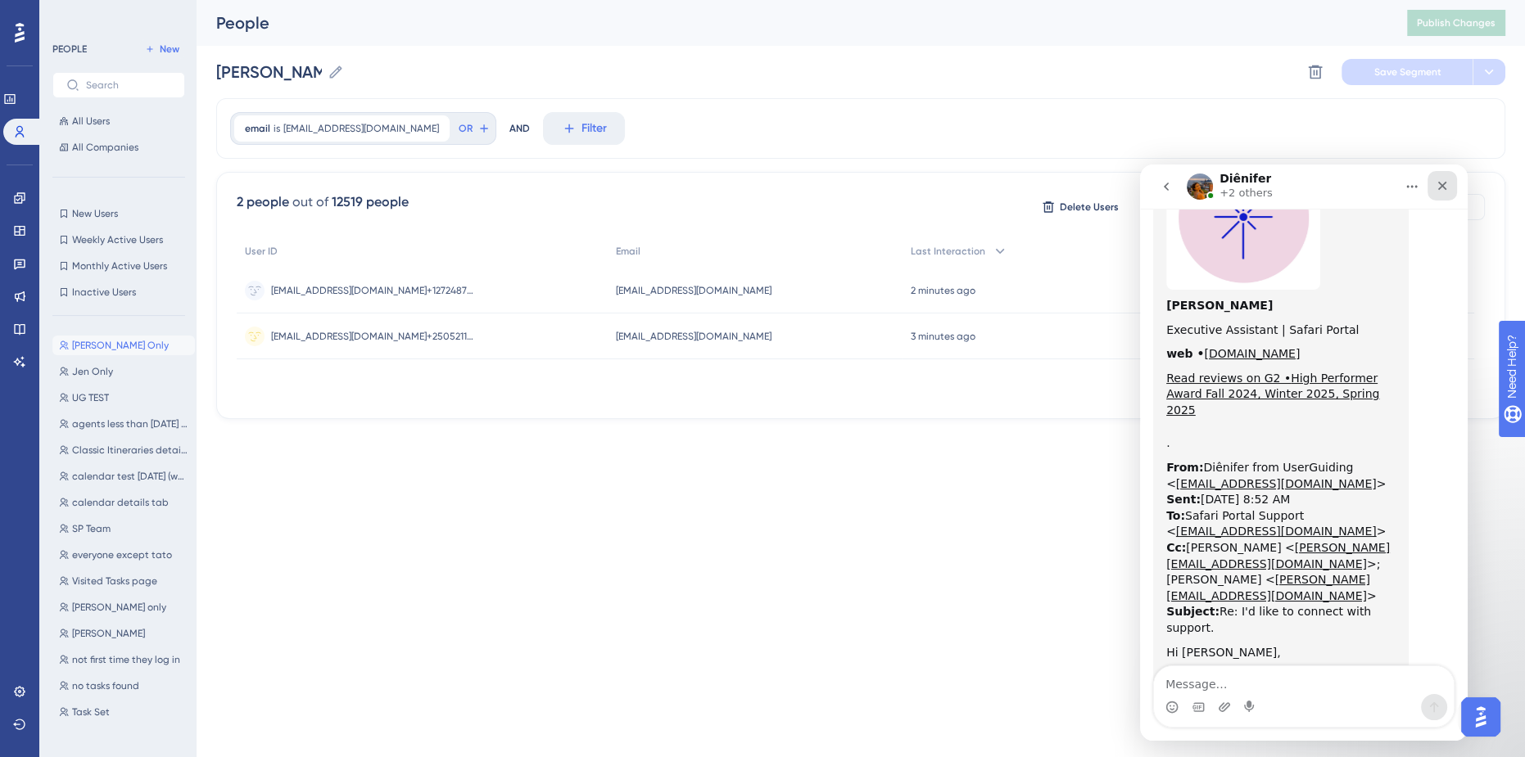
click at [1440, 188] on icon "Close" at bounding box center [1441, 185] width 13 height 13
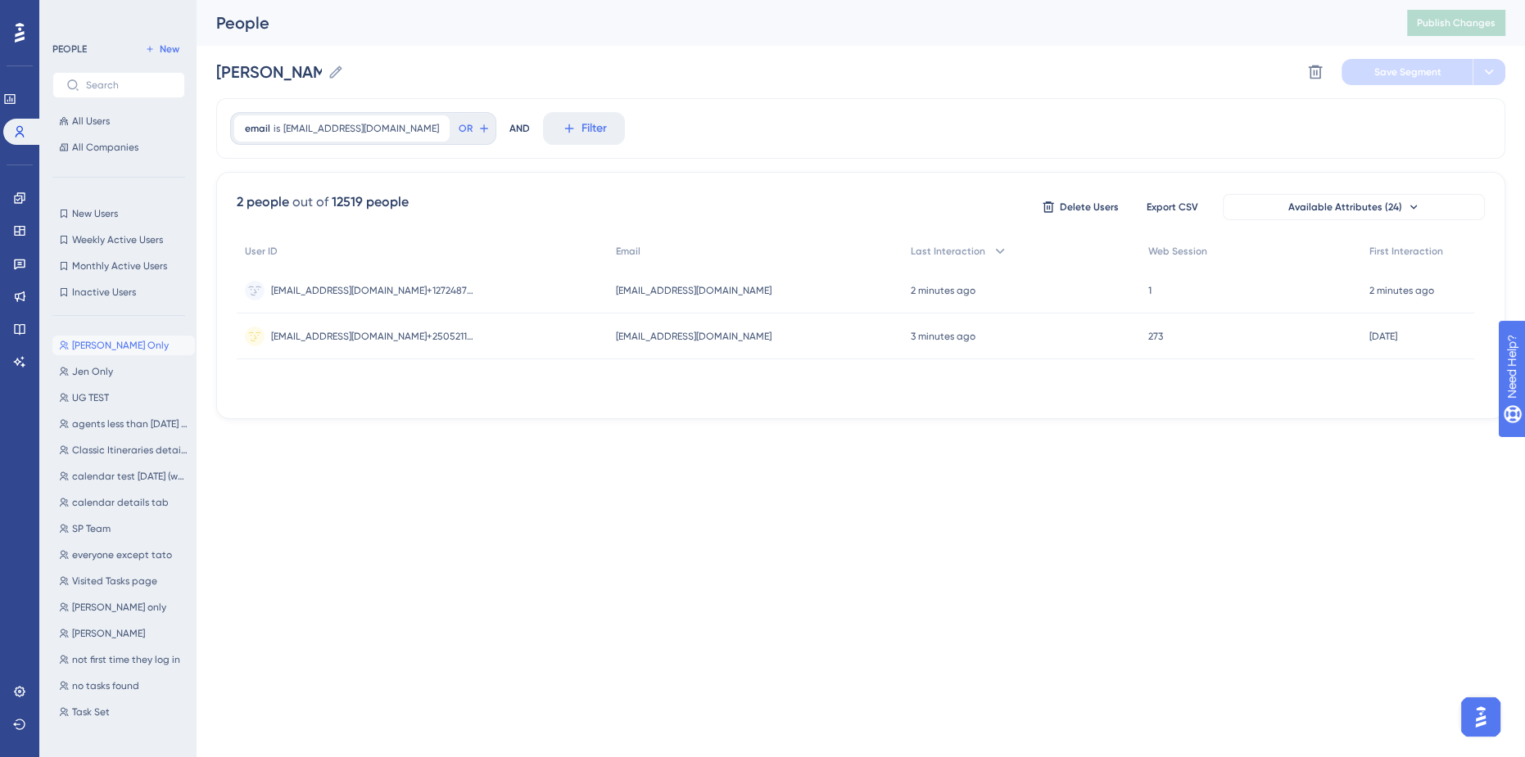
click at [0, 0] on div "Performance Users Engagement Widgets Feedback Product Updates Knowledge Base AI…" at bounding box center [0, 0] width 0 height 0
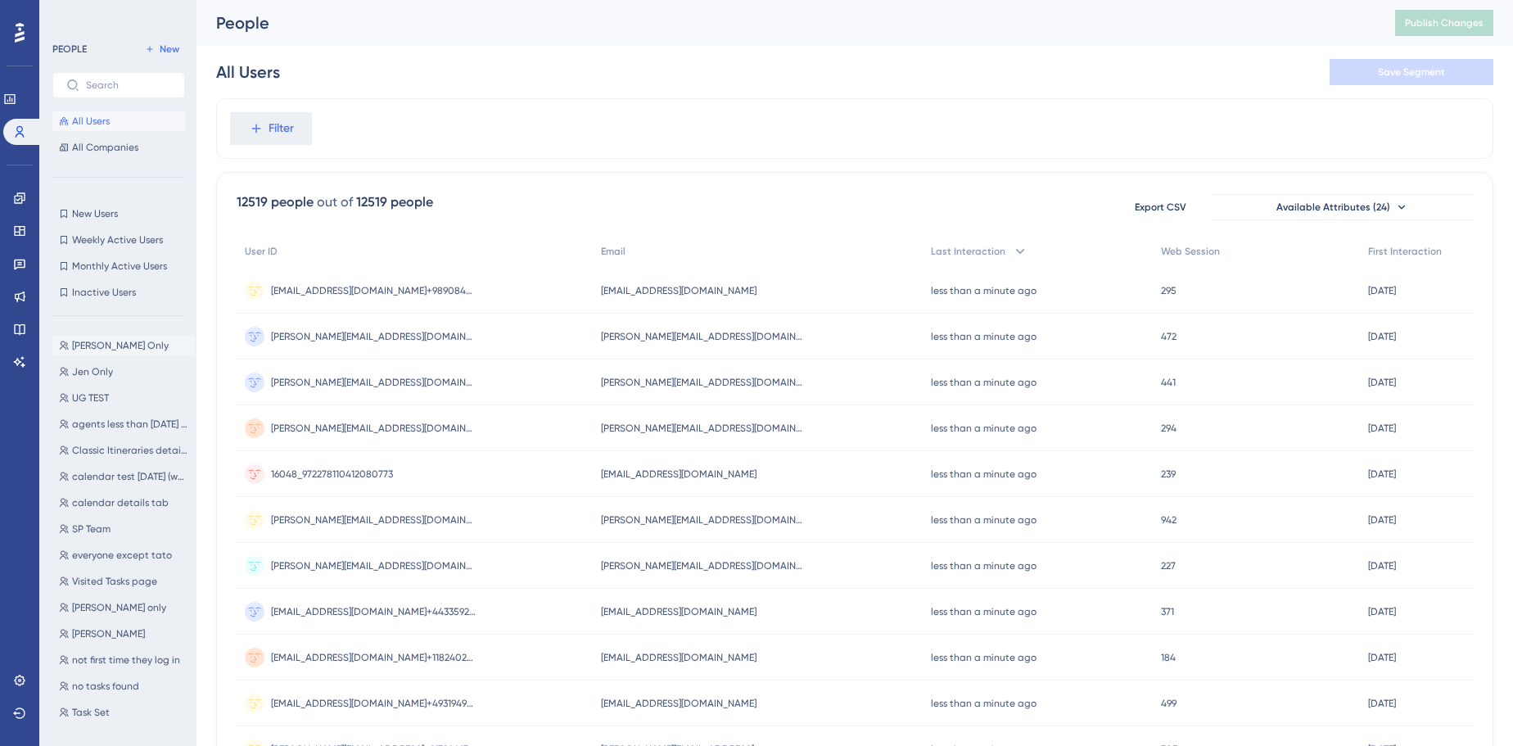
click at [100, 339] on span "[PERSON_NAME] Only" at bounding box center [120, 345] width 97 height 13
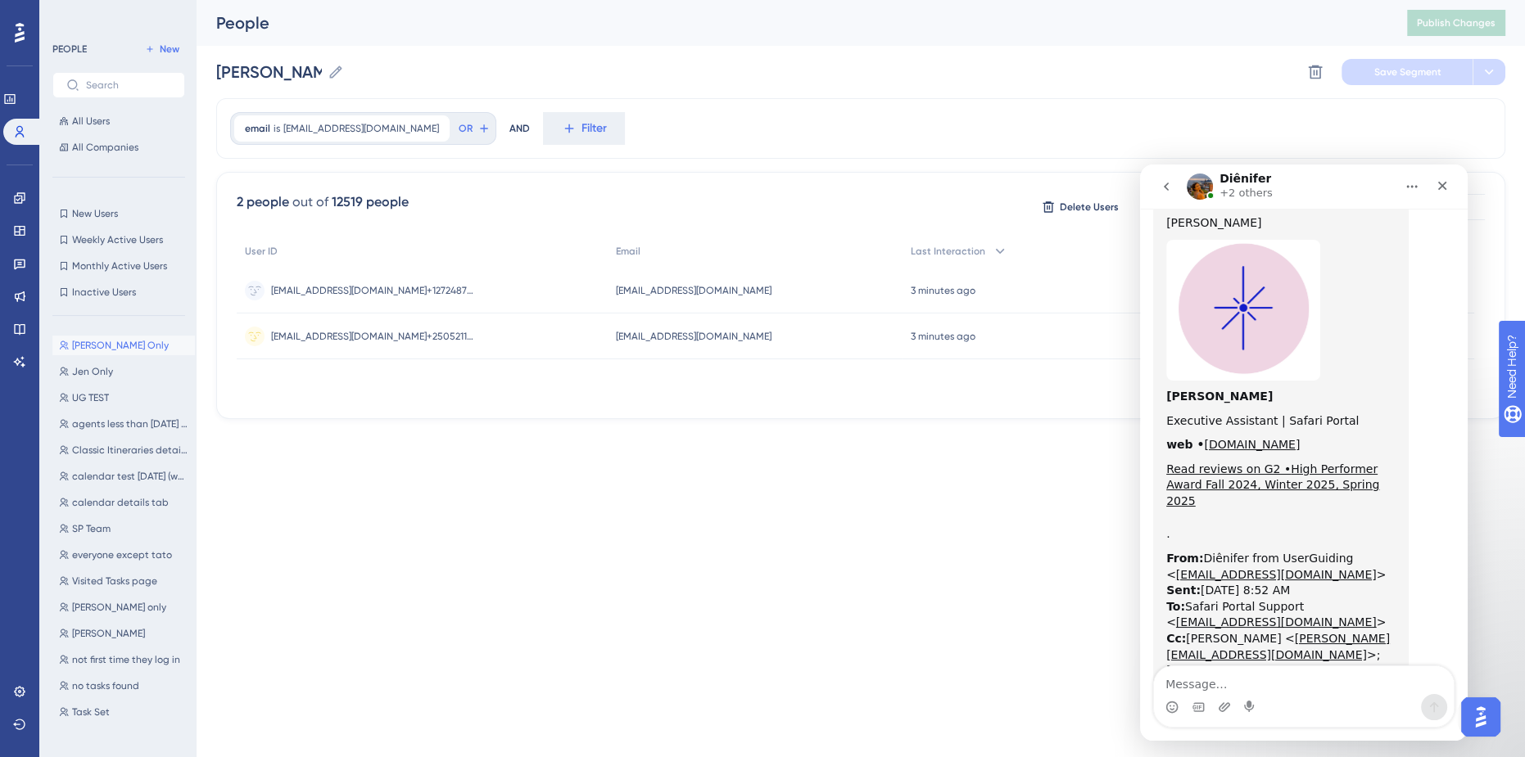
scroll to position [3979, 0]
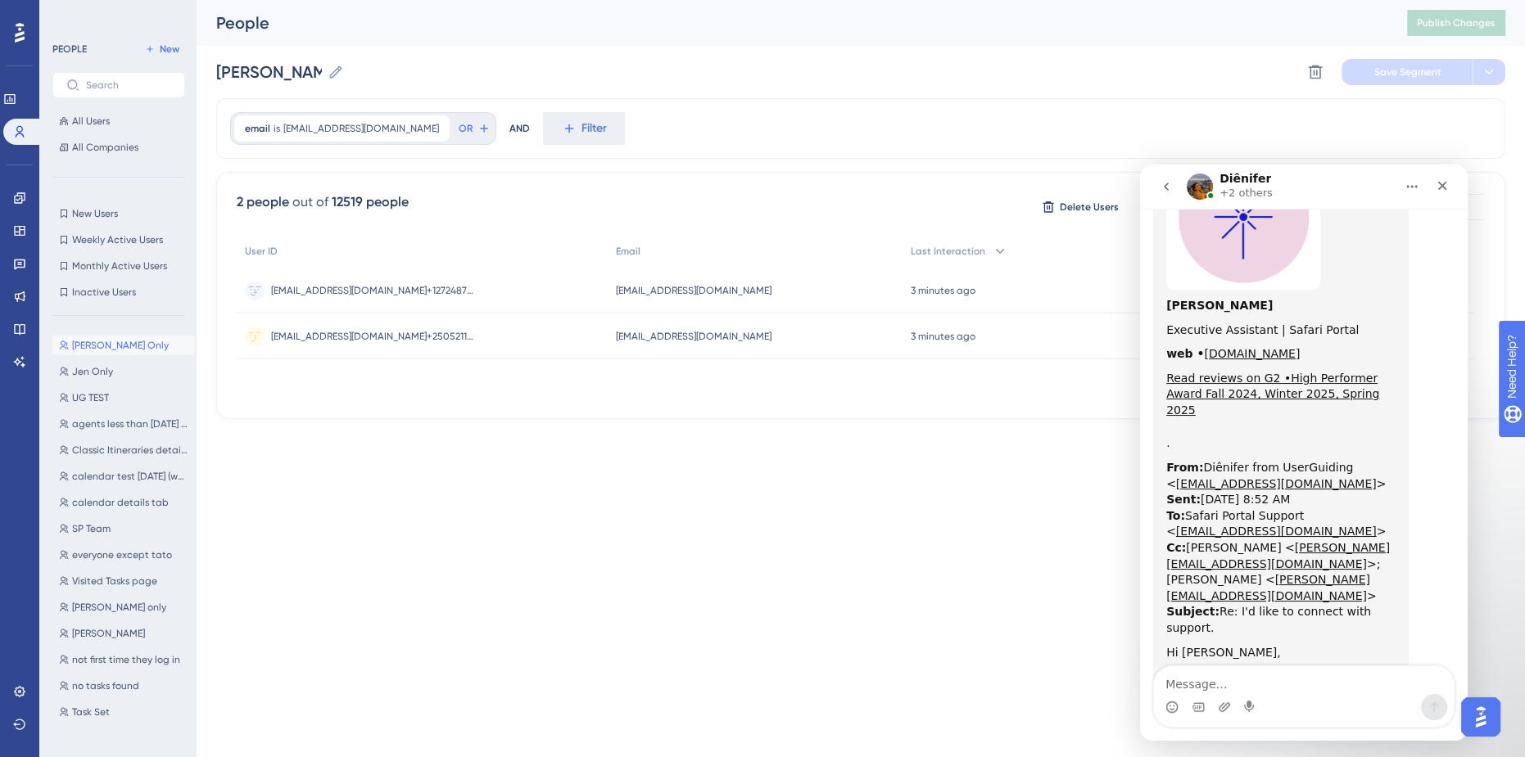
click at [1402, 188] on button "Home" at bounding box center [1411, 186] width 31 height 31
click at [1170, 197] on button "go back" at bounding box center [1165, 186] width 31 height 31
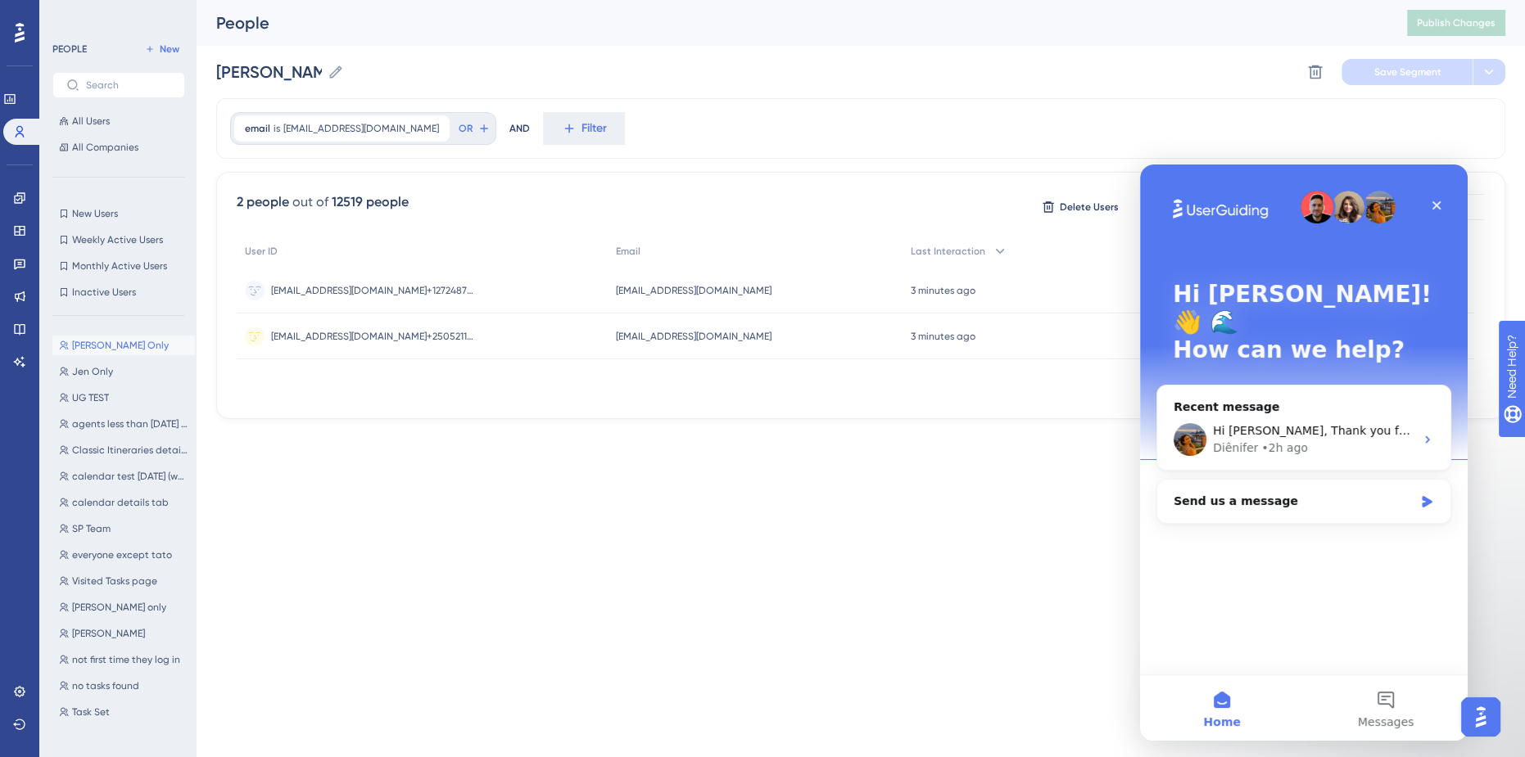
scroll to position [0, 0]
click at [1434, 201] on icon "Close" at bounding box center [1436, 205] width 13 height 13
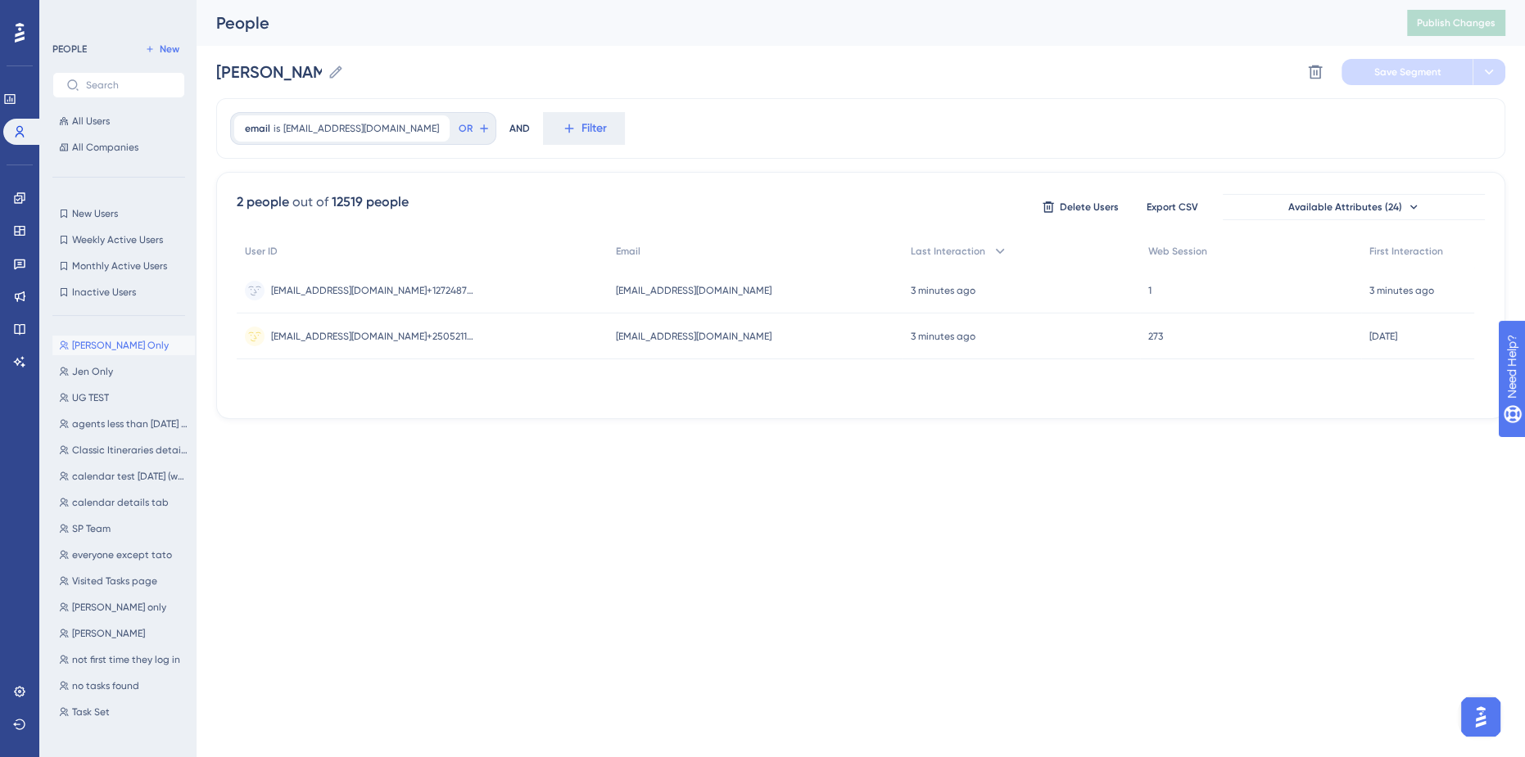
click at [1407, 0] on html "Performance Users Engagement Widgets Feedback Product Updates Knowledge Base AI…" at bounding box center [762, 0] width 1525 height 0
click at [725, 288] on span "[EMAIL_ADDRESS][DOMAIN_NAME]" at bounding box center [694, 290] width 156 height 13
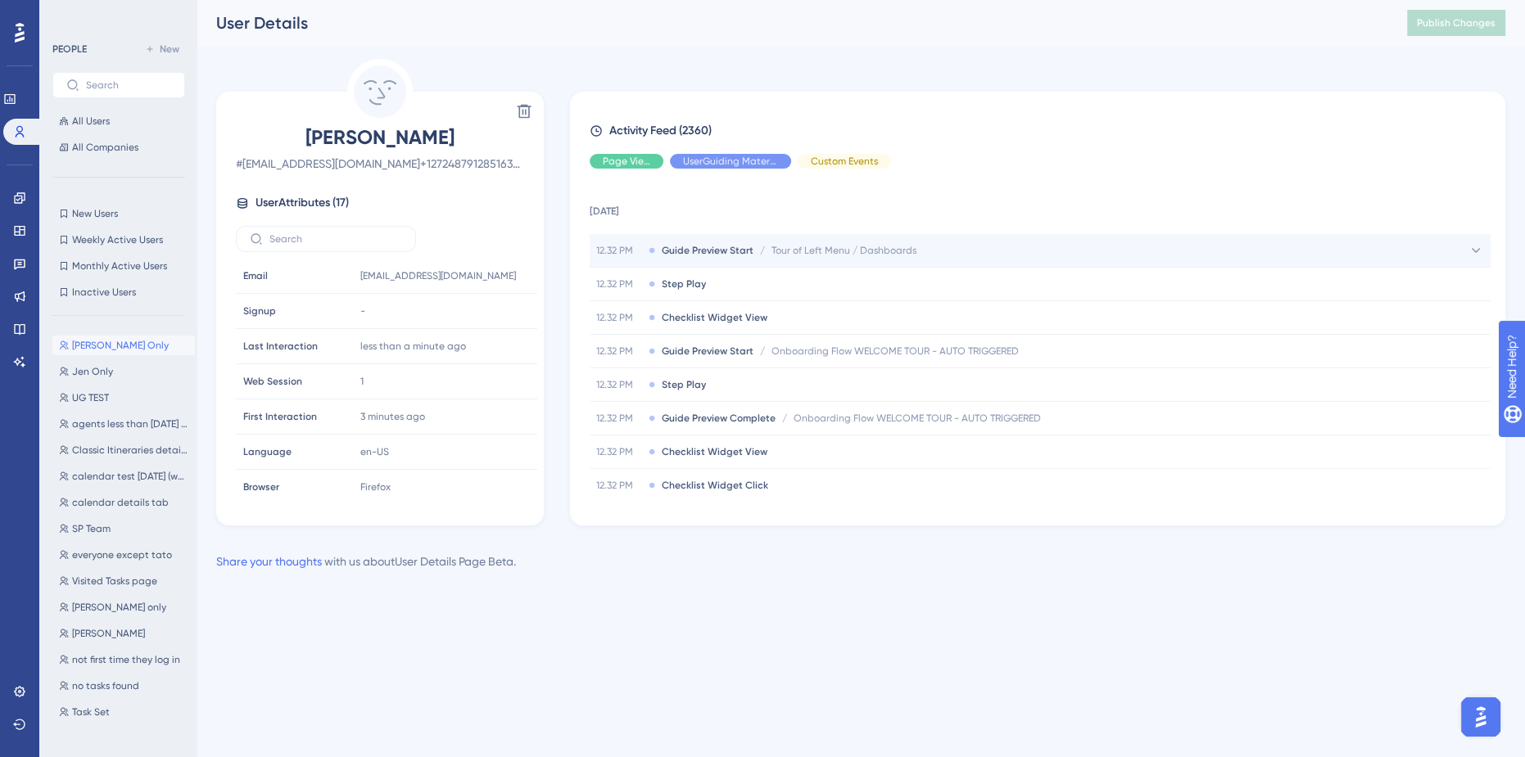
click at [688, 242] on div "12.32 PM Guide Preview Start / Tour of Left Menu / Dashboards Tour of Left Menu…" at bounding box center [1040, 250] width 901 height 33
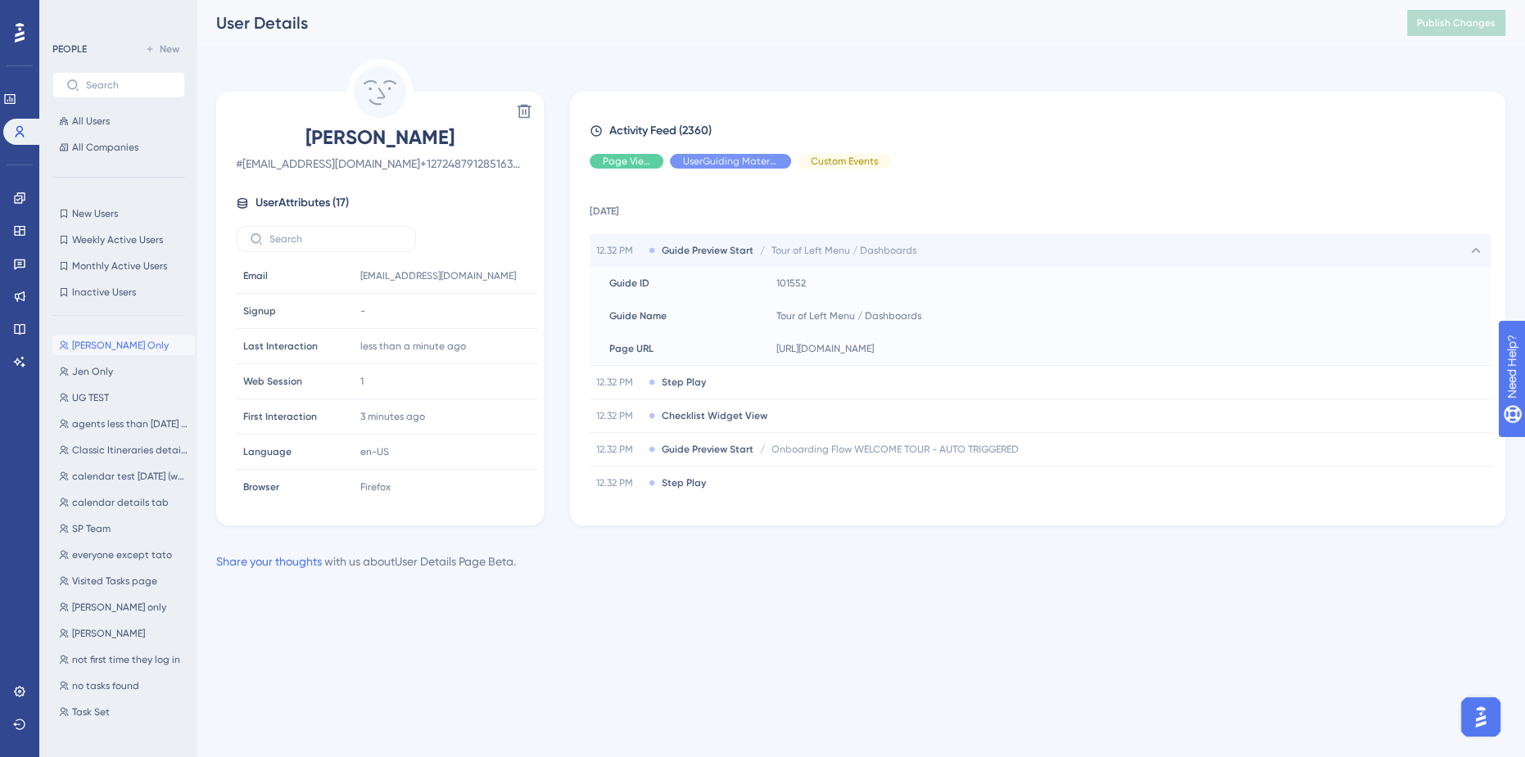
click at [703, 249] on span "Guide Preview Start" at bounding box center [708, 250] width 92 height 13
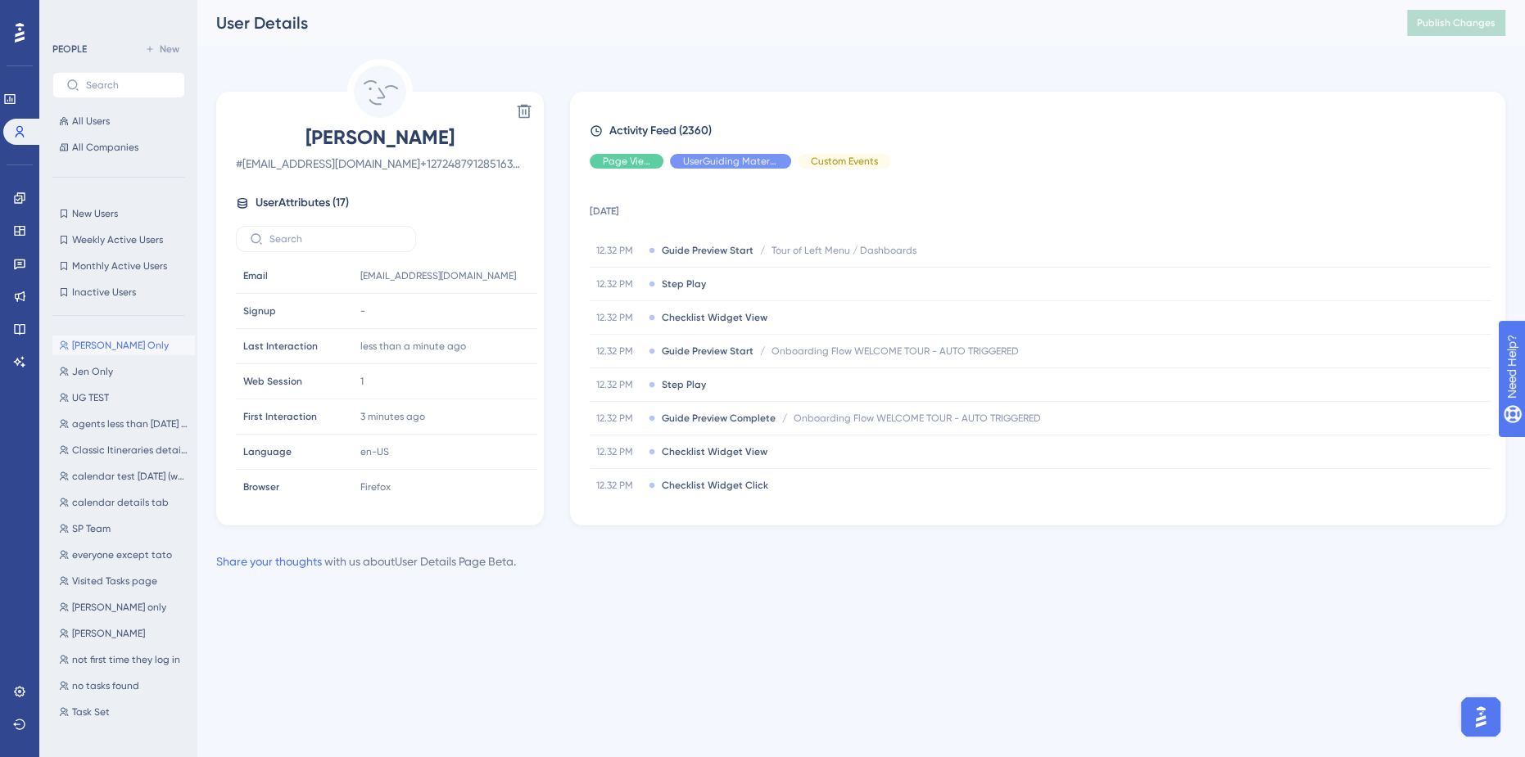
click at [371, 508] on div "Delete Jessica Latta # jlatta@safariportal.app+1272487912851637633 User Attribu…" at bounding box center [380, 309] width 328 height 434
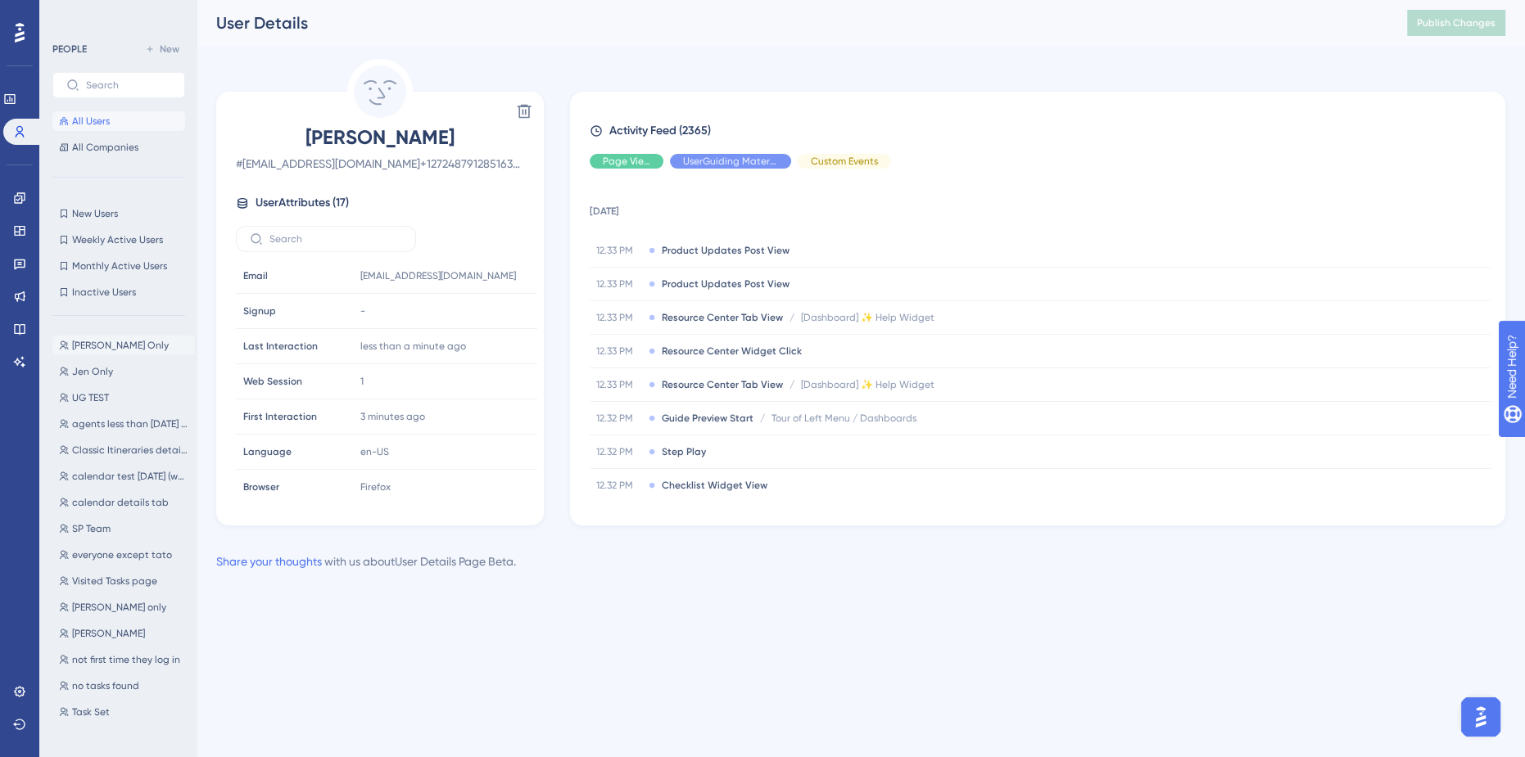
click at [144, 345] on button "[PERSON_NAME] Only [PERSON_NAME] Only" at bounding box center [123, 346] width 142 height 20
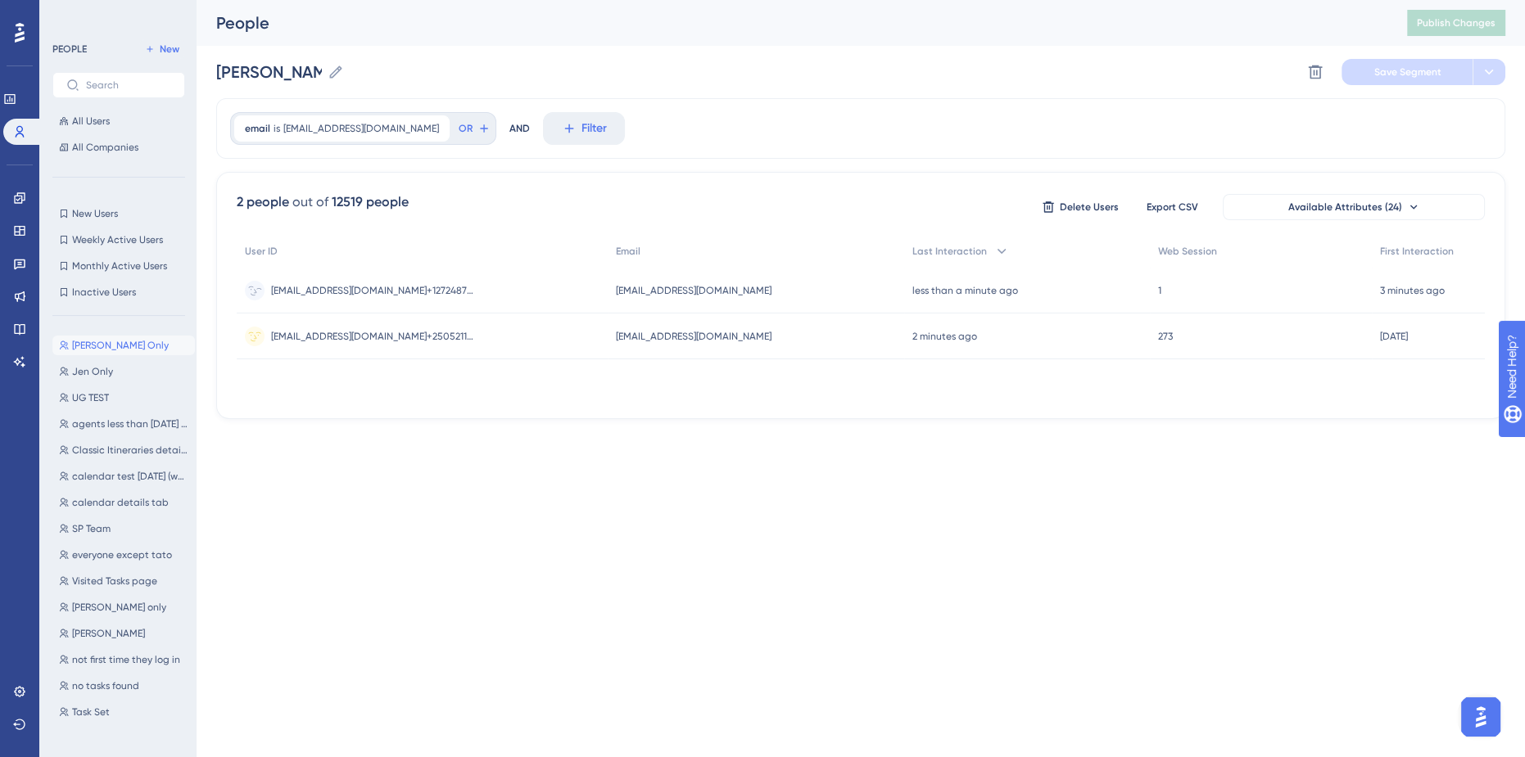
click at [465, 294] on span "[EMAIL_ADDRESS][DOMAIN_NAME]+1272487912851637633" at bounding box center [373, 290] width 205 height 13
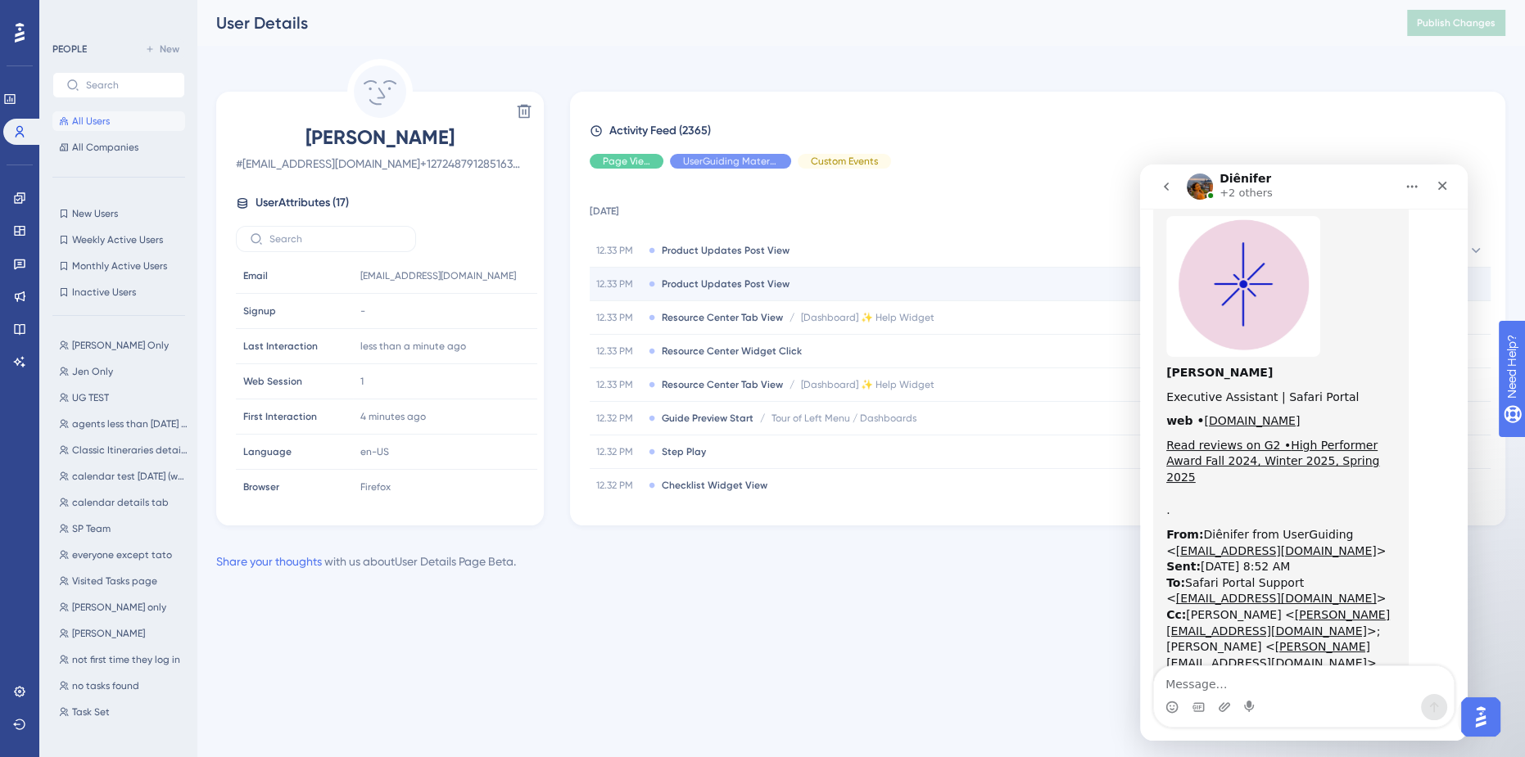
scroll to position [3979, 0]
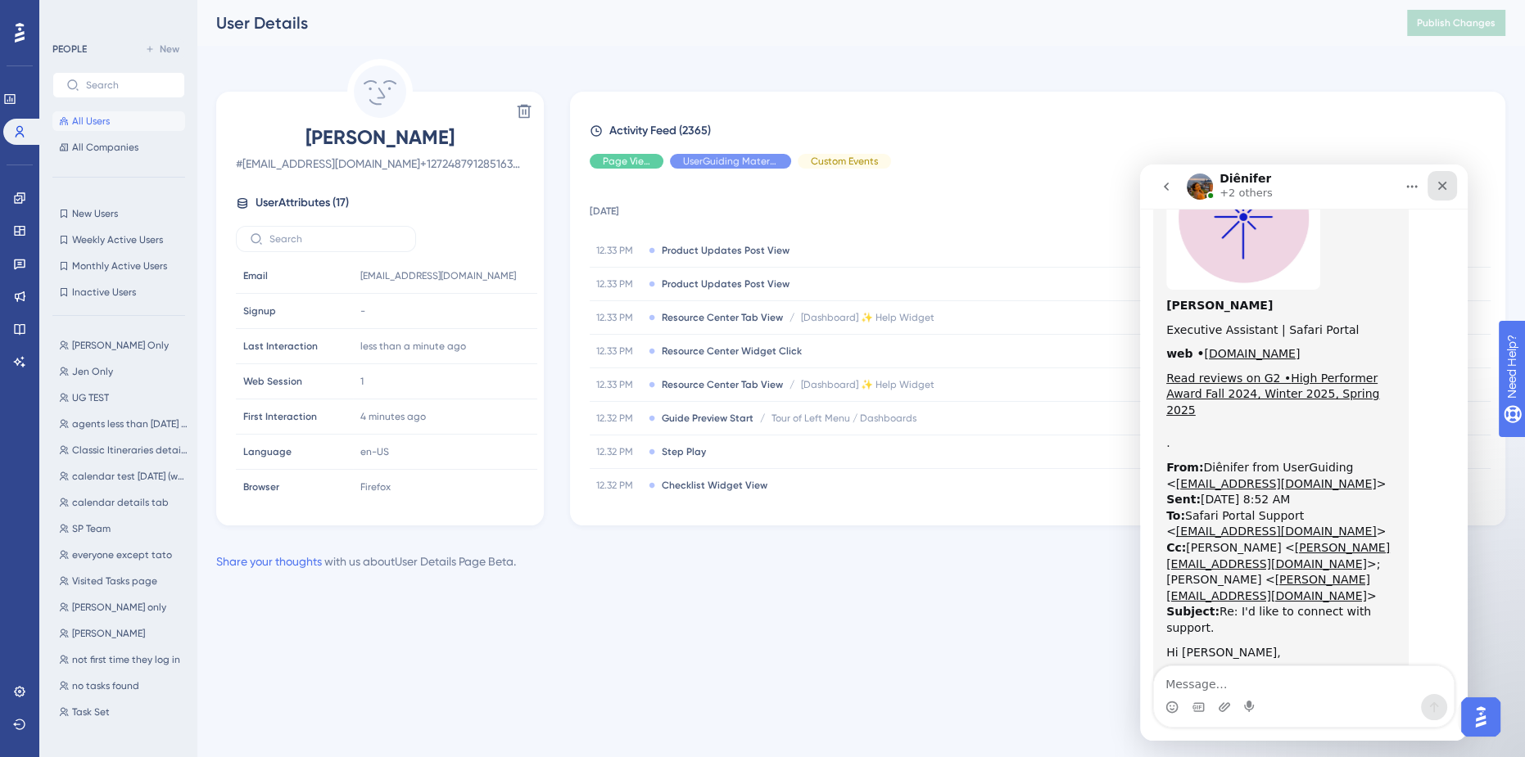
click at [1444, 188] on icon "Close" at bounding box center [1442, 186] width 9 height 9
